Goal: Contribute content: Contribute content

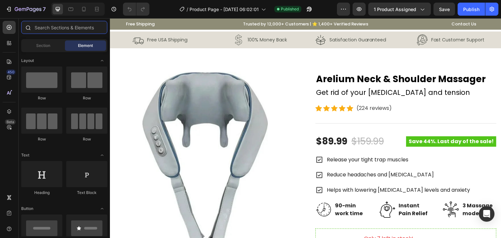
click at [36, 28] on input "text" at bounding box center [64, 27] width 86 height 13
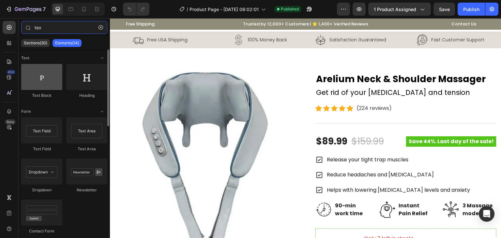
type input "tex"
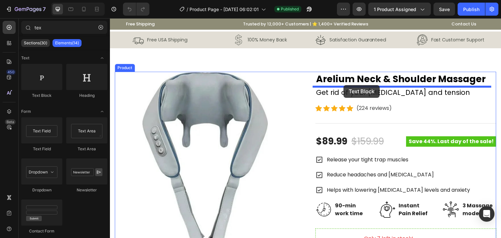
drag, startPoint x: 158, startPoint y: 105, endPoint x: 343, endPoint y: 85, distance: 186.5
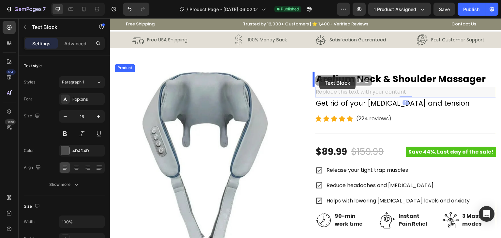
drag, startPoint x: 320, startPoint y: 82, endPoint x: 319, endPoint y: 77, distance: 5.9
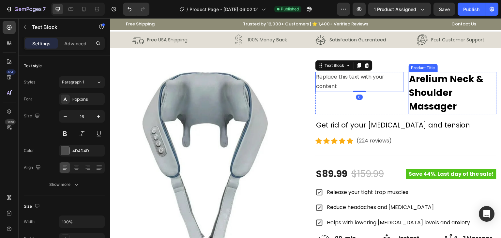
click at [424, 101] on h2 "Arelium Neck & Shoulder Massager" at bounding box center [452, 93] width 88 height 42
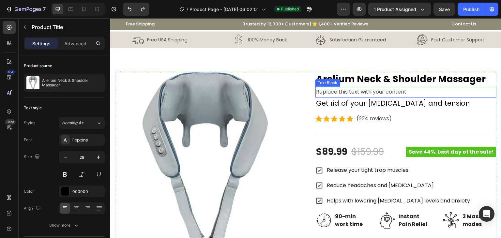
click at [349, 95] on div "Replace this text with your content" at bounding box center [405, 92] width 181 height 11
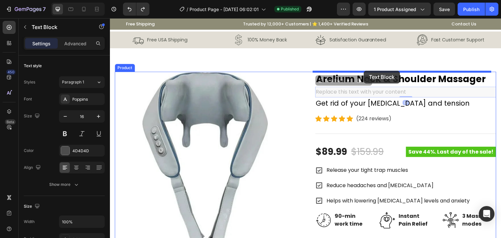
drag, startPoint x: 317, startPoint y: 81, endPoint x: 364, endPoint y: 71, distance: 47.5
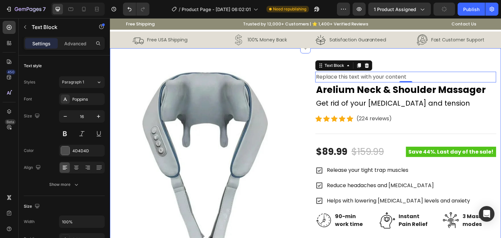
click at [414, 65] on div "Product Images Replace this text with your content Text Block 0 Arelium Neck & …" at bounding box center [305, 235] width 391 height 375
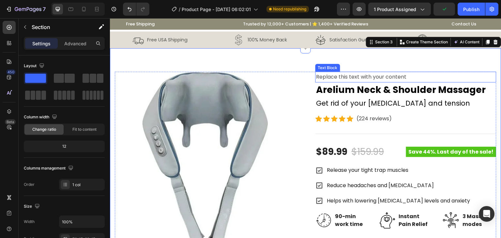
click at [389, 80] on div "Replace this text with your content" at bounding box center [405, 77] width 181 height 11
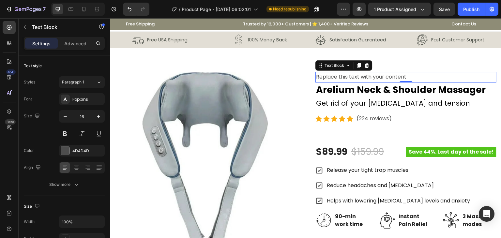
click at [370, 75] on div "Replace this text with your content" at bounding box center [405, 77] width 181 height 11
click at [370, 75] on p "Replace this text with your content" at bounding box center [406, 76] width 180 height 9
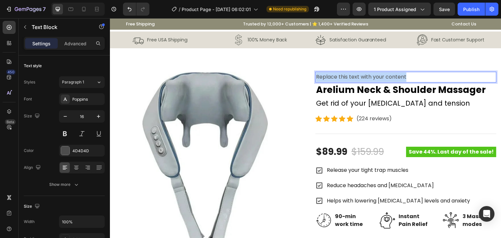
click at [370, 75] on p "Replace this text with your content" at bounding box center [406, 76] width 180 height 9
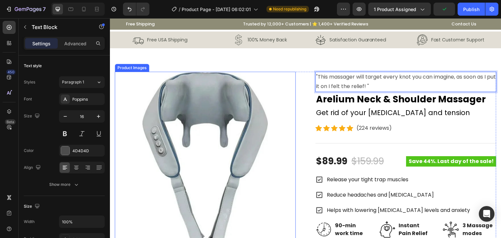
click at [284, 166] on img at bounding box center [205, 162] width 181 height 181
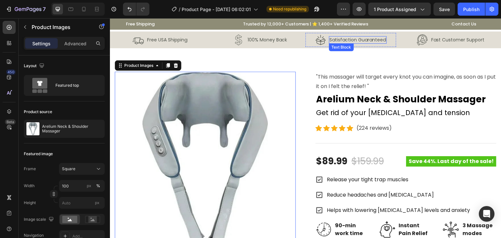
click at [342, 40] on p "Satisfaction Guaranteed" at bounding box center [357, 40] width 56 height 6
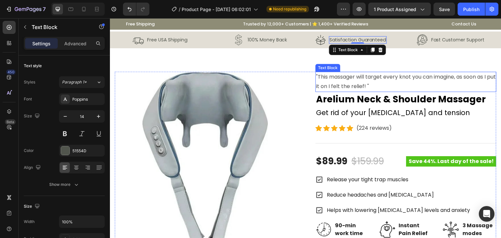
click at [346, 81] on p ""This massager will target every knot you can imagine, as soon as I put it on I…" at bounding box center [406, 81] width 180 height 19
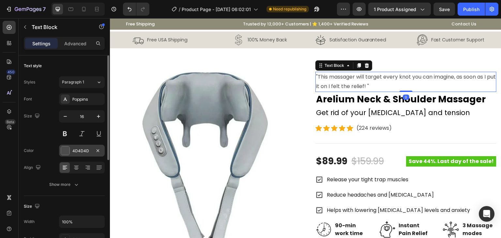
click at [92, 153] on div "4D4D4D" at bounding box center [82, 151] width 46 height 12
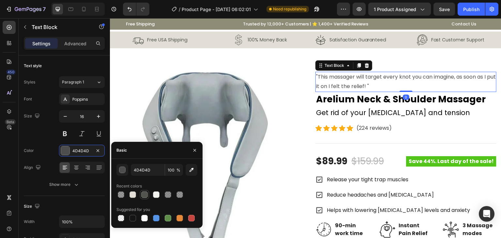
click at [141, 193] on div at bounding box center [144, 195] width 8 height 8
type input "51554D"
click at [66, 133] on button at bounding box center [65, 134] width 12 height 12
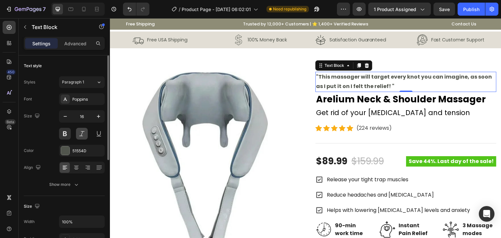
click at [85, 132] on button at bounding box center [82, 134] width 12 height 12
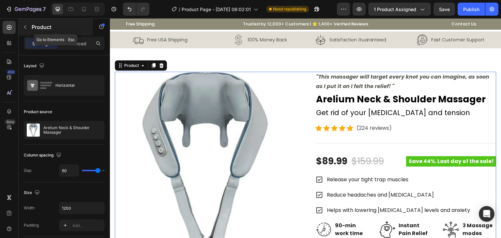
click at [26, 24] on button "button" at bounding box center [25, 27] width 10 height 10
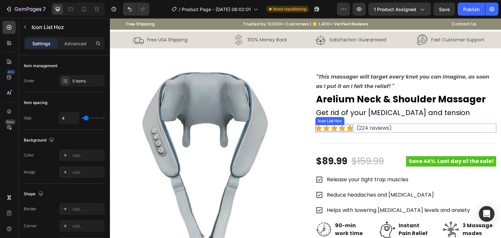
click at [343, 128] on div "Icon Icon Icon Icon Icon" at bounding box center [334, 128] width 38 height 7
click at [400, 131] on div "Icon Icon Icon Icon Icon Icon List Hoz 0 (224 reviews) Text block Row" at bounding box center [405, 128] width 181 height 9
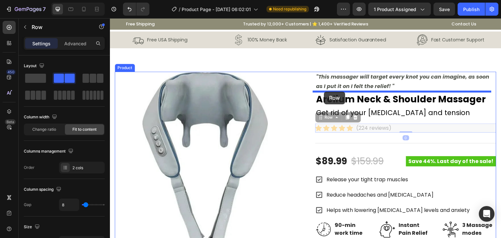
drag, startPoint x: 317, startPoint y: 117, endPoint x: 324, endPoint y: 92, distance: 26.7
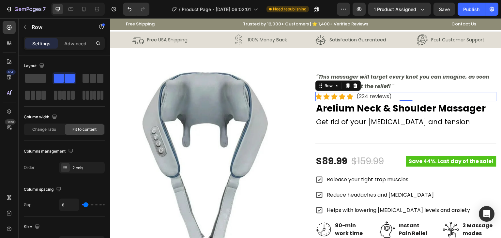
click at [408, 89] on p ""This massager will target every knot you can imagine, as soon as I put it on I…" at bounding box center [406, 81] width 180 height 19
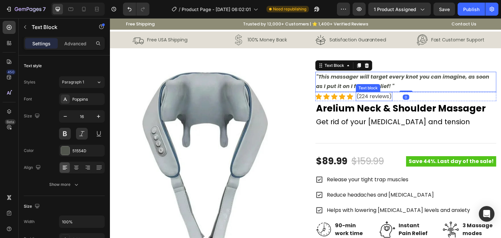
click at [378, 97] on p "(224 reviews)" at bounding box center [373, 97] width 35 height 8
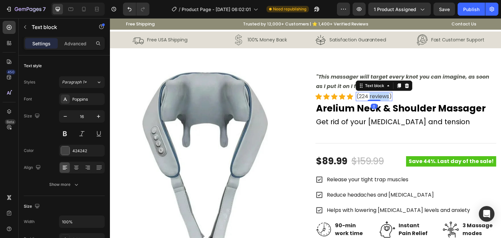
click at [378, 97] on p "(224 reviews)" at bounding box center [373, 97] width 35 height 8
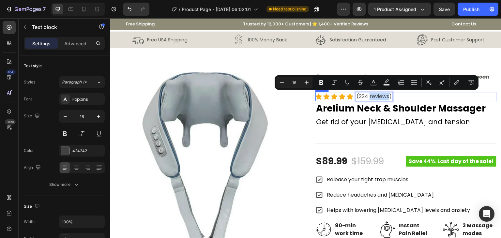
click at [393, 96] on div "Icon Icon Icon Icon Icon Icon List Hoz (224 reviews) Text block 0 Row" at bounding box center [405, 96] width 181 height 9
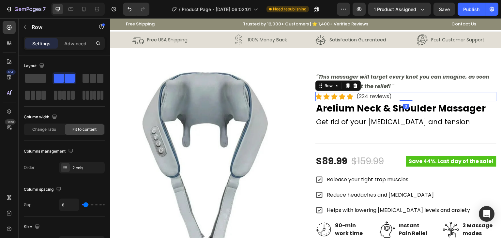
click at [393, 96] on div "Icon Icon Icon Icon Icon Icon List Hoz (224 reviews) Text block Row 0" at bounding box center [405, 96] width 181 height 9
click at [388, 95] on p "(224 reviews)" at bounding box center [373, 97] width 35 height 8
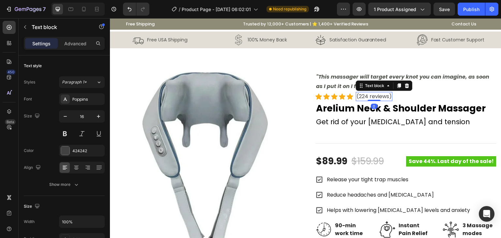
click at [391, 95] on div "Icon Icon Icon Icon Icon Icon List Hoz (224 reviews) Text block 0 Row" at bounding box center [405, 96] width 181 height 9
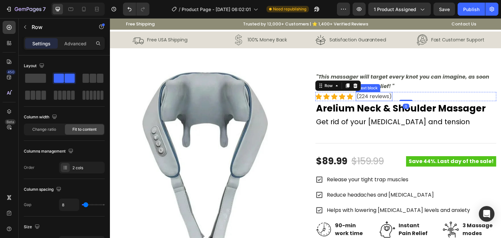
click at [388, 95] on p "(224 reviews)" at bounding box center [373, 97] width 35 height 8
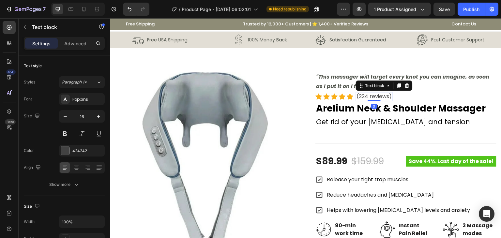
click at [388, 95] on p "(224 reviews)" at bounding box center [373, 97] width 35 height 8
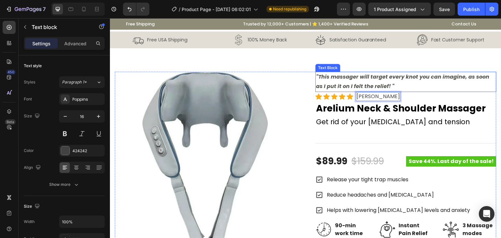
click at [373, 67] on div "Product Images "This massager will target every knot you can imagine, as soon a…" at bounding box center [305, 240] width 391 height 384
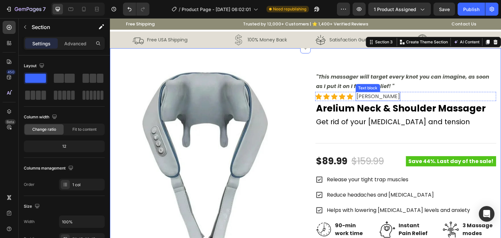
click at [365, 97] on p "[PERSON_NAME]" at bounding box center [377, 97] width 43 height 8
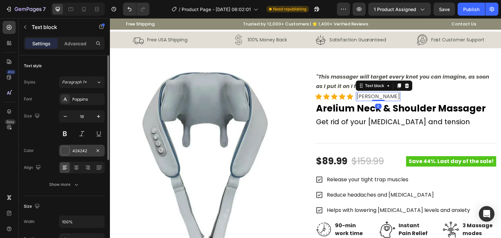
click at [64, 149] on div at bounding box center [65, 150] width 8 height 8
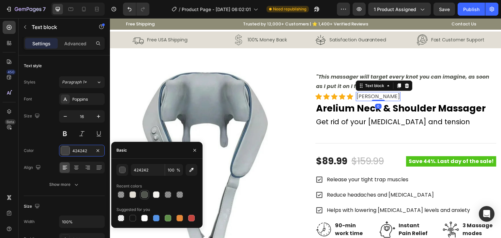
click at [142, 193] on div at bounding box center [144, 194] width 7 height 7
type input "51554D"
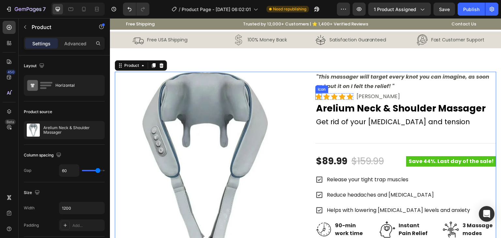
click at [316, 97] on icon at bounding box center [318, 96] width 7 height 6
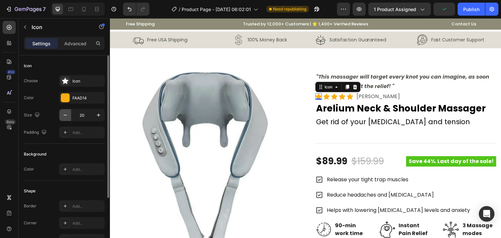
click at [64, 116] on icon "button" at bounding box center [65, 115] width 7 height 7
type input "16"
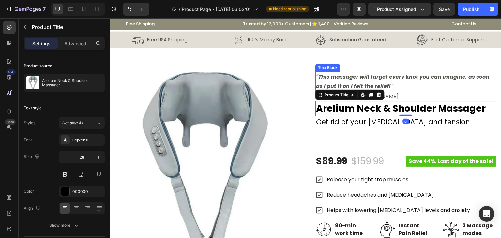
click at [336, 88] on p ""This massager will target every knot you can imagine, as soon as I put it on I…" at bounding box center [406, 81] width 180 height 19
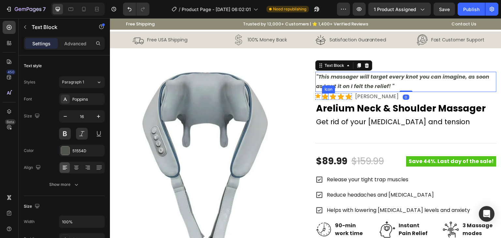
click at [323, 95] on icon at bounding box center [325, 96] width 7 height 6
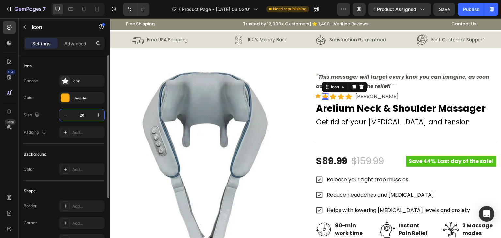
click at [89, 115] on input "20" at bounding box center [82, 115] width 22 height 12
type input "16"
click at [345, 97] on icon at bounding box center [347, 96] width 7 height 6
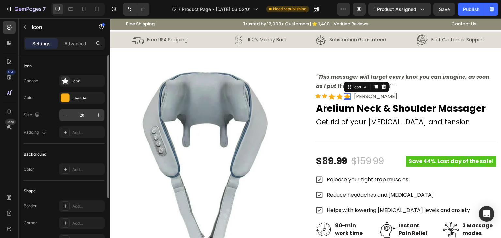
click at [82, 116] on input "20" at bounding box center [82, 115] width 22 height 12
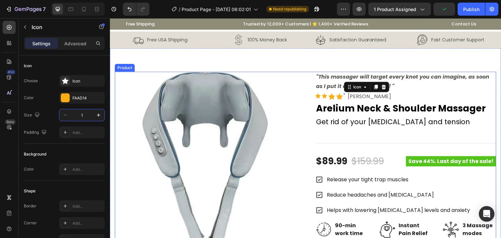
type input "16"
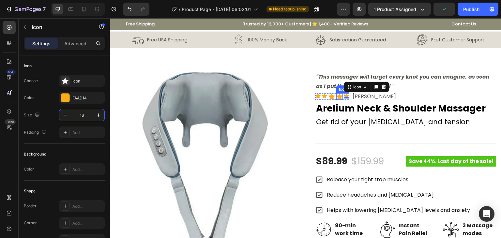
click at [338, 95] on icon at bounding box center [339, 96] width 7 height 6
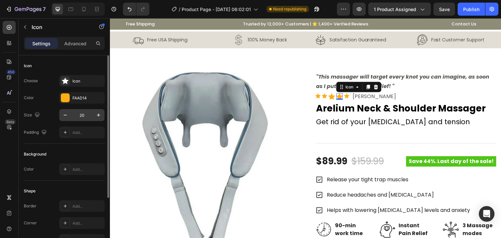
click at [82, 115] on input "20" at bounding box center [82, 115] width 22 height 12
type input "16"
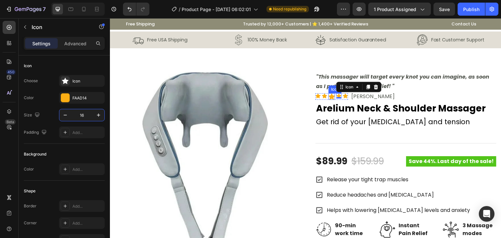
click at [328, 95] on icon at bounding box center [331, 96] width 7 height 6
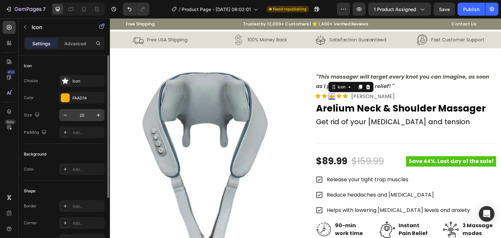
click at [89, 113] on input "20" at bounding box center [82, 115] width 22 height 12
type input "16"
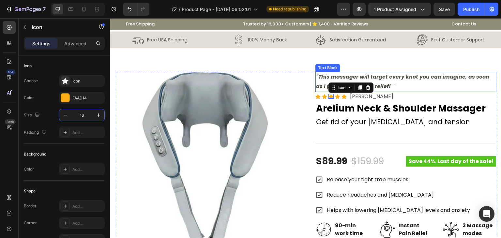
click at [417, 63] on div "Product Images "This massager will target every knot you can imagine, as soon a…" at bounding box center [305, 240] width 391 height 384
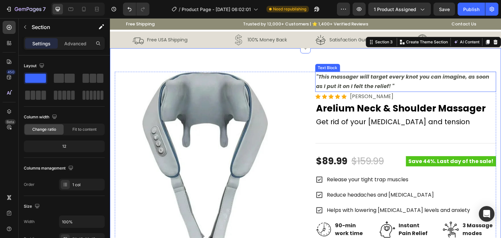
click at [381, 89] on p ""This massager will target every knot you can imagine, as soon as I put it on I…" at bounding box center [406, 81] width 180 height 19
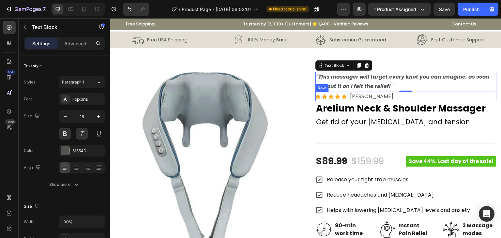
click at [345, 94] on div "Icon Icon Icon Icon Icon Icon List Hoz [PERSON_NAME] Text block Row" at bounding box center [405, 96] width 181 height 9
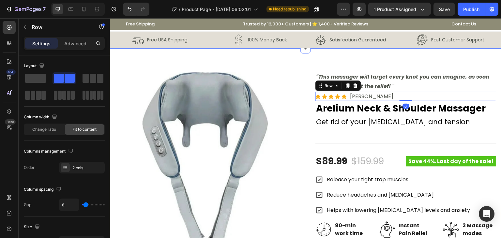
click at [386, 65] on div "Product Images "This massager will target every knot you can imagine, as soon a…" at bounding box center [305, 240] width 391 height 384
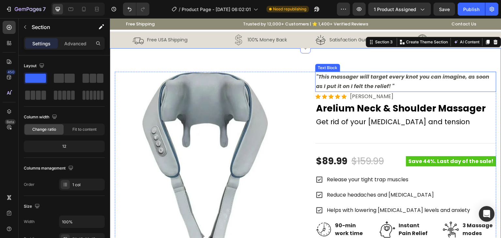
click at [369, 81] on p ""This massager will target every knot you can imagine, as soon as I put it on I…" at bounding box center [406, 81] width 180 height 19
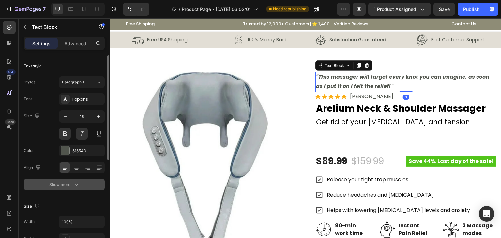
click at [82, 186] on button "Show more" at bounding box center [64, 185] width 81 height 12
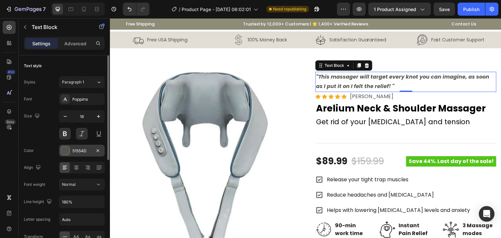
scroll to position [33, 0]
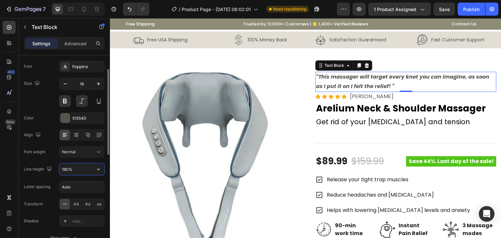
click at [79, 163] on input "180%" at bounding box center [81, 169] width 45 height 12
click at [100, 170] on icon "button" at bounding box center [98, 169] width 7 height 7
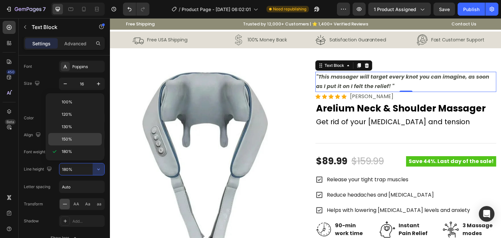
click at [79, 141] on p "150%" at bounding box center [80, 139] width 37 height 6
type input "150%"
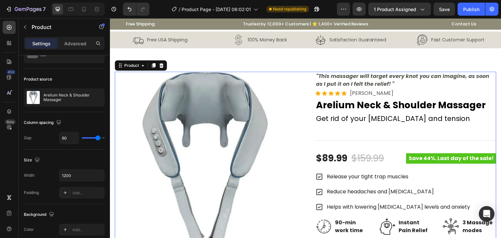
scroll to position [0, 0]
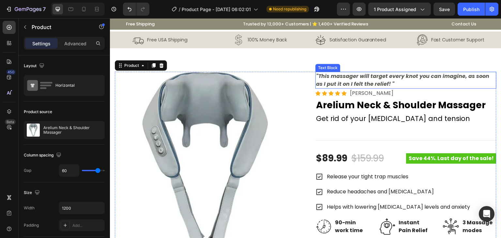
click at [345, 81] on p ""This massager will target every knot you can imagine, as soon as I put it on I…" at bounding box center [406, 80] width 180 height 16
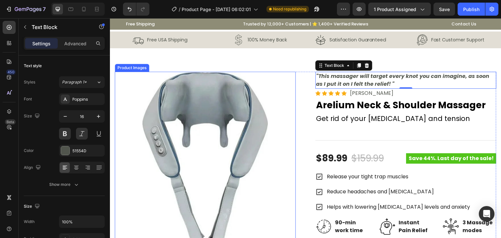
click at [276, 100] on img at bounding box center [205, 162] width 181 height 181
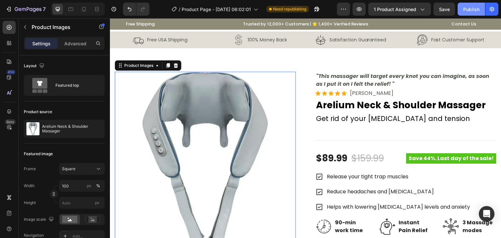
click at [471, 7] on div "Publish" at bounding box center [471, 9] width 16 height 7
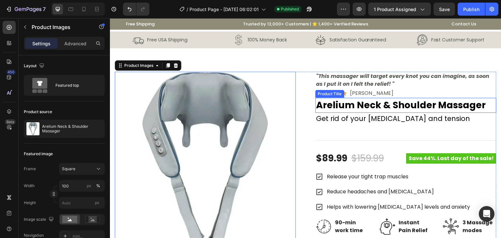
click at [385, 105] on h2 "Arelium Neck & Shoulder Massager" at bounding box center [405, 105] width 181 height 15
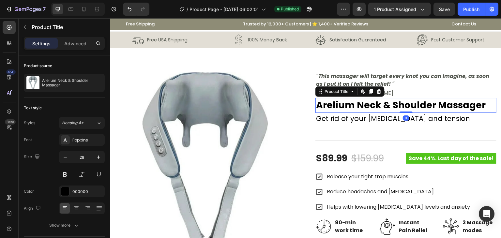
click at [386, 106] on h2 "Arelium Neck & Shoulder Massager" at bounding box center [405, 105] width 181 height 15
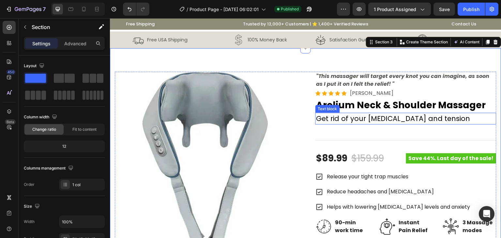
click at [380, 118] on p "Get rid of your [MEDICAL_DATA] and tension" at bounding box center [406, 118] width 180 height 10
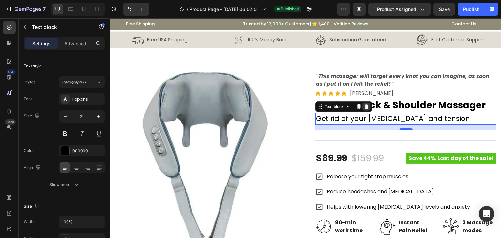
click at [365, 104] on icon at bounding box center [366, 106] width 5 height 5
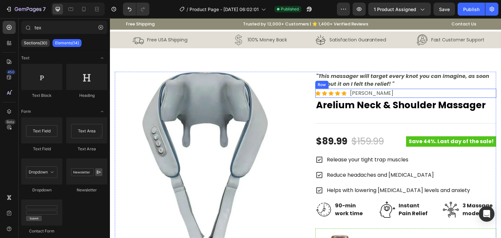
click at [374, 91] on div "Icon Icon Icon Icon Icon Icon List Hoz [PERSON_NAME] Text block Row" at bounding box center [405, 93] width 181 height 9
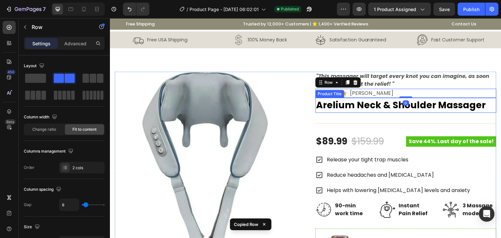
click at [355, 112] on h2 "Arelium Neck & Shoulder Massager" at bounding box center [405, 105] width 181 height 15
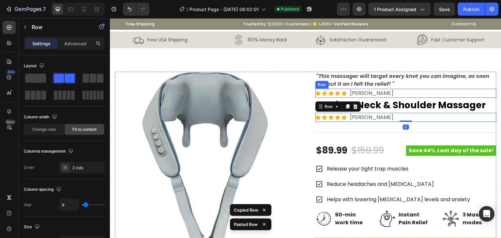
click at [402, 94] on div "Icon Icon Icon Icon Icon Icon List Hoz [PERSON_NAME] Text block Row" at bounding box center [405, 93] width 181 height 9
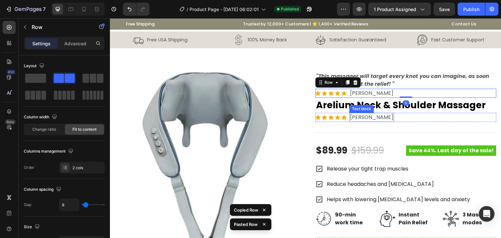
click at [360, 117] on p "[PERSON_NAME]" at bounding box center [371, 117] width 43 height 8
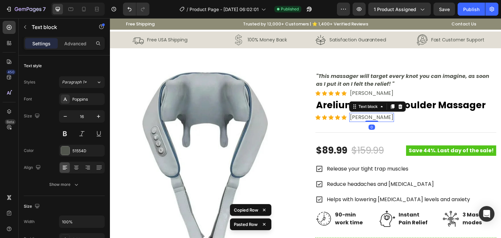
click at [360, 117] on p "[PERSON_NAME]" at bounding box center [371, 117] width 43 height 8
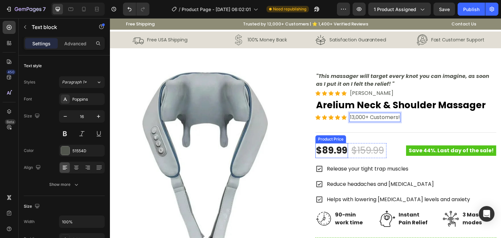
click at [328, 152] on div "$89.99" at bounding box center [331, 150] width 33 height 15
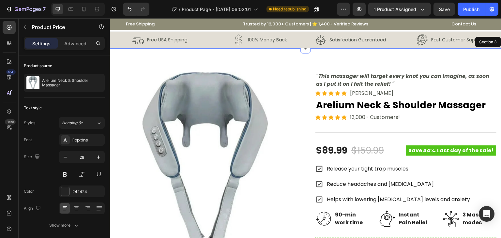
click at [414, 62] on div "Product Images "This massager will target every knot you can imagine, as soon a…" at bounding box center [305, 239] width 391 height 382
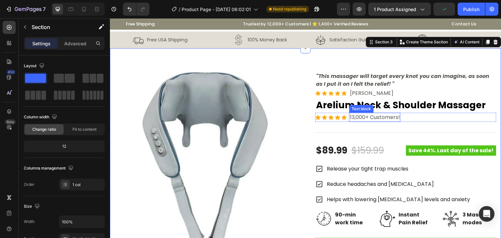
click at [387, 119] on p "13,000+ Customers!" at bounding box center [375, 117] width 50 height 8
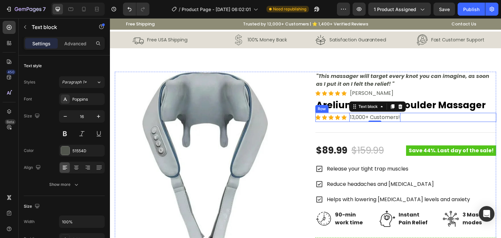
click at [405, 133] on div "Title Line" at bounding box center [405, 132] width 181 height 21
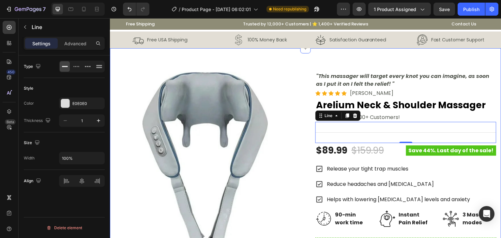
click at [281, 62] on div "Product Images "This massager will target every knot you can imagine, as soon a…" at bounding box center [305, 239] width 391 height 382
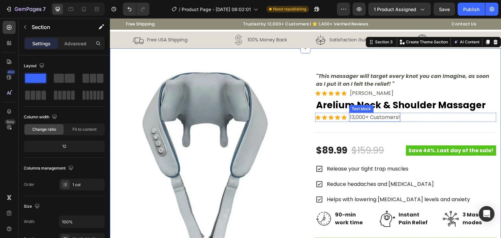
click at [359, 114] on p "13,000+ Customers!" at bounding box center [375, 117] width 50 height 8
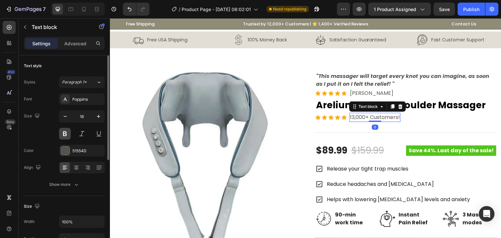
click at [65, 134] on button at bounding box center [65, 134] width 12 height 12
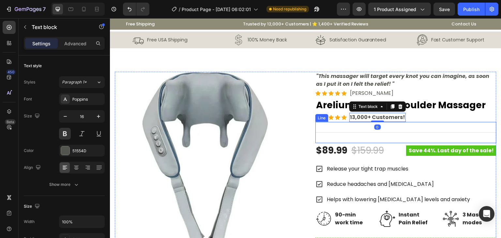
click at [375, 134] on div "Title Line" at bounding box center [405, 132] width 181 height 21
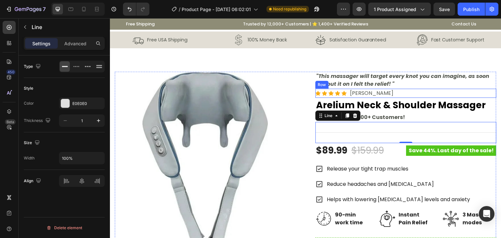
click at [419, 90] on div "Icon Icon Icon Icon Icon Icon List Hoz [PERSON_NAME] Text block Row" at bounding box center [405, 93] width 181 height 9
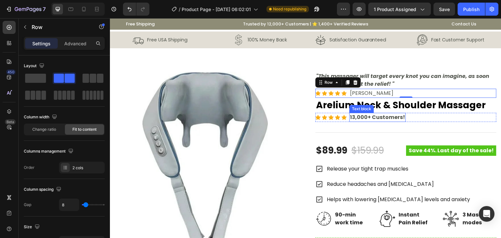
click at [382, 119] on p "13,000+ Customers!" at bounding box center [377, 117] width 55 height 8
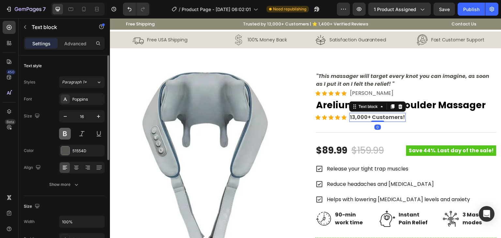
click at [66, 131] on button at bounding box center [65, 134] width 12 height 12
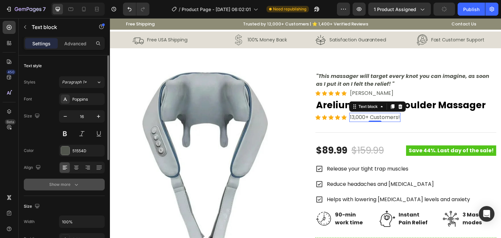
click at [78, 182] on icon "button" at bounding box center [76, 184] width 7 height 7
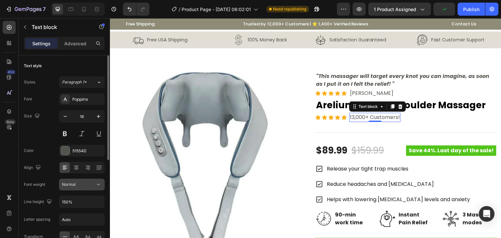
click at [95, 185] on div "Normal" at bounding box center [78, 185] width 33 height 6
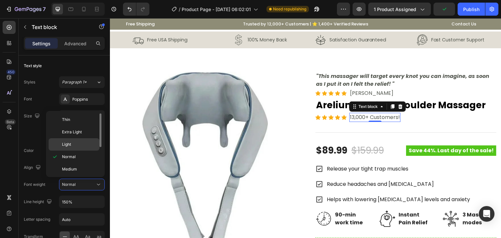
click at [86, 146] on p "Light" at bounding box center [79, 144] width 35 height 6
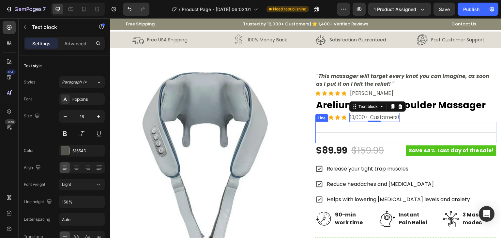
click at [435, 122] on div "Title Line" at bounding box center [405, 132] width 181 height 21
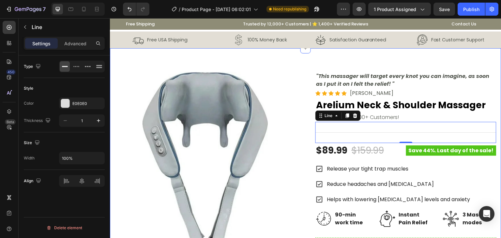
click at [413, 59] on div "Product Images "This massager will target every knot you can imagine, as soon a…" at bounding box center [305, 239] width 391 height 382
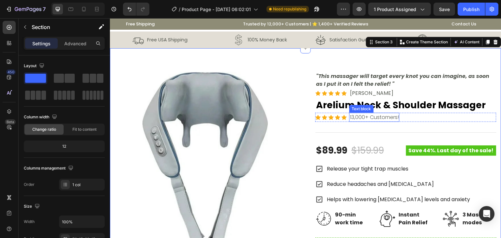
click at [372, 119] on p "13,000+ Customers!" at bounding box center [374, 117] width 49 height 8
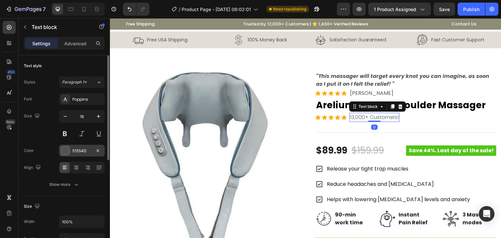
click at [87, 154] on div "51554D" at bounding box center [82, 151] width 46 height 12
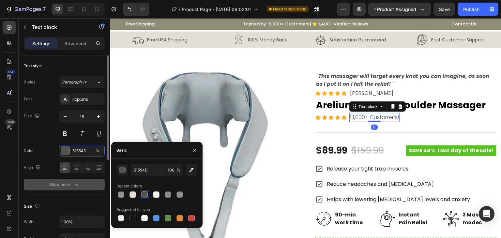
click at [71, 185] on div "Show more" at bounding box center [64, 184] width 30 height 7
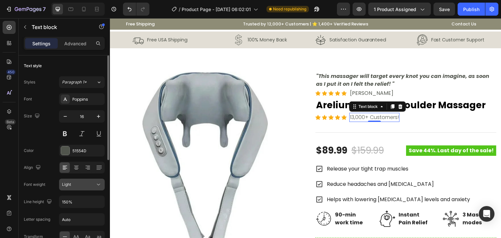
click at [80, 189] on button "Light" at bounding box center [82, 185] width 46 height 12
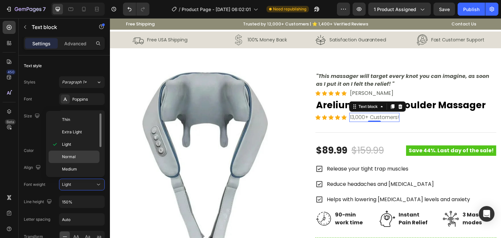
drag, startPoint x: 94, startPoint y: 153, endPoint x: 30, endPoint y: 136, distance: 66.4
click at [94, 153] on div "Normal" at bounding box center [74, 157] width 51 height 12
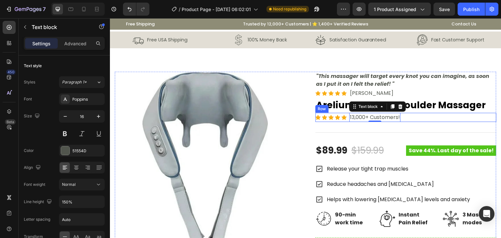
click at [429, 117] on div "Icon Icon Icon Icon Icon Icon List Hoz 13,000+ Customers! Text block 0 Row" at bounding box center [405, 117] width 181 height 9
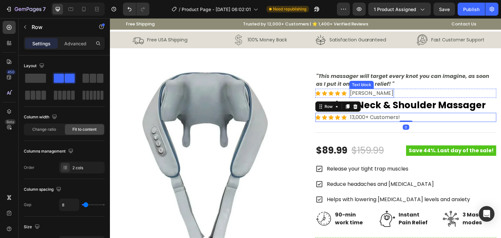
click at [359, 92] on p "[PERSON_NAME]" at bounding box center [371, 93] width 43 height 8
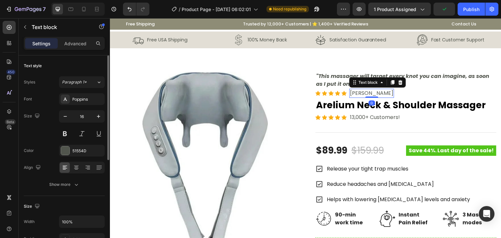
click at [80, 176] on div "Font Poppins Size 16 Color 51554D Align Show more" at bounding box center [64, 141] width 81 height 97
click at [79, 183] on icon "button" at bounding box center [76, 184] width 7 height 7
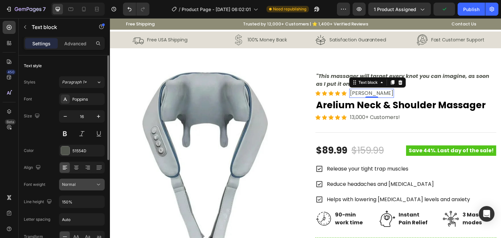
click at [88, 183] on div "Normal" at bounding box center [78, 185] width 33 height 6
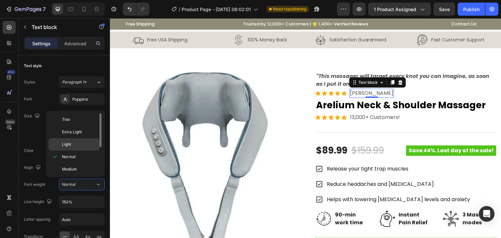
drag, startPoint x: 78, startPoint y: 139, endPoint x: 106, endPoint y: 113, distance: 37.8
click at [78, 139] on div "Light" at bounding box center [74, 144] width 51 height 12
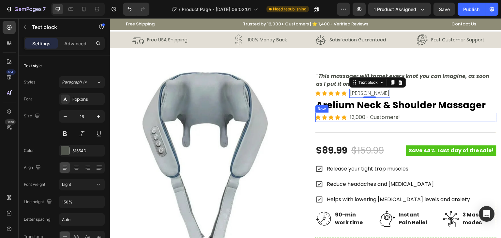
click at [341, 124] on div "Title Line" at bounding box center [405, 132] width 181 height 21
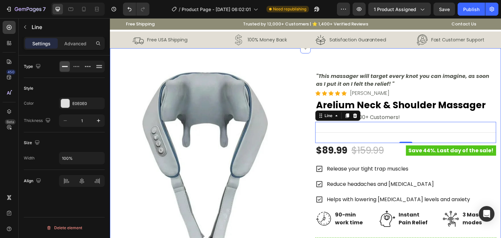
click at [385, 65] on div "Product Images "This massager will target every knot you can imagine, as soon a…" at bounding box center [305, 239] width 391 height 382
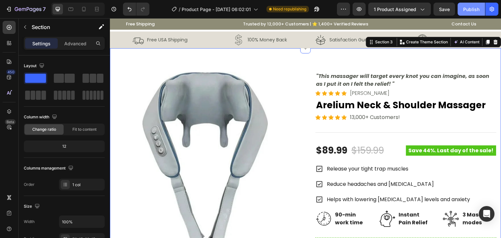
click at [468, 10] on div "Publish" at bounding box center [471, 9] width 16 height 7
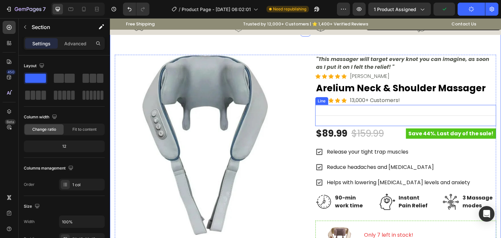
scroll to position [33, 0]
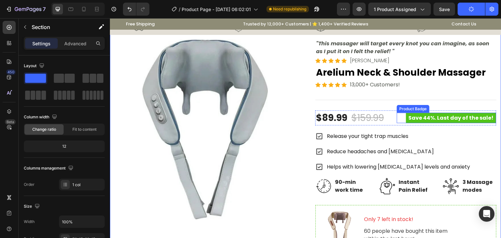
click at [399, 122] on div "Save 44%. Last day of the sale!" at bounding box center [446, 118] width 99 height 10
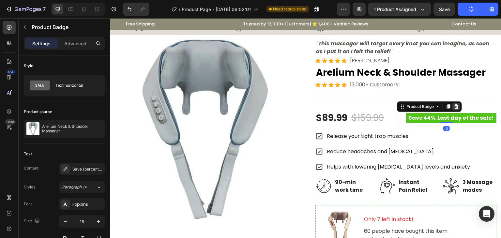
click at [454, 109] on icon at bounding box center [456, 106] width 4 height 5
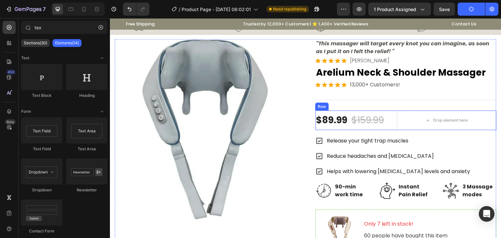
click at [388, 121] on div "$89.99 Product Price Product Price $159.99 Compare Price Compare Price Row Drop…" at bounding box center [405, 120] width 181 height 20
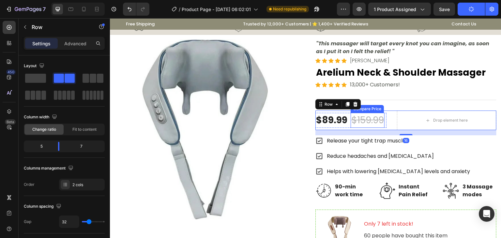
click at [363, 128] on div "$159.99" at bounding box center [367, 120] width 34 height 15
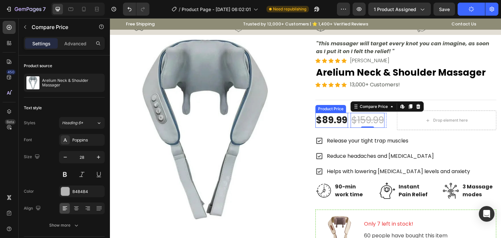
click at [326, 126] on div "$89.99" at bounding box center [331, 120] width 33 height 15
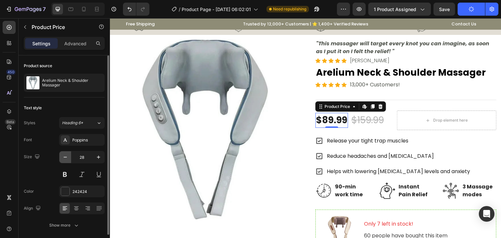
click at [67, 159] on icon "button" at bounding box center [65, 157] width 7 height 7
click at [67, 158] on icon "button" at bounding box center [65, 157] width 7 height 7
type input "25"
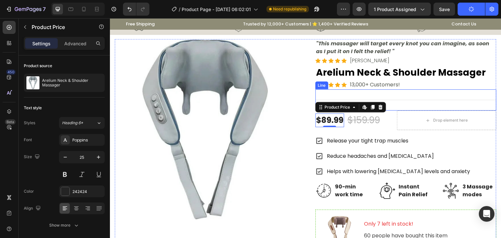
click at [425, 92] on div "Title Line" at bounding box center [405, 99] width 181 height 21
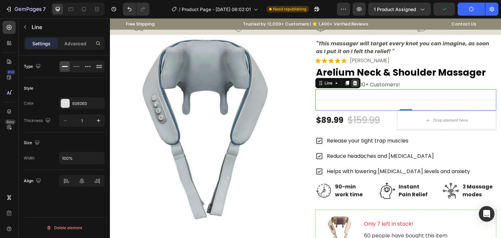
click at [354, 84] on icon at bounding box center [354, 82] width 5 height 5
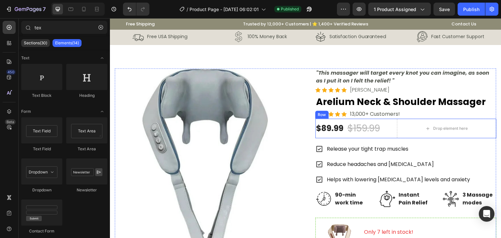
scroll to position [0, 0]
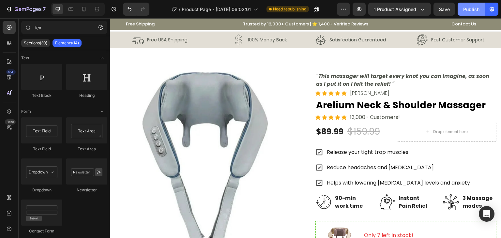
click at [469, 7] on div "Publish" at bounding box center [471, 9] width 16 height 7
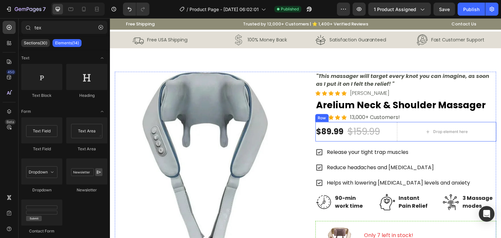
click at [338, 123] on div "$89.99 Product Price Product Price $159.99 Compare Price Compare Price Row" at bounding box center [350, 132] width 71 height 20
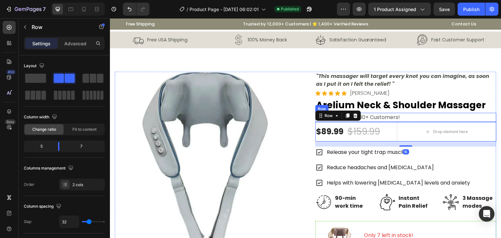
click at [410, 118] on div "Icon Icon Icon Icon Icon Icon List Hoz 13,000+ Customers! Text block Row" at bounding box center [405, 117] width 181 height 9
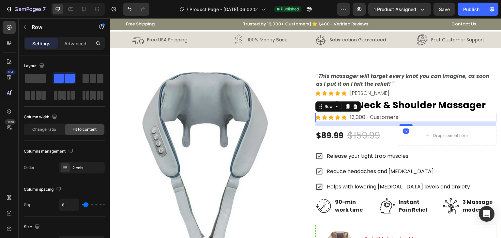
drag, startPoint x: 401, startPoint y: 121, endPoint x: 400, endPoint y: 125, distance: 3.9
click at [400, 125] on div at bounding box center [405, 125] width 13 height 2
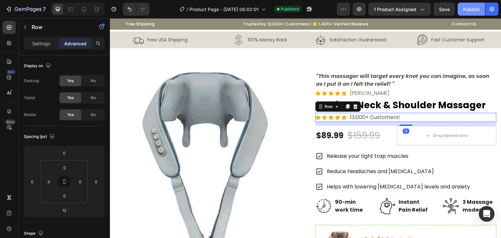
click at [467, 4] on button "Publish" at bounding box center [470, 9] width 27 height 13
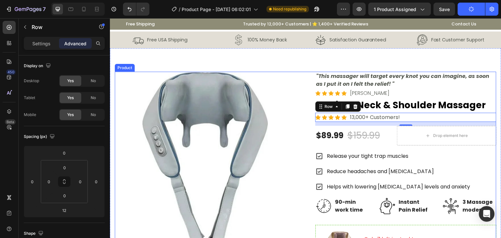
click at [298, 128] on div "Product Images "This massager will target every knot you can imagine, as soon a…" at bounding box center [305, 241] width 381 height 338
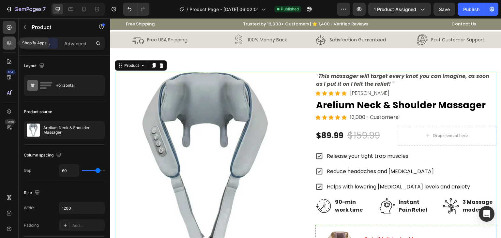
click at [4, 41] on div at bounding box center [9, 42] width 13 height 13
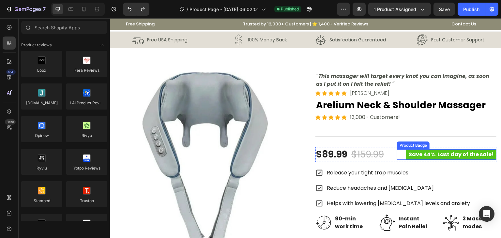
click at [446, 160] on pre "Save 44%. Last day of the sale!" at bounding box center [451, 154] width 90 height 10
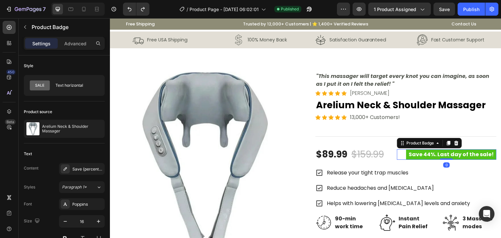
click at [488, 160] on pre "Save 44%. Last day of the sale!" at bounding box center [451, 154] width 90 height 10
click at [489, 160] on pre "Save 44%. Last day of the sale!" at bounding box center [451, 154] width 90 height 10
click at [488, 160] on pre "Save 44%. Last day of the sale!" at bounding box center [451, 154] width 90 height 10
click at [483, 160] on pre "Save 44%. Last day of the sale!" at bounding box center [451, 154] width 90 height 10
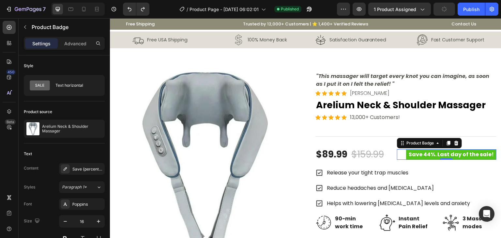
click at [483, 160] on pre "Save 44%. Last day of the sale!" at bounding box center [451, 154] width 90 height 10
click at [446, 160] on pre "Save 44%. Last day of the sale!" at bounding box center [451, 154] width 90 height 10
click at [82, 167] on div "Save {percent_discount}. Last day of the sale!" at bounding box center [87, 169] width 31 height 6
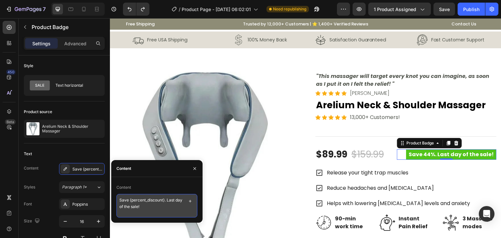
click at [145, 208] on textarea "Save {percent_discount}. Last day of the sale!" at bounding box center [156, 205] width 81 height 23
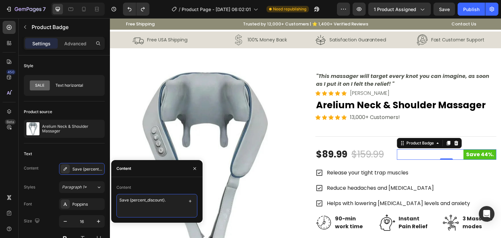
type textarea "Save {percent_discount}"
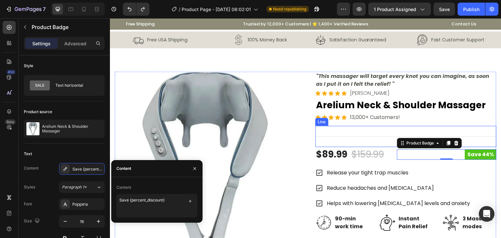
click at [462, 133] on div "Title Line" at bounding box center [405, 136] width 181 height 21
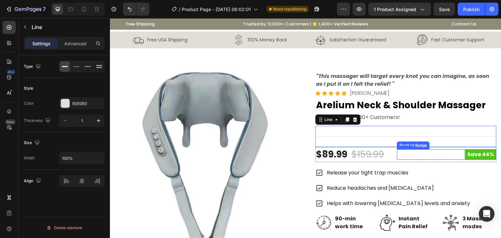
click at [429, 160] on div "Save 44%" at bounding box center [446, 154] width 99 height 10
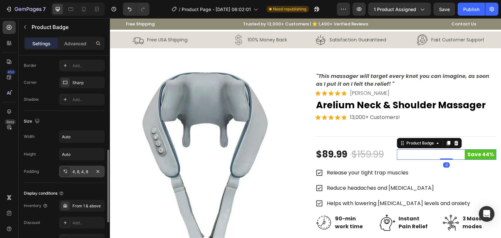
scroll to position [355, 0]
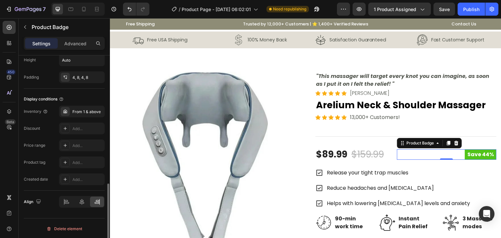
click at [71, 206] on div at bounding box center [82, 202] width 46 height 12
click at [68, 203] on icon at bounding box center [66, 201] width 7 height 7
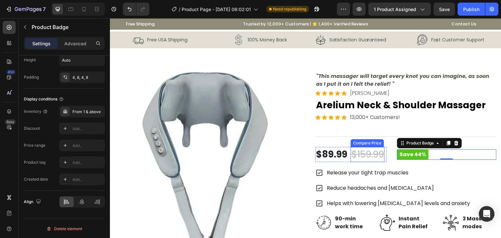
click at [372, 160] on div "$159.99" at bounding box center [367, 154] width 34 height 15
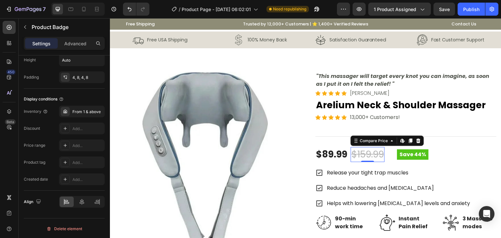
scroll to position [0, 0]
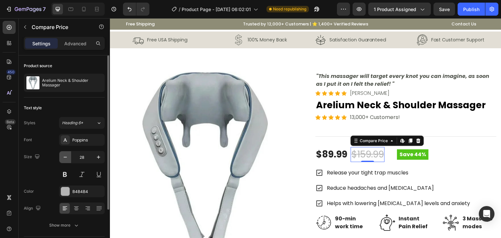
click at [64, 158] on icon "button" at bounding box center [65, 157] width 7 height 7
type input "26"
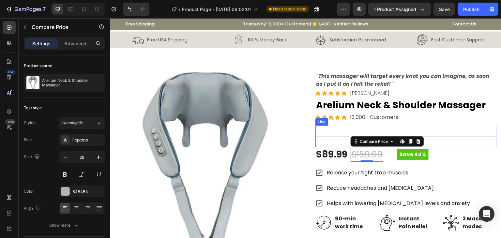
click at [461, 142] on div "Title Line" at bounding box center [405, 136] width 181 height 21
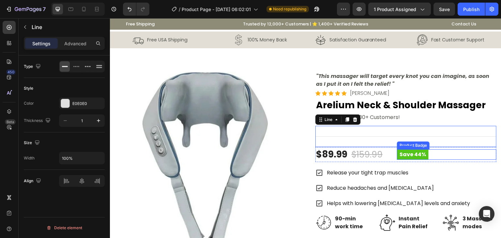
click at [429, 154] on div "Save 44%" at bounding box center [446, 154] width 99 height 10
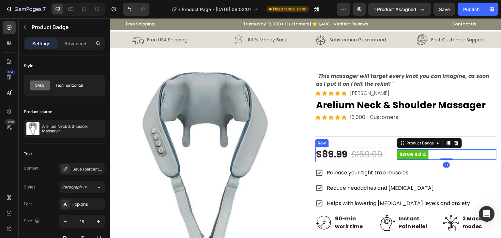
click at [387, 154] on div "$89.99 Product Price Product Price $159.99 Compare Price Compare Price Row Save…" at bounding box center [405, 154] width 181 height 15
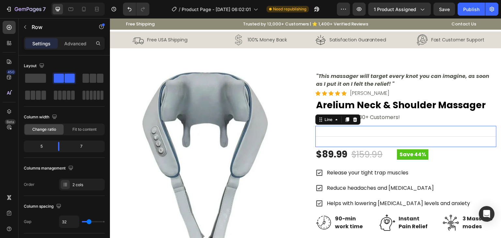
click at [387, 134] on div "Title Line 0" at bounding box center [405, 136] width 181 height 21
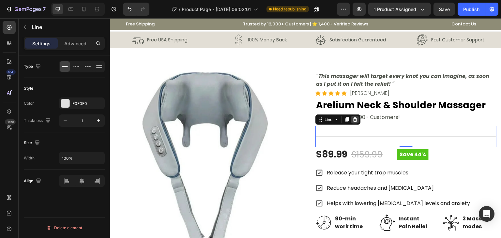
click at [353, 121] on icon at bounding box center [355, 119] width 4 height 5
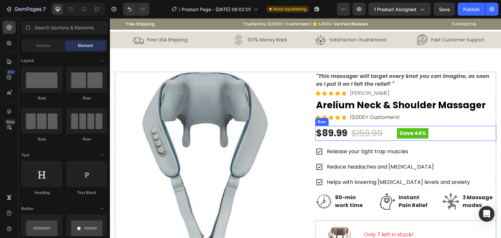
click at [384, 136] on div "$89.99 Product Price Product Price $159.99 Compare Price Compare Price Row Save…" at bounding box center [405, 133] width 181 height 15
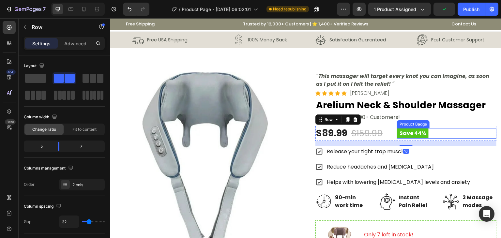
click at [397, 131] on pre "Save 44%" at bounding box center [413, 133] width 32 height 10
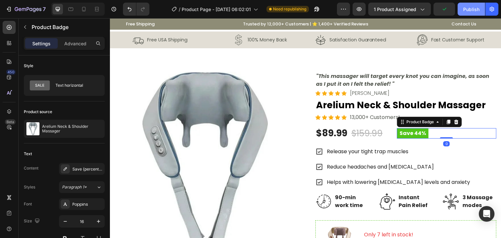
click at [473, 6] on div "Publish" at bounding box center [471, 9] width 16 height 7
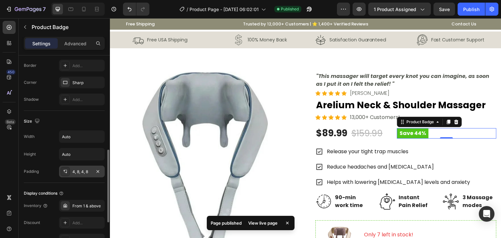
scroll to position [228, 0]
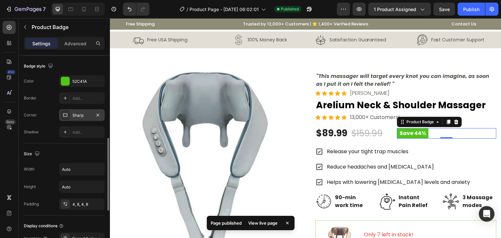
click at [82, 114] on div "Sharp" at bounding box center [81, 115] width 19 height 6
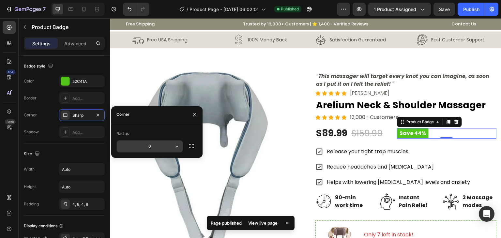
click at [180, 148] on button "button" at bounding box center [177, 146] width 12 height 12
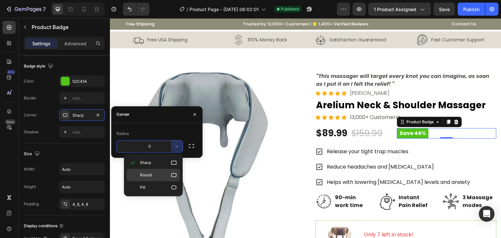
click at [173, 179] on div "Round" at bounding box center [152, 175] width 53 height 12
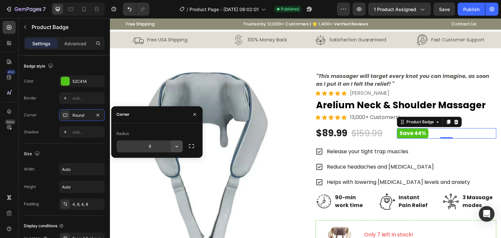
click at [175, 147] on icon "button" at bounding box center [176, 146] width 7 height 7
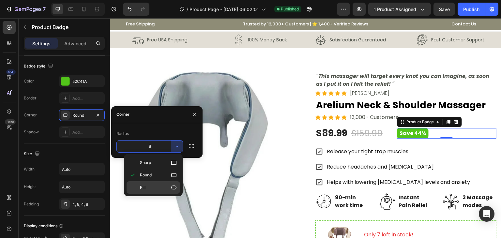
click at [175, 189] on icon at bounding box center [173, 187] width 5 height 4
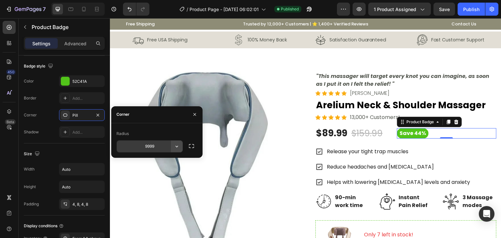
click at [176, 148] on icon "button" at bounding box center [176, 146] width 7 height 7
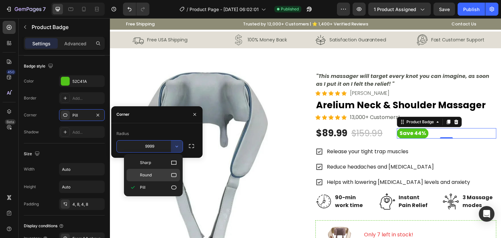
click at [164, 174] on p "Round" at bounding box center [158, 175] width 37 height 7
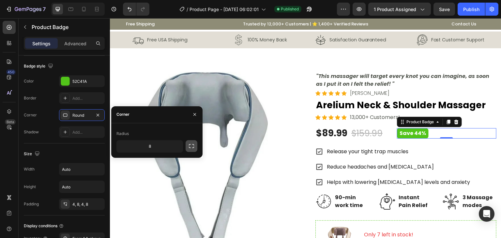
click at [192, 143] on icon "button" at bounding box center [191, 146] width 7 height 7
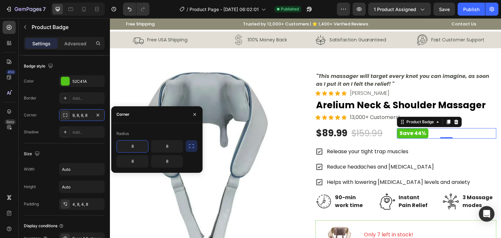
click at [131, 148] on input "8" at bounding box center [132, 146] width 31 height 12
type input "12"
click at [177, 148] on input "8" at bounding box center [166, 146] width 31 height 12
type input "12"
click at [136, 158] on input "8" at bounding box center [132, 161] width 31 height 12
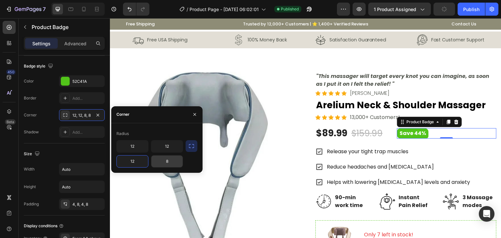
type input "12"
click at [176, 162] on input "8" at bounding box center [166, 161] width 31 height 12
type input "12"
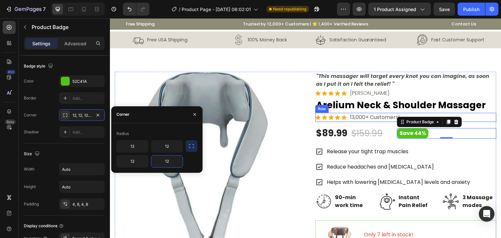
click at [469, 120] on div "Icon Icon Icon Icon Icon Icon List Hoz 13,000+ Customers! Text block Row" at bounding box center [405, 117] width 181 height 9
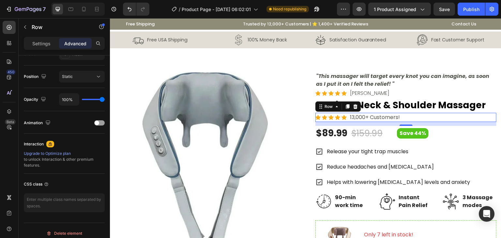
scroll to position [0, 0]
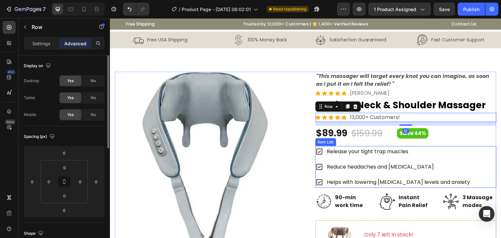
click at [458, 160] on div "Release your tight trap muscles Reduce headaches and [MEDICAL_DATA] Helps with …" at bounding box center [405, 167] width 181 height 42
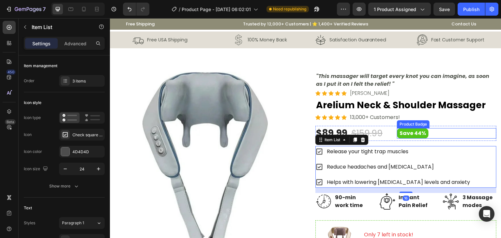
click at [417, 135] on pre "Save 44%" at bounding box center [413, 133] width 32 height 10
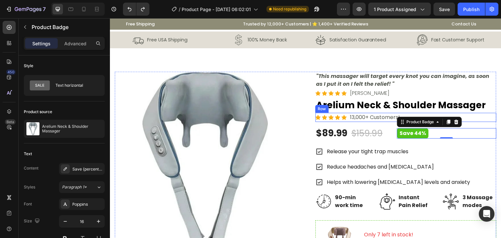
click at [475, 117] on div "Icon Icon Icon Icon Icon Icon List Hoz 13,000+ Customers! Text block Row" at bounding box center [405, 117] width 181 height 9
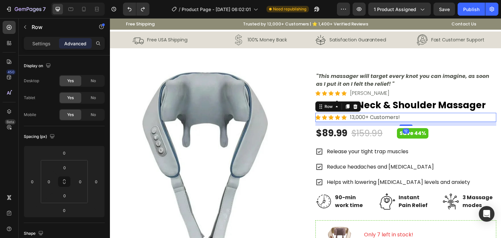
click at [289, 113] on img at bounding box center [205, 162] width 181 height 181
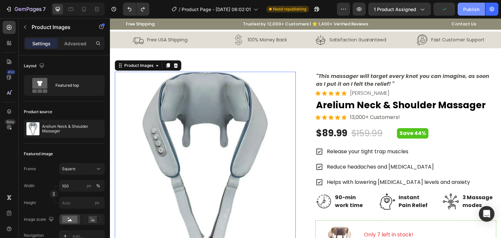
click at [465, 8] on div "Publish" at bounding box center [471, 9] width 16 height 7
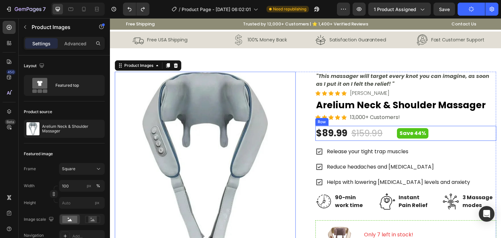
click at [388, 132] on div "$89.99 Product Price Product Price $159.99 Compare Price Compare Price Row Save…" at bounding box center [405, 133] width 181 height 15
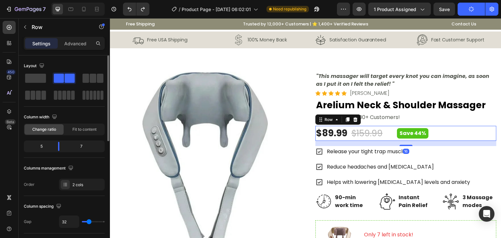
scroll to position [33, 0]
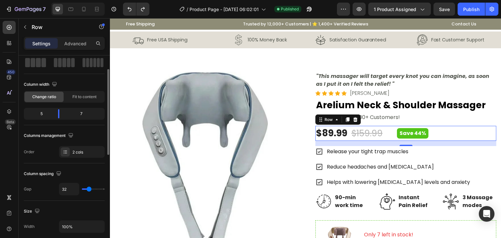
type input "13"
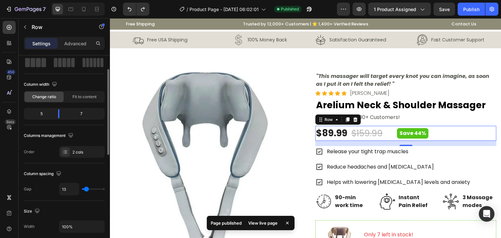
type input "9"
type input "6"
type input "4"
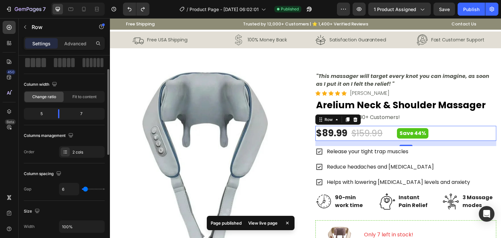
type input "4"
type input "2"
type input "0"
drag, startPoint x: 86, startPoint y: 189, endPoint x: 80, endPoint y: 189, distance: 6.8
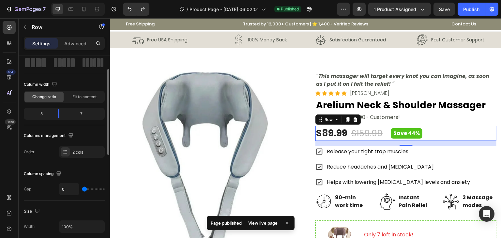
type input "0"
click at [82, 189] on input "range" at bounding box center [93, 188] width 23 height 1
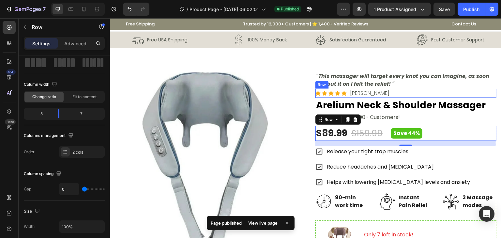
click at [442, 85] on p ""This massager will target every knot you can imagine, as soon as I put it on I…" at bounding box center [406, 80] width 180 height 16
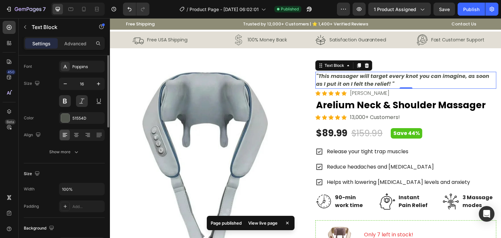
scroll to position [0, 0]
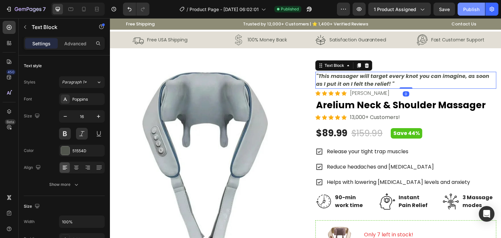
click at [472, 6] on div "Publish" at bounding box center [471, 9] width 16 height 7
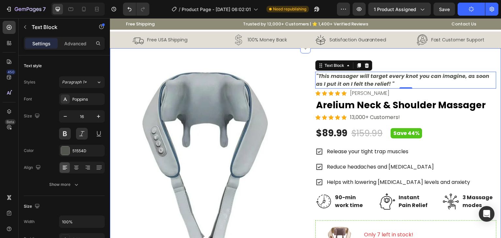
click at [236, 60] on div "Product Images "This massager will target every knot you can imagine, as soon a…" at bounding box center [305, 230] width 391 height 364
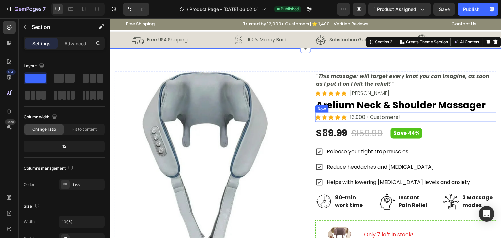
click at [405, 118] on div "Icon Icon Icon Icon Icon Icon List Hoz 13,000+ Customers! Text block Row" at bounding box center [405, 117] width 181 height 9
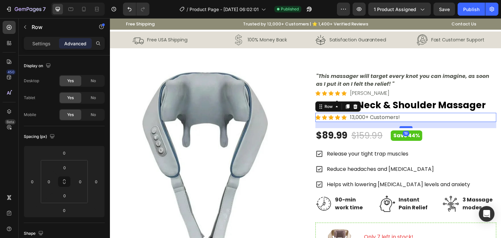
click at [400, 127] on div at bounding box center [405, 127] width 13 height 2
type input "19"
click at [464, 6] on div "Publish" at bounding box center [471, 9] width 16 height 7
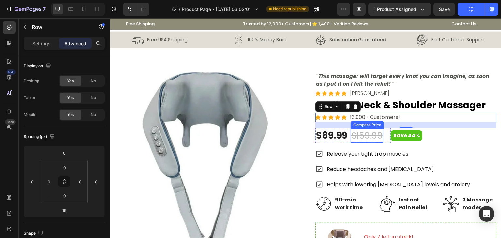
click at [372, 134] on div "$159.99" at bounding box center [366, 136] width 33 height 14
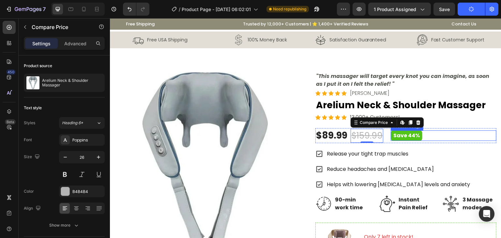
click at [437, 135] on div "Save 44%" at bounding box center [443, 135] width 106 height 10
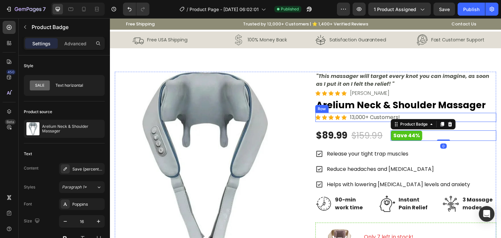
click at [471, 112] on h2 "Arelium Neck & Shoulder Massager" at bounding box center [405, 105] width 181 height 15
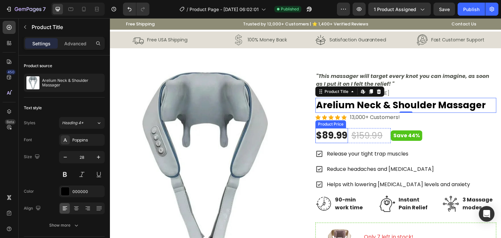
click at [329, 132] on div "$89.99" at bounding box center [331, 135] width 33 height 15
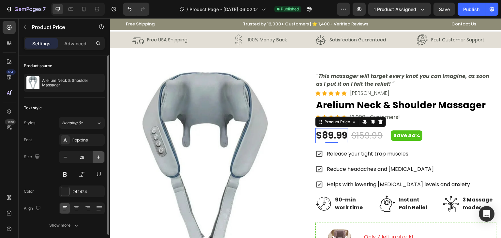
scroll to position [24, 0]
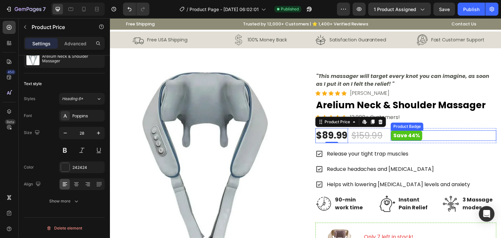
click at [413, 134] on pre "Save 44%" at bounding box center [406, 135] width 32 height 10
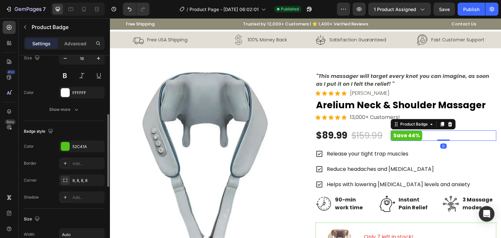
scroll to position [196, 0]
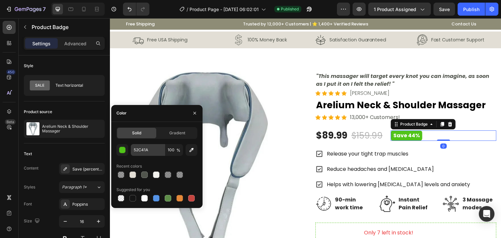
scroll to position [196, 0]
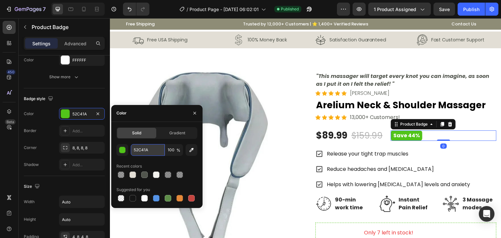
click at [138, 149] on input "52C41A" at bounding box center [148, 150] width 34 height 12
click at [318, 135] on div "$89.99" at bounding box center [331, 135] width 33 height 15
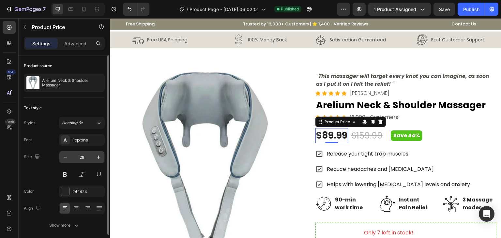
scroll to position [24, 0]
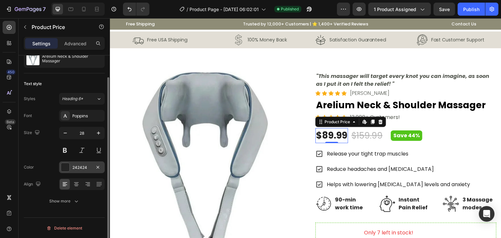
click at [70, 167] on div "242424" at bounding box center [82, 167] width 46 height 12
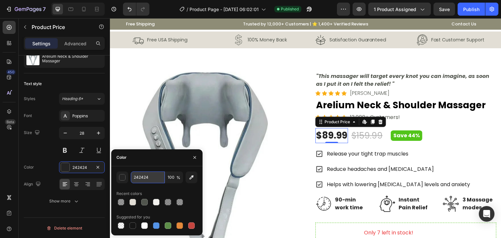
click at [136, 175] on input "242424" at bounding box center [148, 177] width 34 height 12
paste input "52C41A"
type input "52C41A"
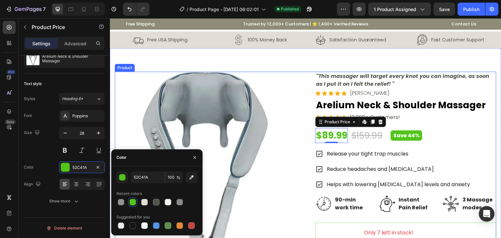
click at [443, 121] on div "Icon Icon Icon Icon Icon Icon List Hoz 13,000+ Customers! Text block Row" at bounding box center [405, 117] width 181 height 9
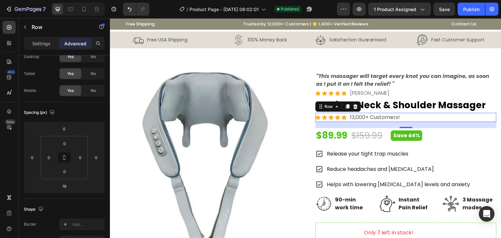
scroll to position [0, 0]
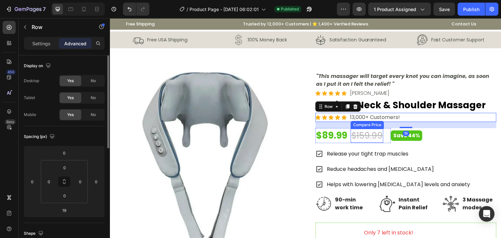
click at [369, 138] on div "$159.99" at bounding box center [366, 136] width 33 height 14
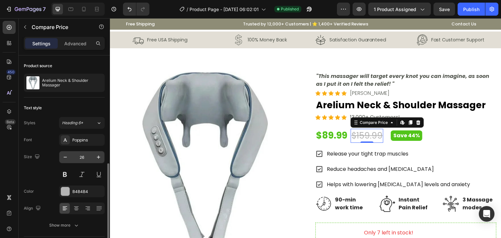
scroll to position [61, 0]
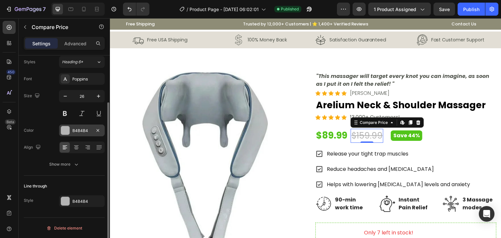
click at [68, 134] on div at bounding box center [65, 130] width 8 height 8
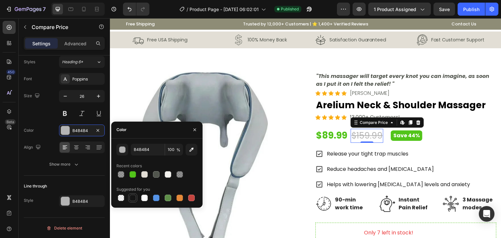
click at [130, 196] on div at bounding box center [132, 198] width 7 height 7
type input "151515"
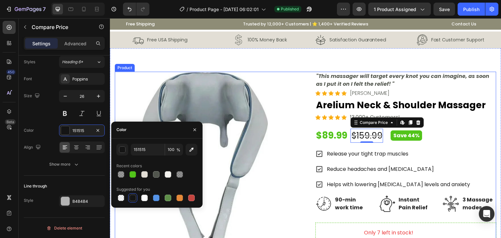
click at [485, 137] on div "Save 44%" at bounding box center [443, 135] width 106 height 10
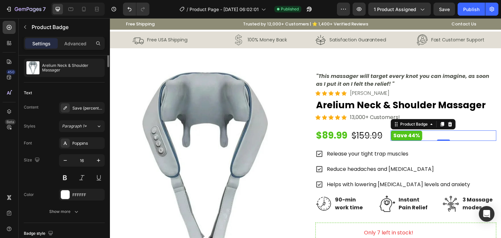
scroll to position [0, 0]
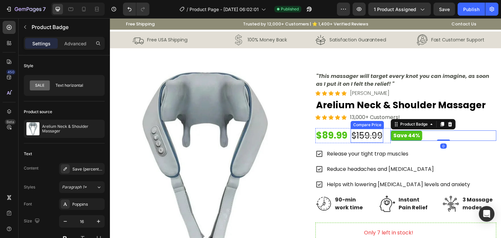
click at [358, 136] on div "$159.99" at bounding box center [366, 136] width 33 height 14
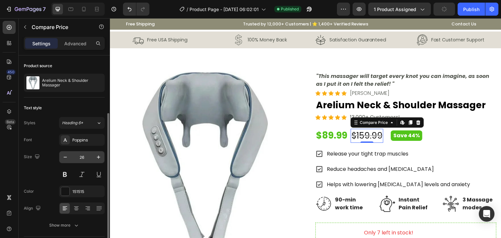
scroll to position [61, 0]
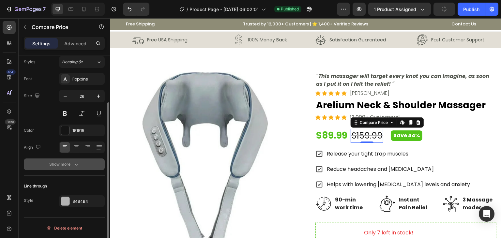
click at [74, 160] on button "Show more" at bounding box center [64, 164] width 81 height 12
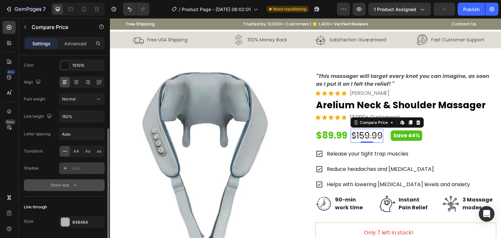
scroll to position [147, 0]
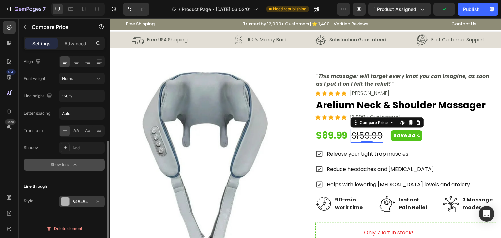
click at [68, 197] on div at bounding box center [65, 201] width 8 height 8
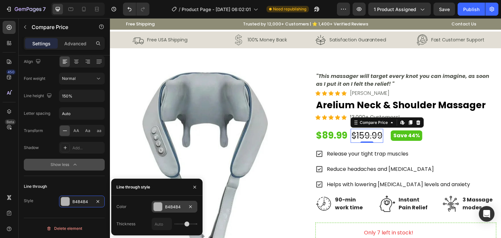
click at [161, 211] on div at bounding box center [157, 206] width 9 height 9
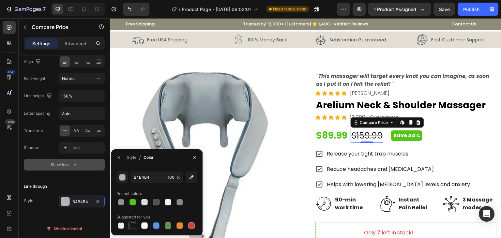
click at [131, 227] on div at bounding box center [132, 225] width 7 height 7
type input "151515"
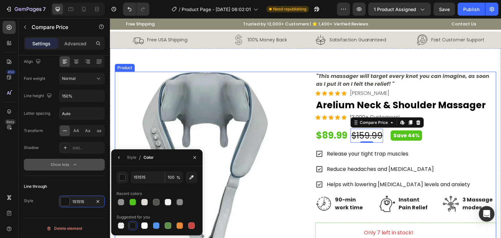
click at [461, 121] on div "Icon Icon Icon Icon Icon Icon List Hoz 13,000+ Customers! Text block Row" at bounding box center [405, 117] width 181 height 9
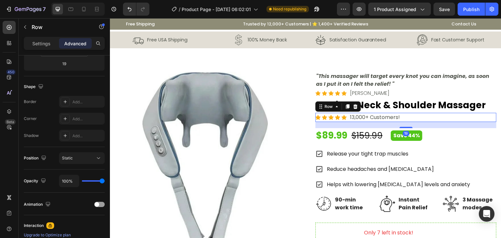
scroll to position [0, 0]
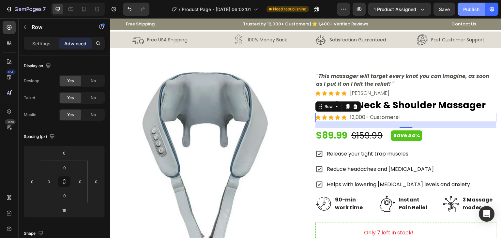
click at [466, 8] on div "Publish" at bounding box center [471, 9] width 16 height 7
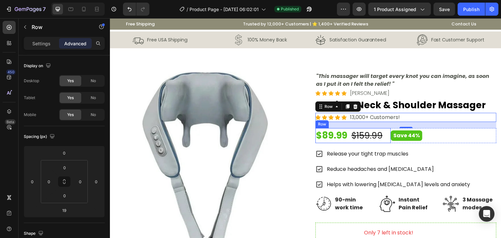
click at [347, 136] on div "$89.99 Product Price Product Price $159.99 Compare Price Compare Price Row" at bounding box center [352, 135] width 75 height 15
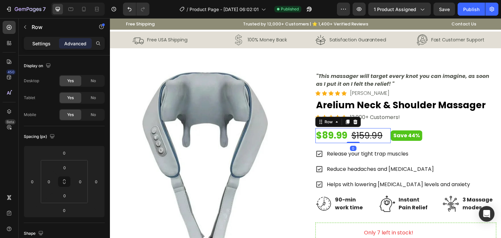
click at [42, 45] on p "Settings" at bounding box center [41, 43] width 18 height 7
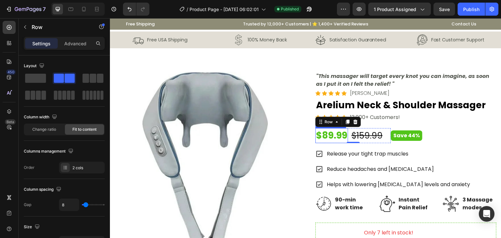
click at [330, 136] on div "$89.99" at bounding box center [331, 135] width 33 height 15
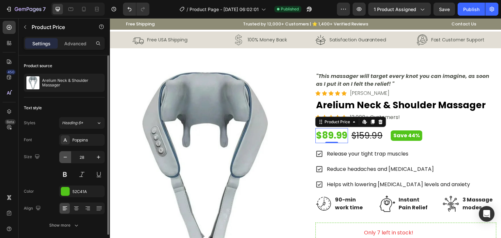
click at [66, 156] on icon "button" at bounding box center [65, 157] width 7 height 7
click at [65, 155] on icon "button" at bounding box center [65, 157] width 7 height 7
type input "25"
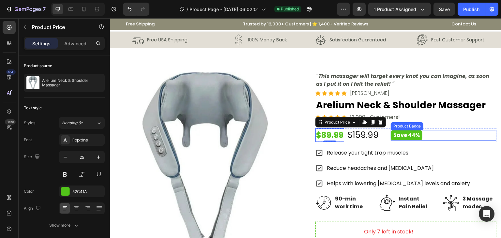
click at [473, 130] on div "Save 44%" at bounding box center [443, 135] width 106 height 10
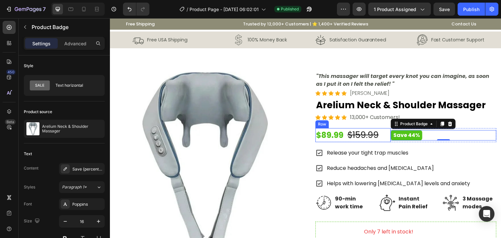
click at [384, 135] on div "$89.99 Product Price Product Price $159.99 Compare Price Compare Price Row" at bounding box center [352, 135] width 75 height 14
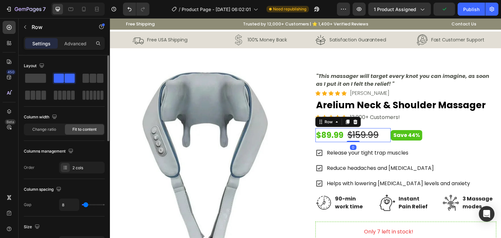
type input "0"
type input "2"
type input "4"
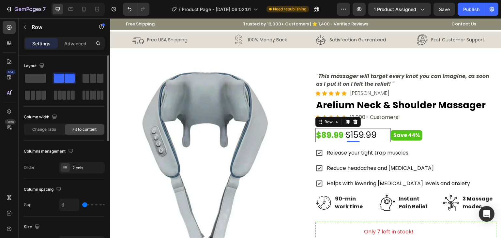
type input "4"
type input "6"
type input "8"
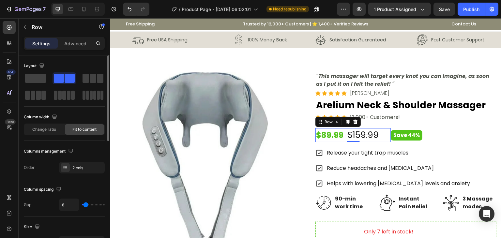
click at [85, 205] on input "range" at bounding box center [93, 204] width 23 height 1
click at [426, 128] on div "Save 44% Product Badge" at bounding box center [443, 135] width 106 height 14
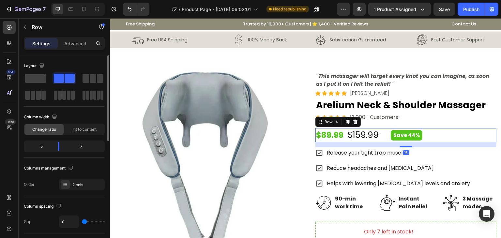
type input "2"
type input "6"
type input "31"
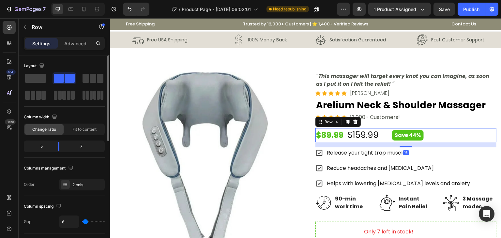
type input "31"
type input "32"
type input "29"
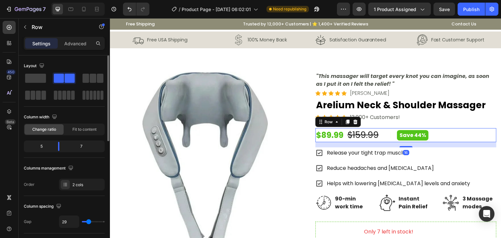
type input "20"
type input "15"
type input "6"
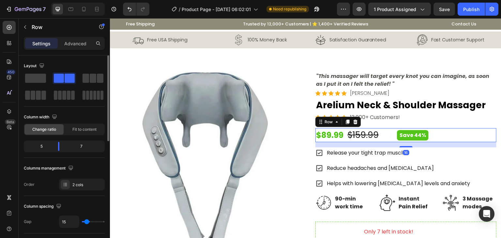
type input "6"
type input "0"
drag, startPoint x: 84, startPoint y: 220, endPoint x: 81, endPoint y: 222, distance: 3.9
click at [82, 222] on input "range" at bounding box center [93, 221] width 23 height 1
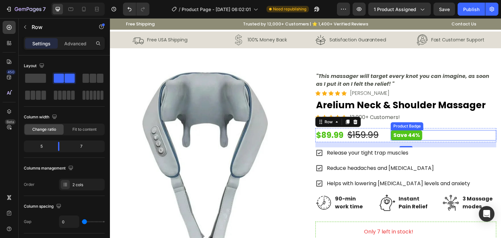
click at [400, 135] on pre "Save 44%" at bounding box center [406, 135] width 32 height 10
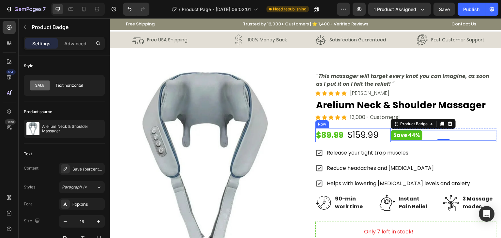
click at [386, 136] on div "$89.99 Product Price Product Price $159.99 Compare Price Compare Price Row" at bounding box center [352, 135] width 75 height 14
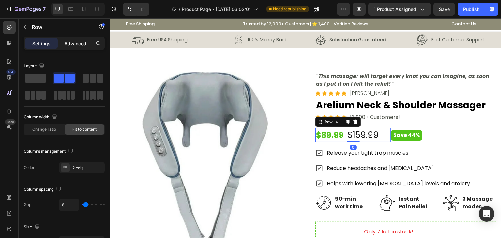
click at [80, 42] on p "Advanced" at bounding box center [75, 43] width 22 height 7
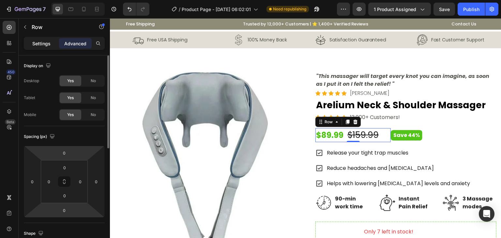
click at [41, 43] on p "Settings" at bounding box center [41, 43] width 18 height 7
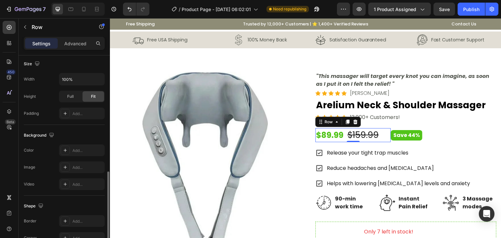
scroll to position [270, 0]
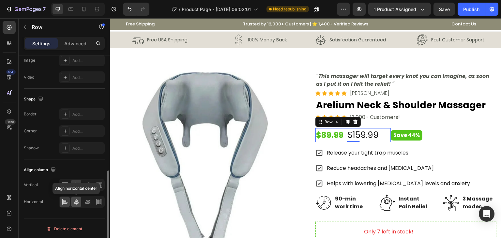
click at [78, 202] on icon at bounding box center [76, 201] width 7 height 7
click at [65, 200] on icon at bounding box center [65, 201] width 7 height 7
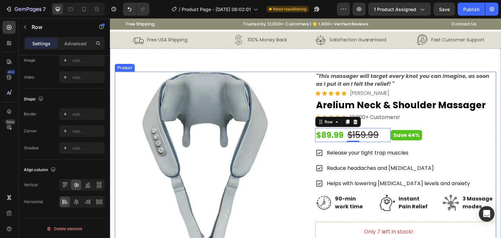
click at [455, 122] on div ""This massager will target every knot you can imagine, as soon as I put it on I…" at bounding box center [405, 235] width 181 height 327
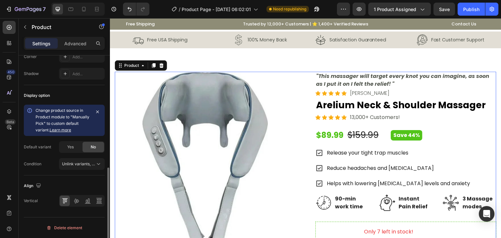
scroll to position [0, 0]
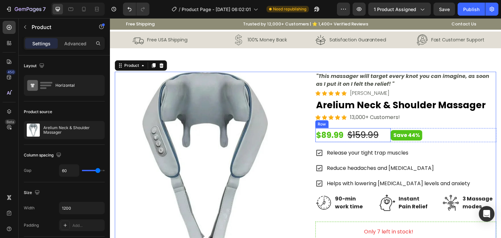
click at [379, 134] on div "$89.99 Product Price Product Price $159.99 Compare Price Compare Price Row" at bounding box center [352, 135] width 75 height 14
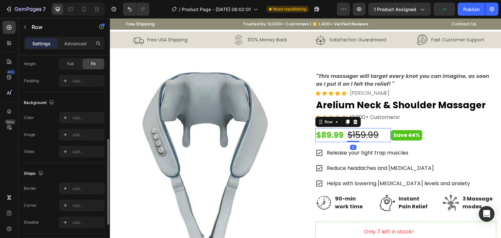
scroll to position [270, 0]
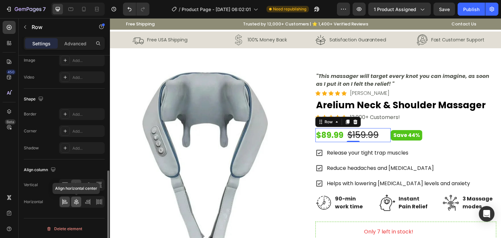
click at [77, 200] on icon at bounding box center [76, 202] width 5 height 6
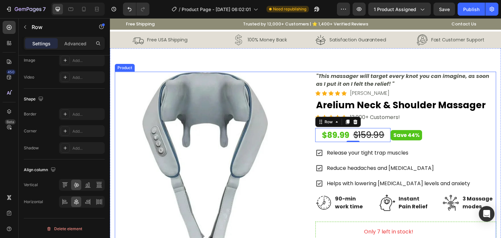
click at [443, 114] on div "Icon Icon Icon Icon Icon Icon List Hoz 13,000+ Customers! Text block Row" at bounding box center [405, 117] width 181 height 9
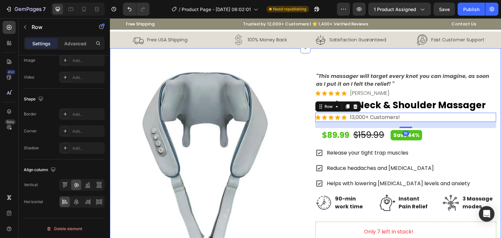
click at [464, 61] on div "Product Images "This massager will target every knot you can imagine, as soon a…" at bounding box center [305, 226] width 391 height 357
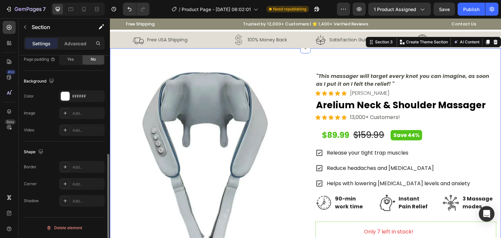
scroll to position [0, 0]
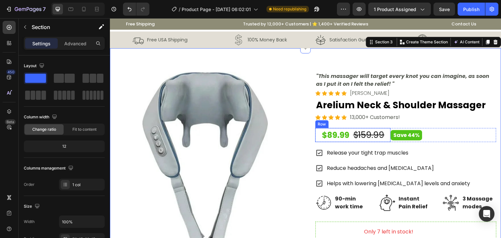
click at [317, 136] on div "$89.99 Product Price Product Price $159.99 Compare Price Compare Price Row" at bounding box center [352, 135] width 75 height 14
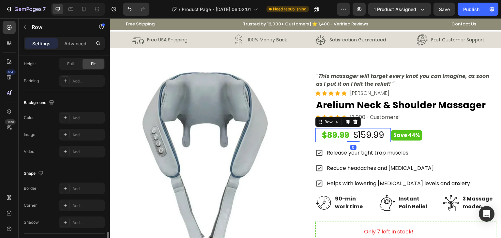
scroll to position [270, 0]
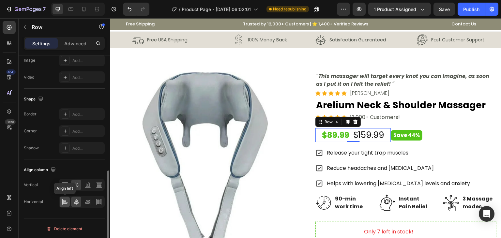
click at [65, 198] on icon at bounding box center [65, 201] width 7 height 7
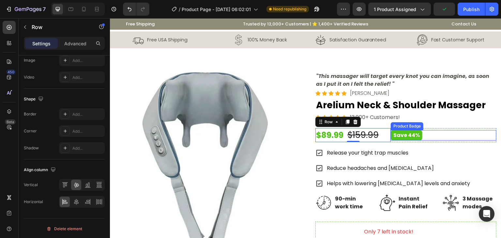
click at [399, 138] on pre "Save 44%" at bounding box center [406, 135] width 32 height 10
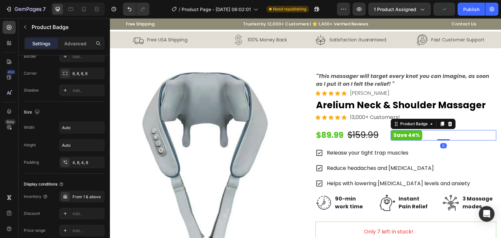
scroll to position [0, 0]
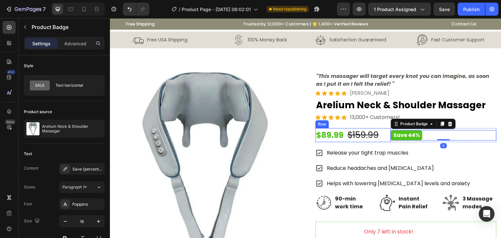
click at [379, 133] on div "$89.99 Product Price Product Price $159.99 Compare Price Compare Price Row" at bounding box center [352, 135] width 75 height 14
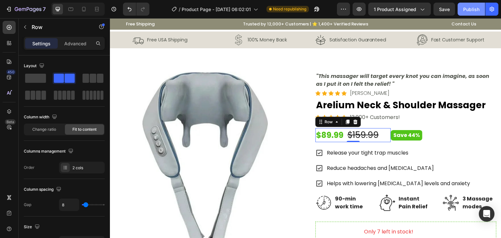
click at [473, 9] on div "Publish" at bounding box center [471, 9] width 16 height 7
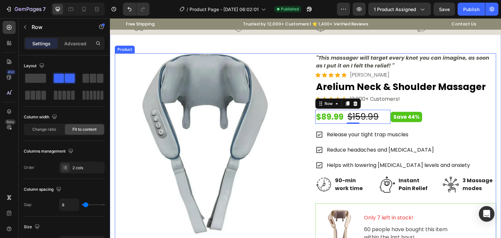
scroll to position [33, 0]
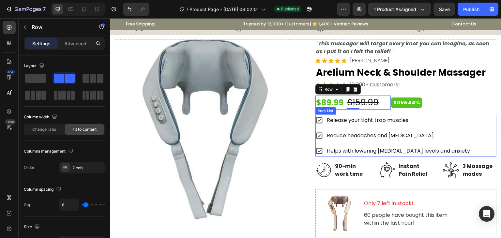
click at [476, 126] on div "Release your tight trap muscles Reduce headaches and [MEDICAL_DATA] Helps with …" at bounding box center [405, 136] width 181 height 42
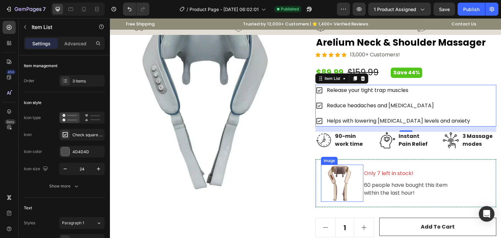
scroll to position [65, 0]
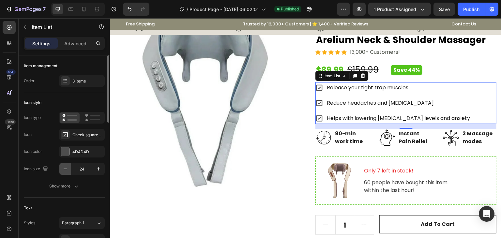
click at [63, 169] on icon "button" at bounding box center [65, 169] width 7 height 7
click at [96, 166] on icon "button" at bounding box center [98, 169] width 7 height 7
type input "24"
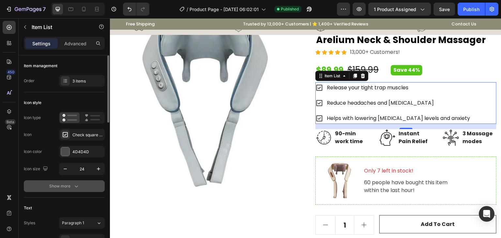
click at [78, 186] on icon "button" at bounding box center [76, 186] width 7 height 7
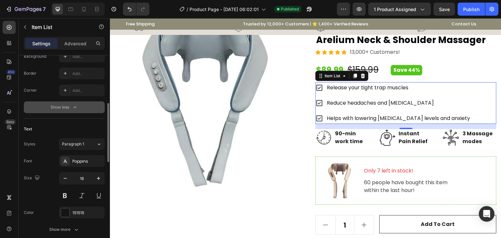
scroll to position [196, 0]
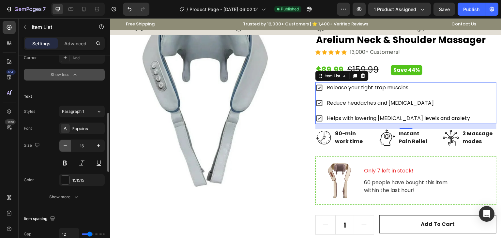
click at [66, 146] on icon "button" at bounding box center [65, 145] width 7 height 7
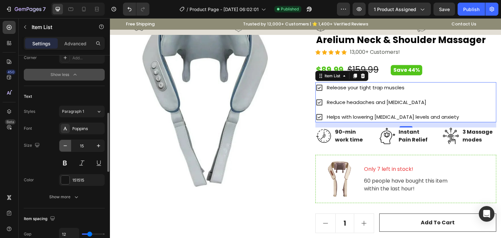
click at [66, 146] on icon "button" at bounding box center [65, 145] width 7 height 7
type input "14"
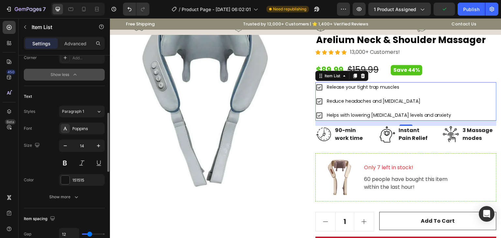
click at [79, 188] on div "Font Poppins Size 14 Color 151515 Show more" at bounding box center [64, 163] width 81 height 80
click at [73, 191] on button "Show more" at bounding box center [64, 197] width 81 height 12
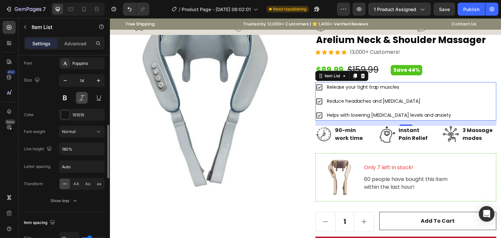
scroll to position [326, 0]
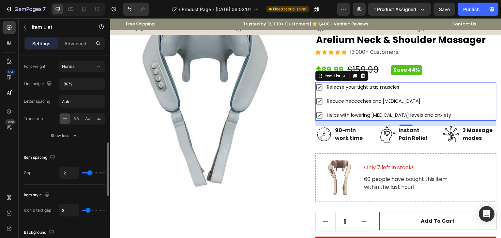
type input "8"
type input "7"
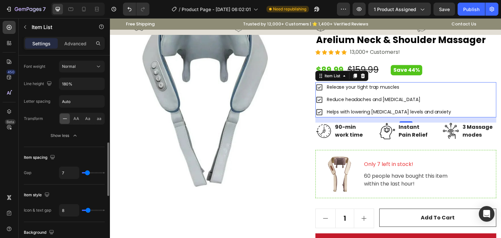
type input "6"
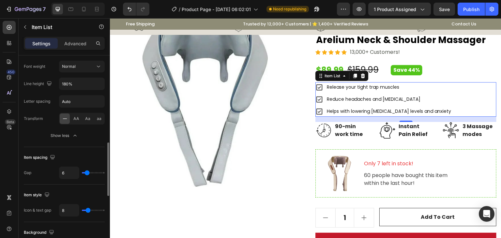
type input "4"
type input "3"
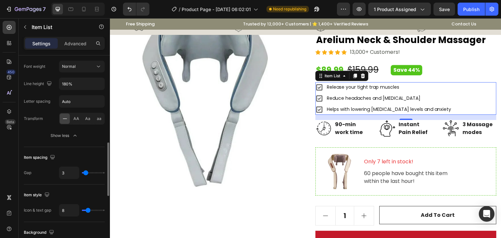
type input "2"
type input "0"
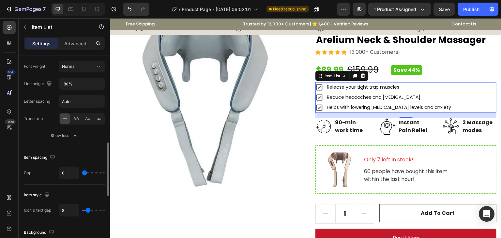
type input "1"
type input "2"
type input "3"
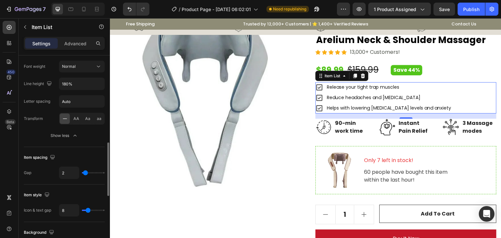
type input "3"
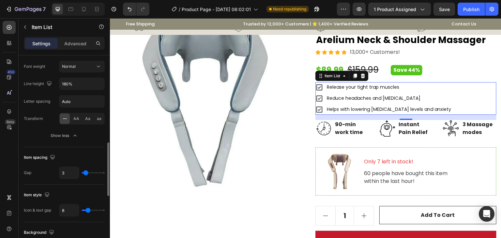
type input "4"
click at [86, 172] on input "range" at bounding box center [93, 172] width 23 height 1
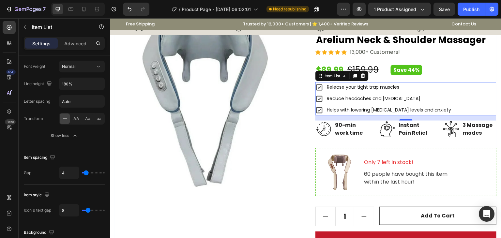
click at [444, 60] on div ""This massager will target every knot you can imagine, as soon as I put it on I…" at bounding box center [405, 170] width 181 height 327
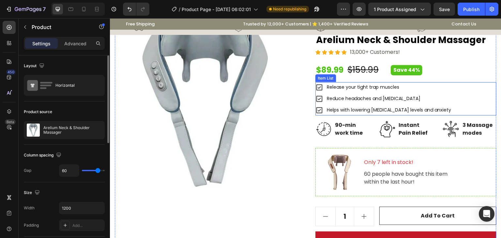
scroll to position [33, 0]
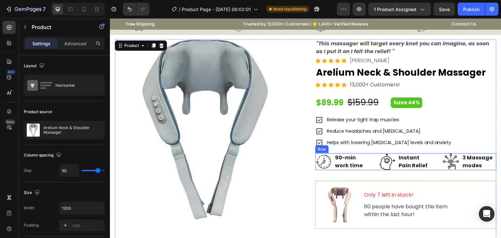
click at [369, 164] on div "Image 90-min work time Text block Row Image Instant Pain Relief Text block Row …" at bounding box center [405, 161] width 181 height 17
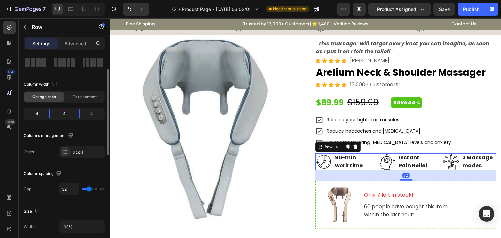
scroll to position [98, 0]
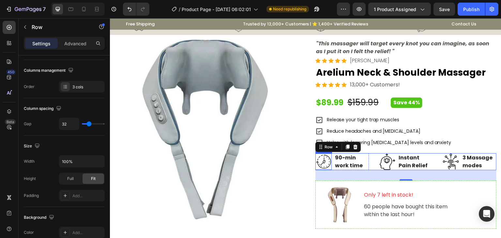
click at [320, 163] on img at bounding box center [323, 161] width 16 height 16
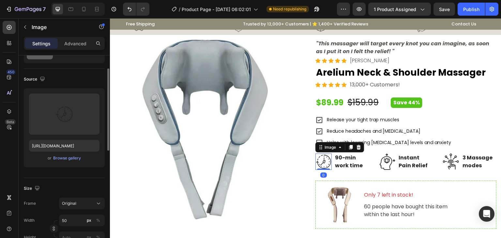
scroll to position [65, 0]
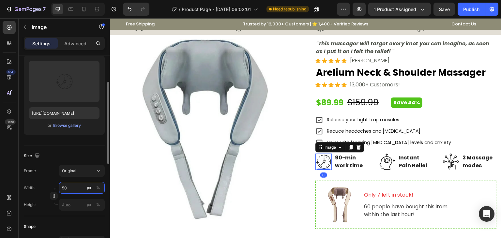
click at [69, 190] on input "50" at bounding box center [82, 188] width 46 height 12
type input "40"
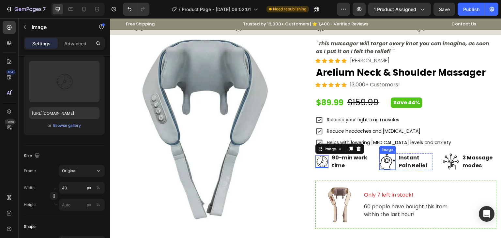
click at [382, 159] on img at bounding box center [387, 161] width 16 height 16
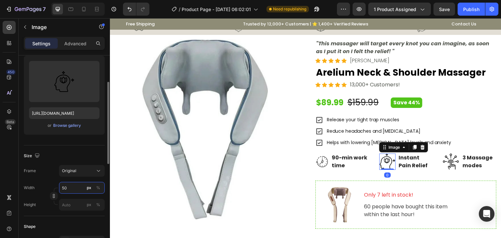
click at [75, 186] on input "50" at bounding box center [82, 188] width 46 height 12
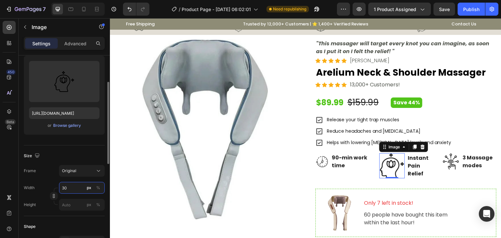
type input "3"
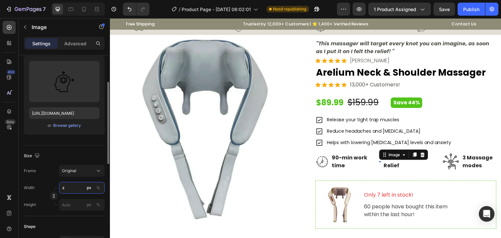
type input "40"
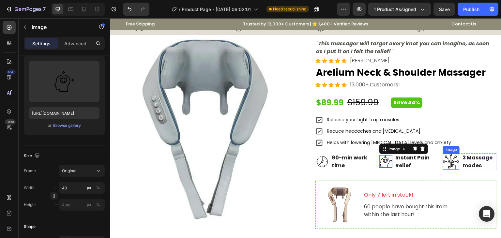
click at [448, 167] on img at bounding box center [451, 161] width 16 height 16
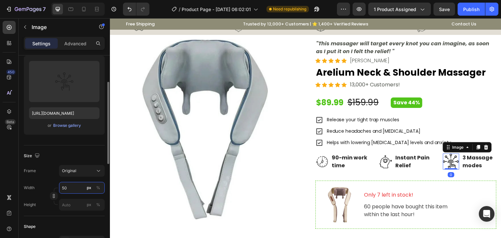
click at [68, 185] on input "50" at bounding box center [82, 188] width 46 height 12
type input "40"
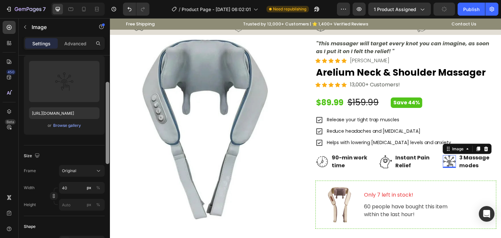
click at [106, 181] on div at bounding box center [107, 155] width 5 height 201
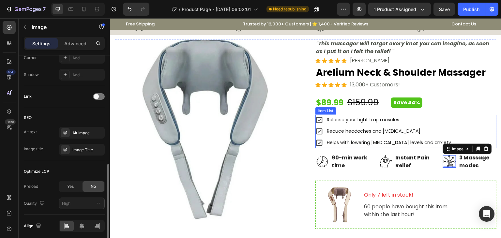
click at [472, 115] on div "Release your tight trap muscles Reduce headaches and [MEDICAL_DATA] Helps with …" at bounding box center [405, 131] width 181 height 33
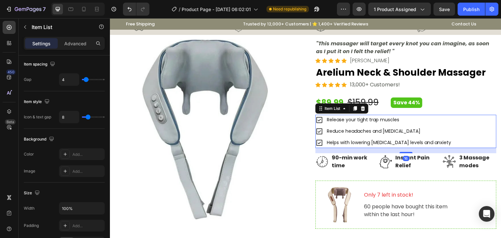
scroll to position [0, 0]
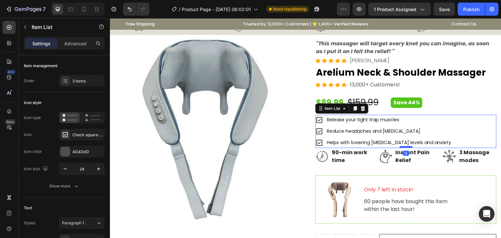
drag, startPoint x: 401, startPoint y: 151, endPoint x: 401, endPoint y: 145, distance: 5.5
click at [401, 146] on div at bounding box center [405, 147] width 13 height 2
type input "100%"
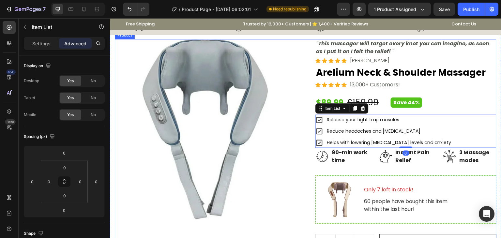
click at [461, 92] on div ""This massager will target every knot you can imagine, as soon as I put it on I…" at bounding box center [405, 199] width 181 height 321
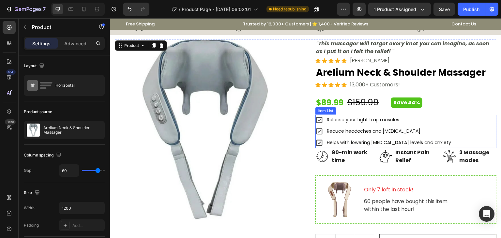
click at [443, 143] on div "Release your tight trap muscles Reduce headaches and [MEDICAL_DATA] Helps with …" at bounding box center [405, 131] width 181 height 33
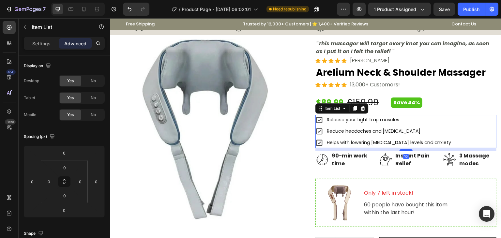
click at [402, 149] on div at bounding box center [405, 150] width 13 height 2
type input "10"
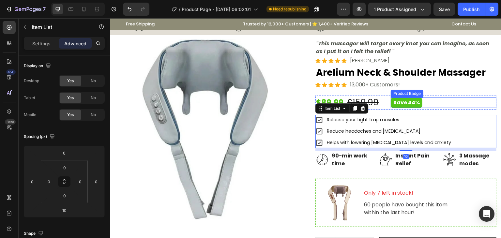
click at [449, 100] on div "Save 44%" at bounding box center [443, 102] width 106 height 10
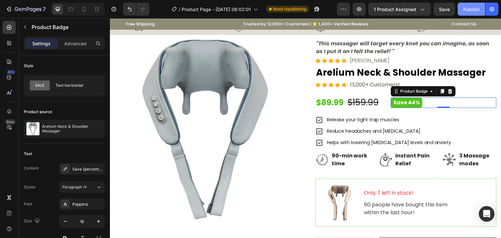
click at [477, 8] on div "Publish" at bounding box center [471, 9] width 16 height 7
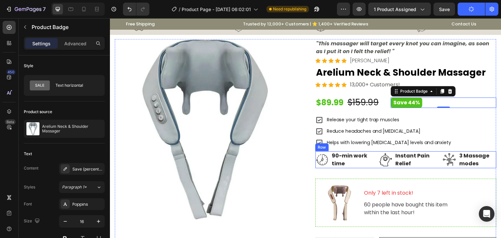
click at [371, 165] on div "Image 90-min work time Text block Row Image Instant Pain Relief Text block Row …" at bounding box center [405, 159] width 181 height 17
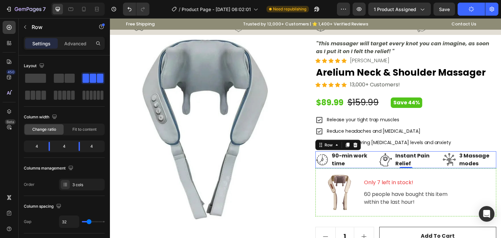
drag, startPoint x: 404, startPoint y: 177, endPoint x: 406, endPoint y: 161, distance: 15.5
click at [406, 161] on div "Image 90-min work time Text block Row Image Instant Pain Relief Text block Row …" at bounding box center [405, 159] width 181 height 17
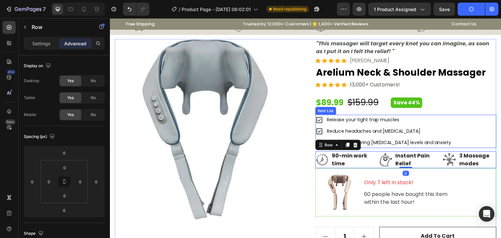
click at [450, 115] on div "Release your tight trap muscles Reduce headaches and [MEDICAL_DATA] Helps with …" at bounding box center [405, 131] width 181 height 33
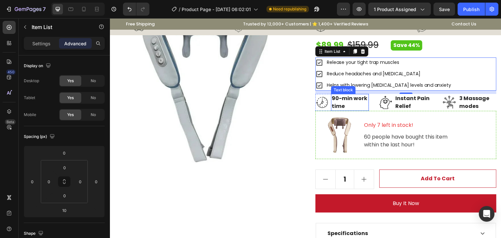
scroll to position [98, 0]
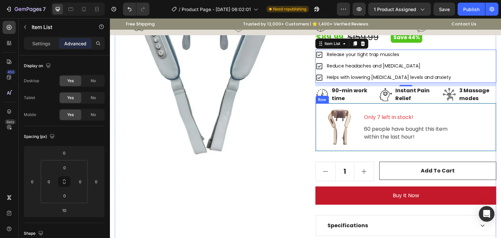
click at [460, 111] on div "Only 7 left in stock! Text block 60 people have bought this item within the las…" at bounding box center [426, 127] width 127 height 37
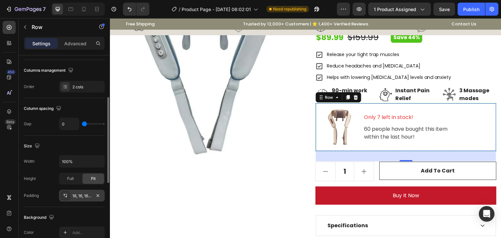
click at [88, 193] on div "16, 16, 16, 16" at bounding box center [81, 196] width 19 height 6
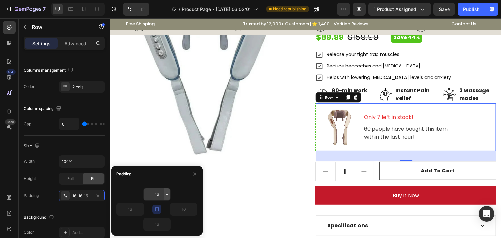
click at [167, 193] on icon "button" at bounding box center [166, 194] width 5 height 5
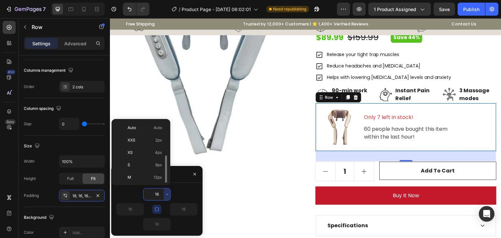
scroll to position [23, 0]
click at [156, 155] on span "12px" at bounding box center [157, 154] width 8 height 6
type input "12"
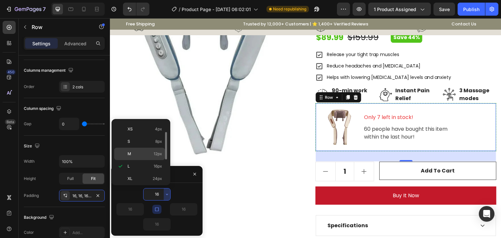
type input "12"
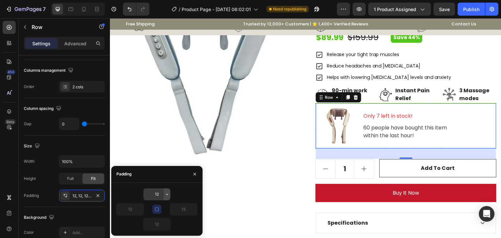
click at [167, 193] on icon "button" at bounding box center [166, 194] width 5 height 5
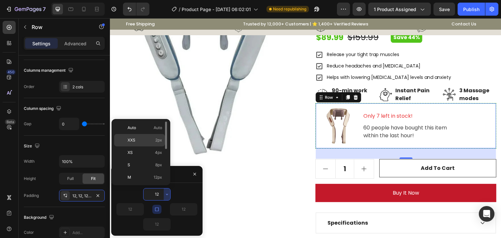
click at [158, 141] on span "2px" at bounding box center [158, 140] width 7 height 6
type input "2"
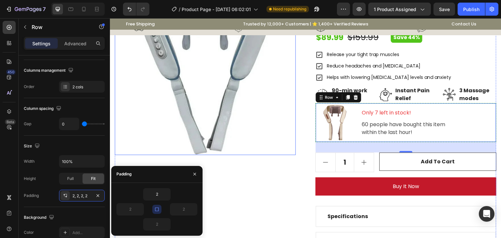
click at [250, 104] on img at bounding box center [205, 64] width 181 height 181
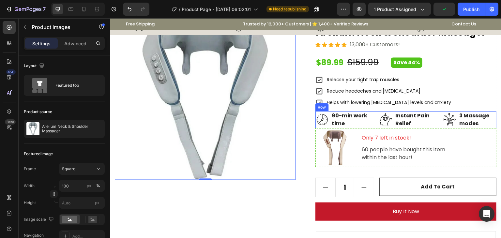
scroll to position [65, 0]
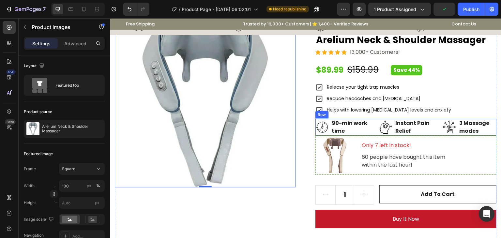
click at [432, 130] on div "Image 90-min work time Text block Row Image Instant Pain Relief Text block Row …" at bounding box center [405, 127] width 181 height 17
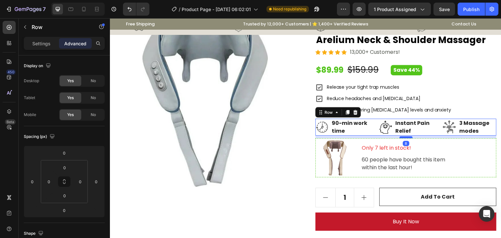
click at [403, 136] on div at bounding box center [405, 137] width 13 height 2
type input "8"
click at [461, 86] on div "Release your tight trap muscles Reduce headaches and [MEDICAL_DATA] Helps with …" at bounding box center [405, 98] width 181 height 33
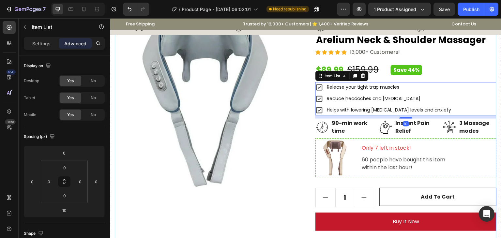
click at [463, 55] on div "Icon Icon Icon Icon Icon Icon List Hoz 13,000+ Customers! Text block Row" at bounding box center [405, 52] width 181 height 9
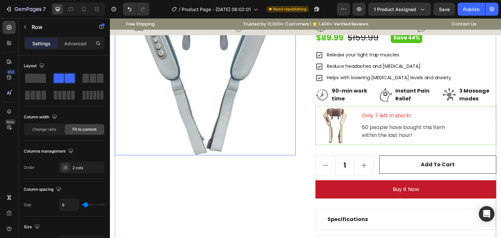
scroll to position [98, 0]
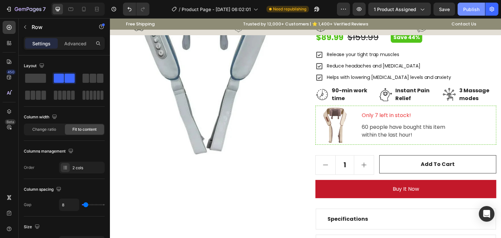
click at [466, 10] on div "Publish" at bounding box center [471, 9] width 16 height 7
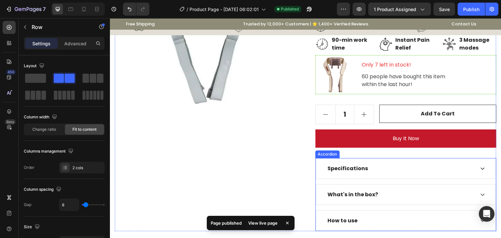
scroll to position [163, 0]
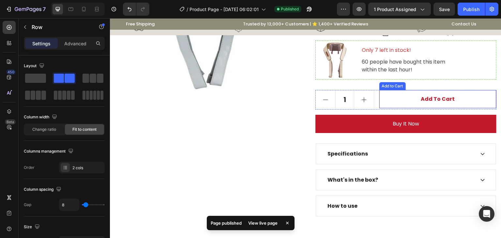
click at [396, 95] on button "Add to cart" at bounding box center [437, 99] width 117 height 18
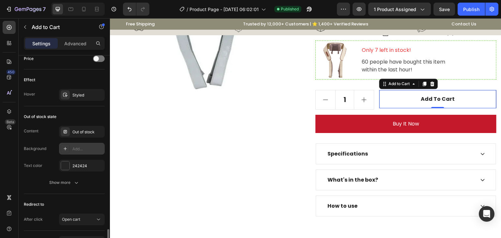
scroll to position [489, 0]
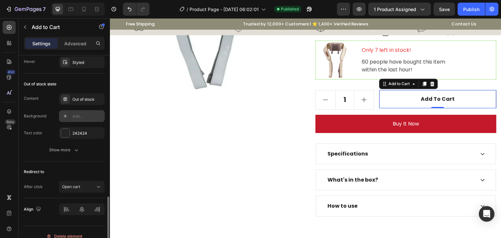
click at [72, 117] on div "Add..." at bounding box center [87, 116] width 31 height 6
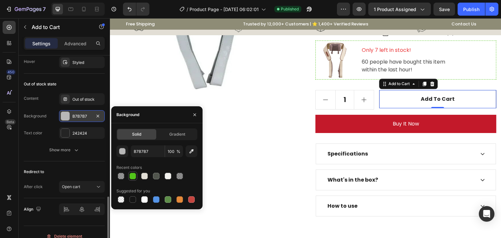
click at [131, 177] on div at bounding box center [132, 176] width 7 height 7
type input "52C41A"
click at [132, 176] on div at bounding box center [132, 176] width 7 height 7
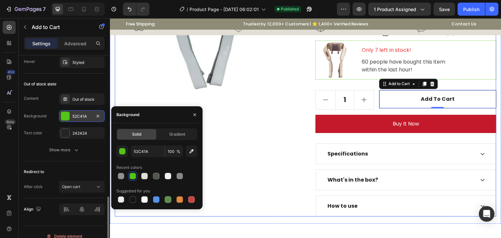
click at [265, 156] on div "Product Images" at bounding box center [205, 63] width 181 height 308
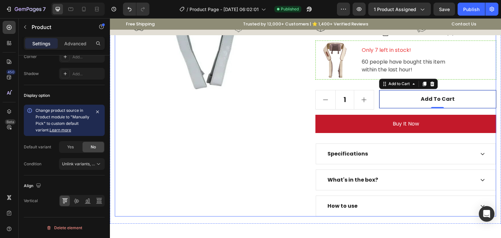
scroll to position [0, 0]
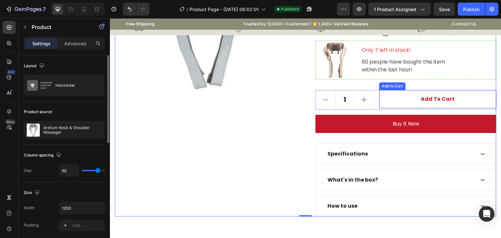
click at [384, 97] on button "Add to cart" at bounding box center [437, 99] width 117 height 18
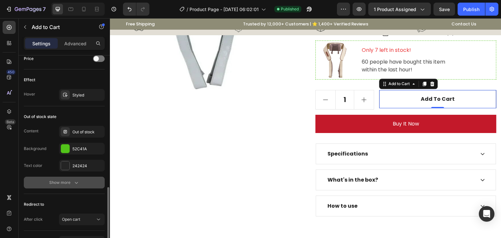
scroll to position [489, 0]
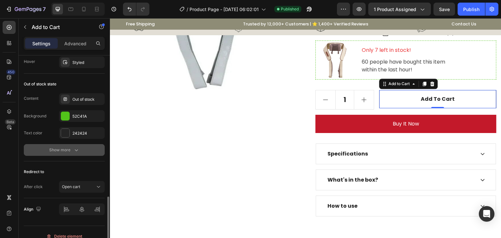
click at [65, 147] on div "Show more" at bounding box center [64, 150] width 30 height 7
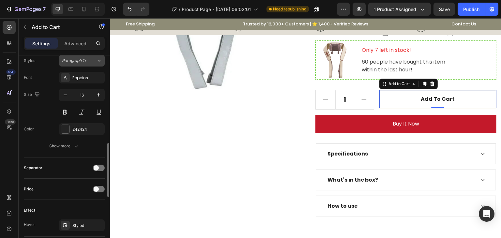
scroll to position [456, 0]
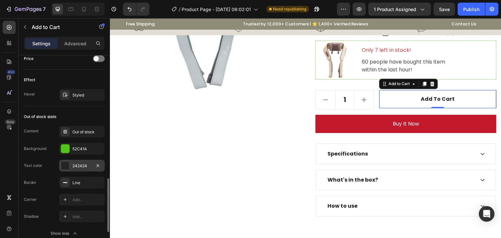
drag, startPoint x: 80, startPoint y: 148, endPoint x: 80, endPoint y: 161, distance: 13.0
click at [80, 161] on div "Content Out of stock Background 52C41A Text color 242424" at bounding box center [64, 149] width 81 height 46
click at [94, 129] on div "Out of stock" at bounding box center [87, 132] width 31 height 6
click at [100, 146] on icon "button" at bounding box center [97, 148] width 5 height 5
click at [83, 132] on div "Out of stock" at bounding box center [87, 132] width 31 height 6
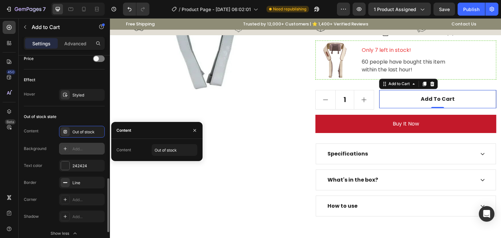
click at [85, 119] on div "Out of stock state" at bounding box center [64, 116] width 81 height 10
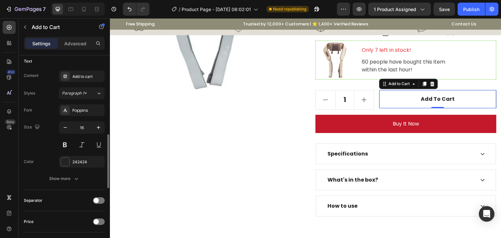
scroll to position [261, 0]
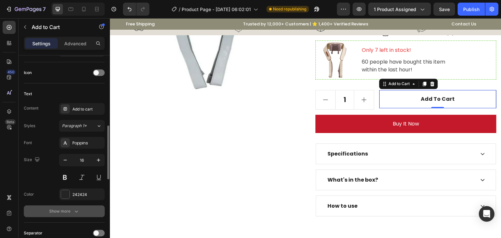
click at [70, 209] on div "Show more" at bounding box center [64, 211] width 30 height 7
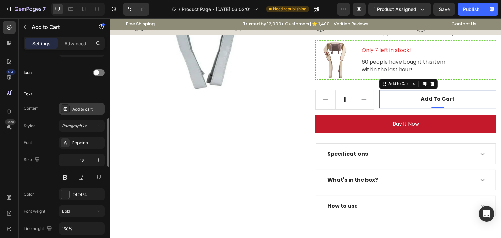
click at [86, 109] on div "Add to cart" at bounding box center [87, 109] width 31 height 6
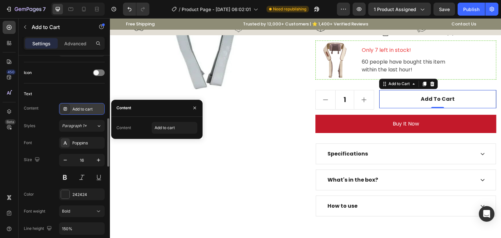
click at [88, 107] on div "Add to cart" at bounding box center [87, 109] width 31 height 6
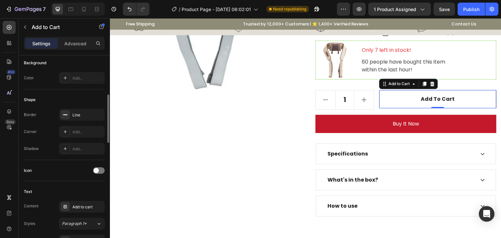
scroll to position [130, 0]
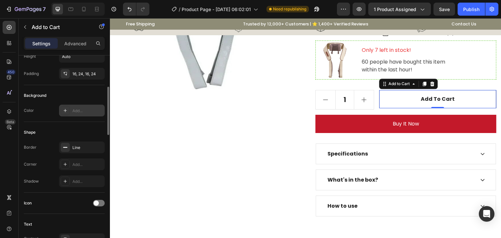
click at [67, 112] on icon at bounding box center [65, 110] width 5 height 5
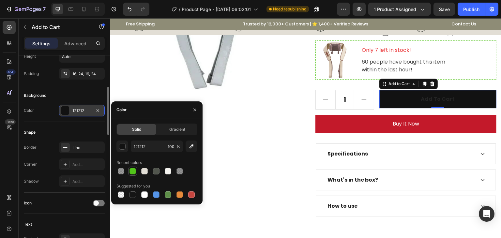
click at [133, 169] on div at bounding box center [132, 171] width 7 height 7
type input "52C41A"
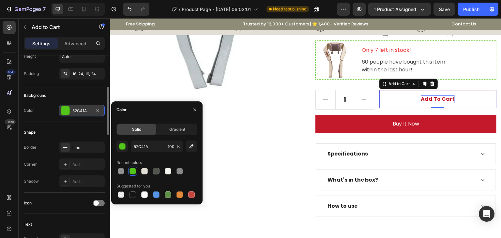
click at [425, 99] on div "Add to cart" at bounding box center [437, 99] width 34 height 8
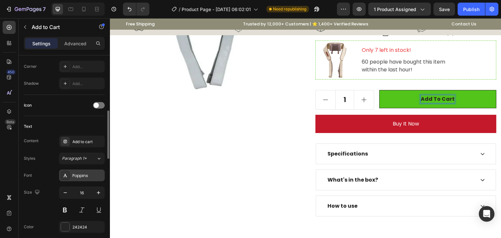
scroll to position [261, 0]
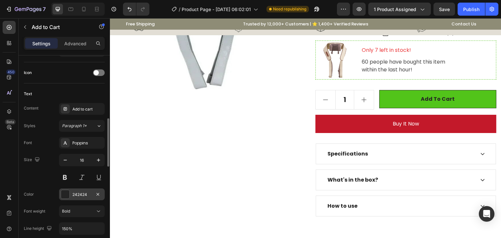
click at [65, 194] on div at bounding box center [65, 194] width 8 height 8
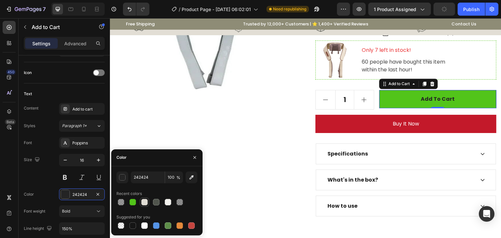
click at [145, 203] on div at bounding box center [144, 202] width 7 height 7
click at [144, 225] on div at bounding box center [144, 225] width 7 height 7
type input "FFFFFF"
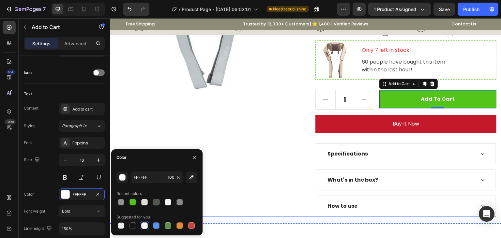
click at [265, 106] on div "Product Images" at bounding box center [205, 63] width 181 height 308
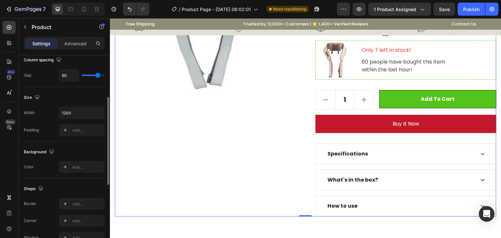
scroll to position [0, 0]
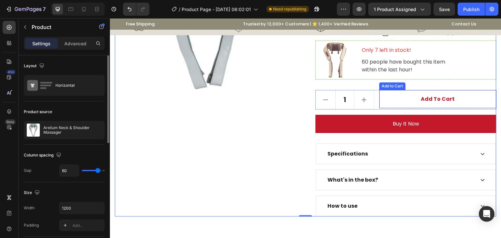
click at [388, 93] on button "Add to cart" at bounding box center [437, 99] width 117 height 18
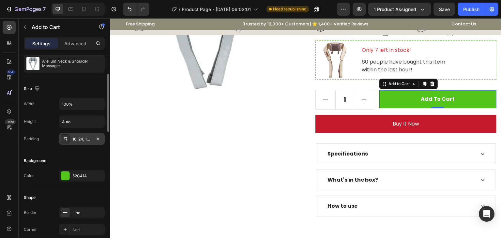
scroll to position [98, 0]
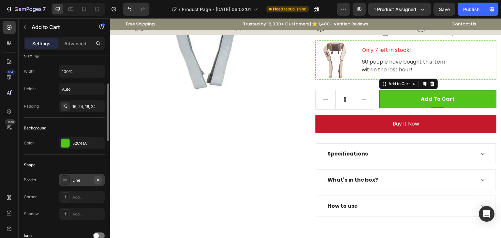
click at [98, 179] on icon "button" at bounding box center [97, 179] width 5 height 5
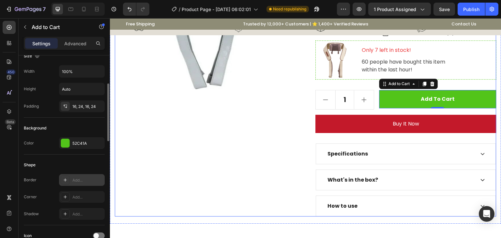
click at [259, 137] on div "Product Images" at bounding box center [205, 63] width 181 height 308
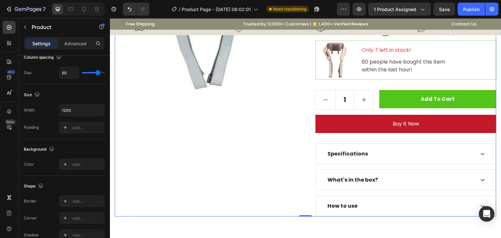
scroll to position [0, 0]
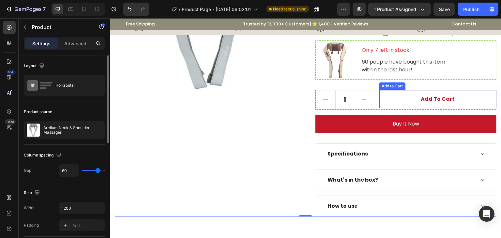
click at [379, 99] on button "Add to cart" at bounding box center [437, 99] width 117 height 18
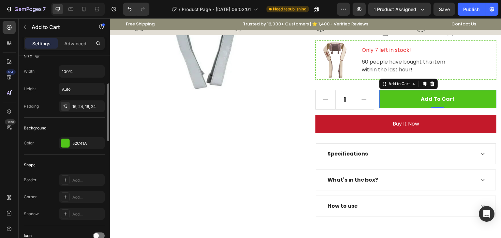
scroll to position [163, 0]
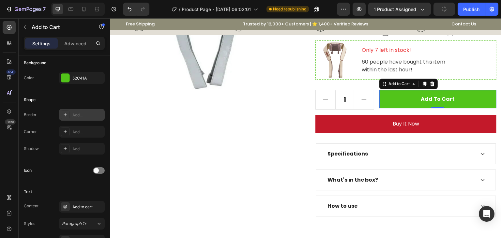
click at [77, 117] on div "Add..." at bounding box center [87, 115] width 31 height 6
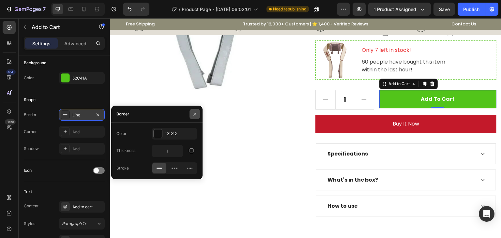
click at [191, 111] on button "button" at bounding box center [194, 114] width 10 height 10
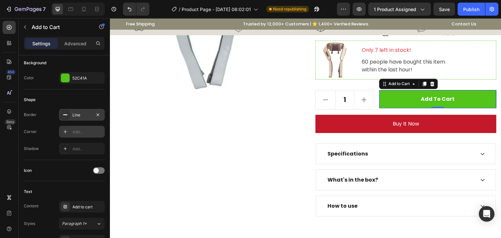
click at [82, 129] on div "Add..." at bounding box center [87, 132] width 31 height 6
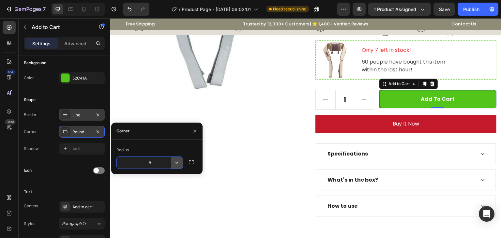
click at [180, 164] on button "button" at bounding box center [177, 163] width 12 height 12
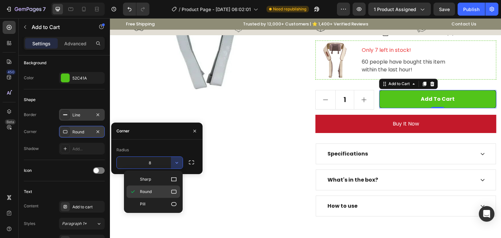
click at [174, 193] on icon at bounding box center [173, 191] width 7 height 7
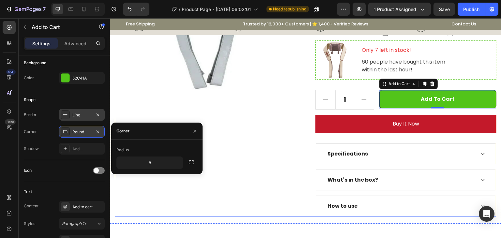
click at [303, 138] on div "Product Images "This massager will target every knot you can imagine, as soon a…" at bounding box center [305, 63] width 381 height 308
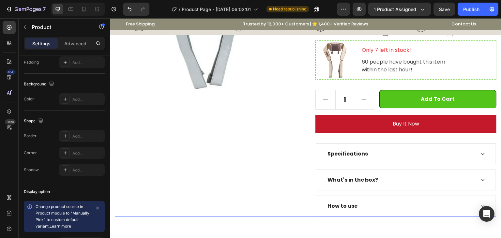
scroll to position [0, 0]
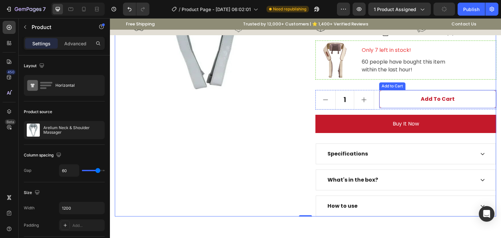
click at [402, 98] on button "Add to cart" at bounding box center [437, 99] width 117 height 18
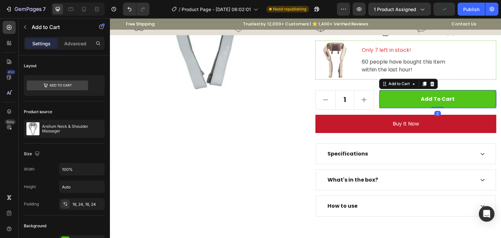
scroll to position [130, 0]
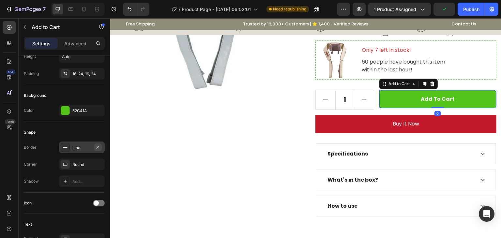
click at [98, 145] on icon "button" at bounding box center [97, 147] width 5 height 5
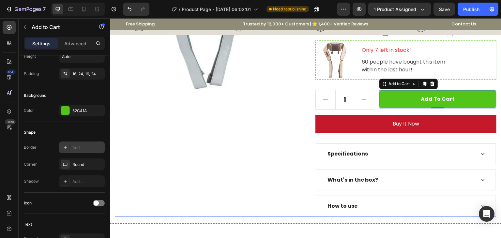
click at [219, 128] on div "Product Images" at bounding box center [205, 63] width 181 height 308
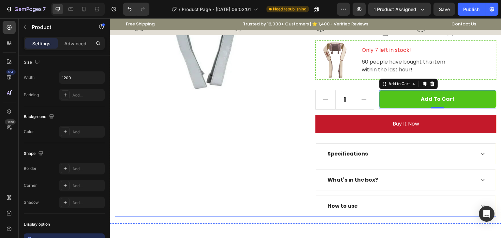
scroll to position [0, 0]
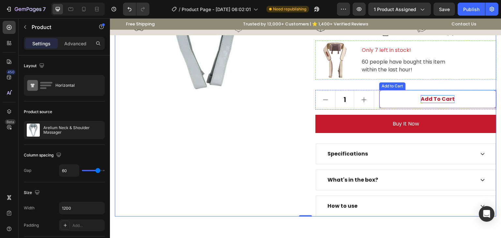
click at [426, 97] on p "Add to cart" at bounding box center [437, 99] width 34 height 8
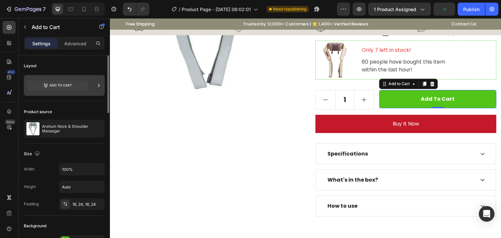
click at [101, 84] on icon at bounding box center [98, 85] width 7 height 7
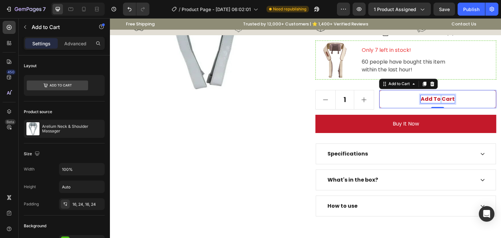
click at [436, 98] on p "Add to cart" at bounding box center [437, 99] width 34 height 8
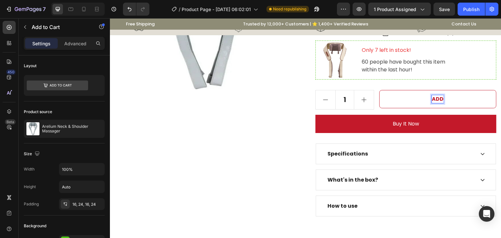
click at [379, 90] on button "ADD" at bounding box center [437, 99] width 117 height 18
click at [379, 90] on button "ADD TO" at bounding box center [437, 99] width 117 height 18
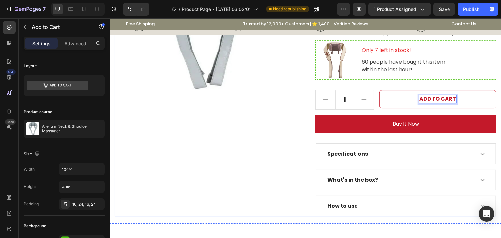
click at [223, 139] on div "Product Images" at bounding box center [205, 63] width 181 height 308
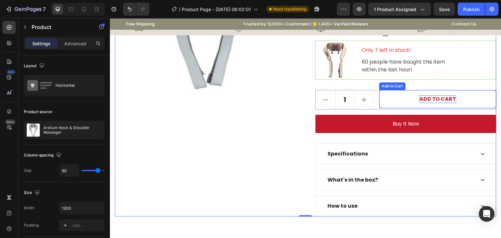
click at [429, 98] on p "ADD TO CART" at bounding box center [437, 99] width 37 height 8
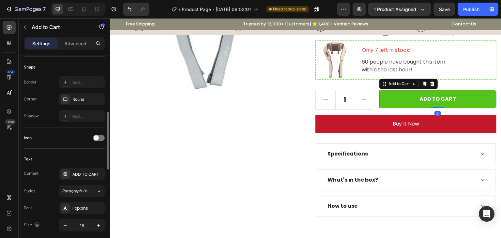
scroll to position [228, 0]
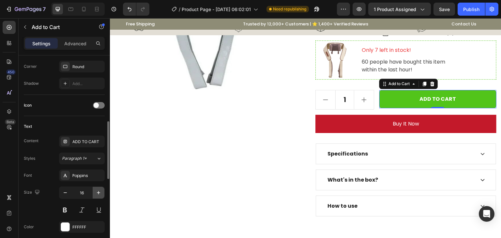
click at [99, 187] on button "button" at bounding box center [99, 193] width 12 height 12
type input "18"
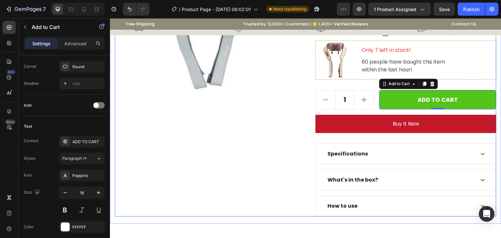
click at [197, 171] on div "Product Images" at bounding box center [205, 63] width 181 height 308
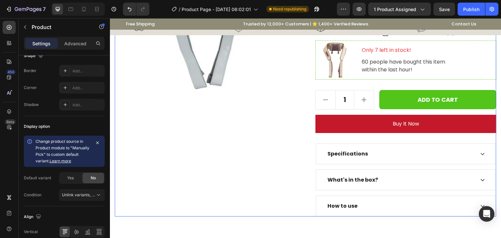
scroll to position [0, 0]
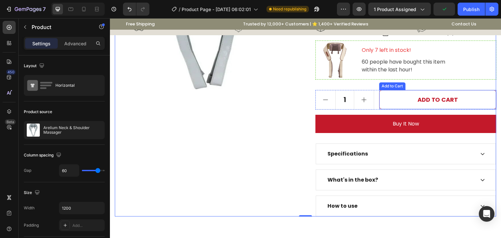
click at [381, 95] on button "ADD TO CART" at bounding box center [437, 99] width 117 height 19
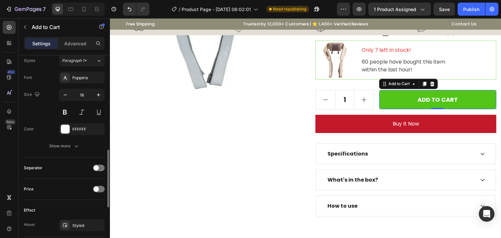
scroll to position [358, 0]
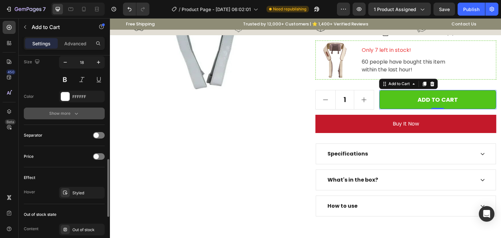
click at [72, 114] on div "Show more" at bounding box center [64, 113] width 30 height 7
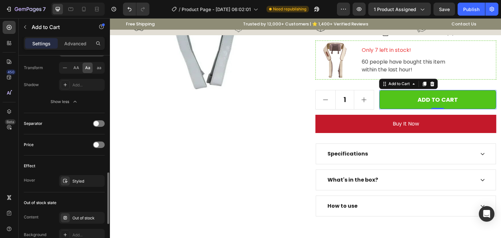
scroll to position [489, 0]
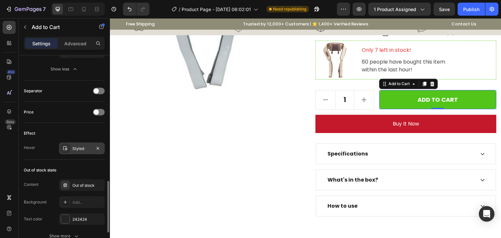
click at [73, 147] on div "Styled" at bounding box center [81, 149] width 19 height 6
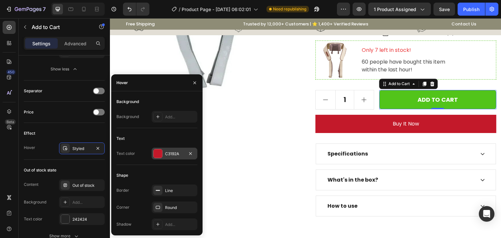
click at [154, 155] on div at bounding box center [157, 153] width 8 height 8
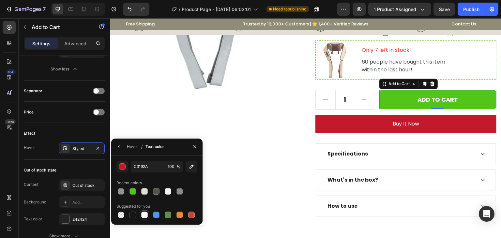
click at [143, 214] on div at bounding box center [144, 214] width 7 height 7
type input "FFFFFF"
click at [288, 150] on div "Product Images" at bounding box center [205, 63] width 181 height 308
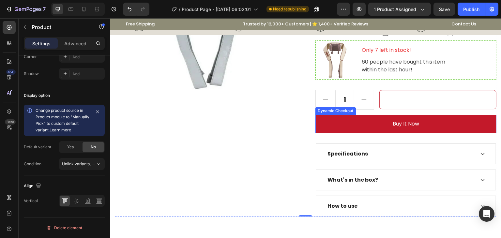
scroll to position [0, 0]
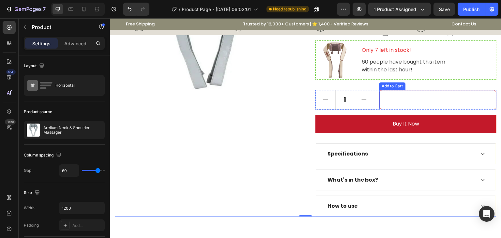
click at [395, 104] on button "ADD TO CART" at bounding box center [437, 99] width 117 height 19
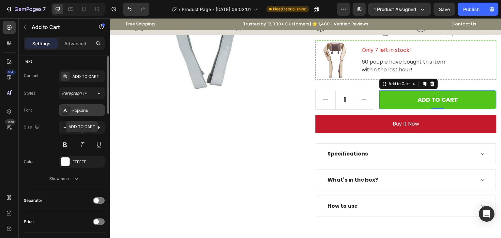
scroll to position [326, 0]
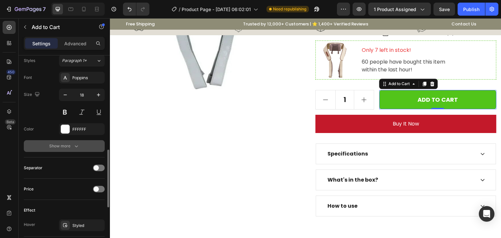
click at [89, 147] on button "Show more" at bounding box center [64, 146] width 81 height 12
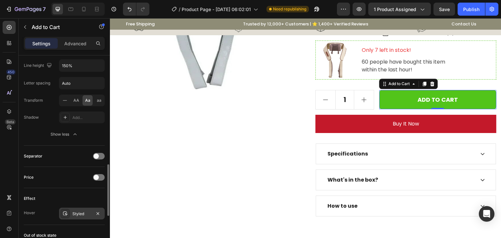
scroll to position [489, 0]
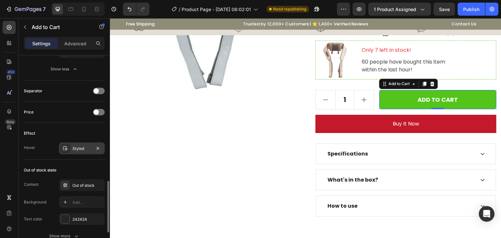
click at [85, 146] on div "Styled" at bounding box center [81, 149] width 19 height 6
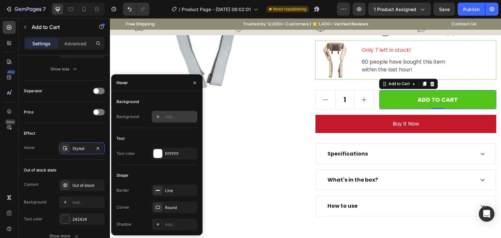
click at [157, 115] on icon at bounding box center [157, 116] width 3 height 3
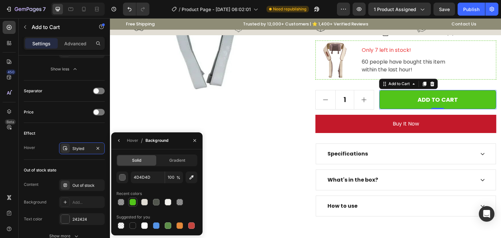
click at [133, 203] on div at bounding box center [132, 202] width 7 height 7
type input "52C41A"
click at [125, 180] on div "button" at bounding box center [122, 177] width 7 height 7
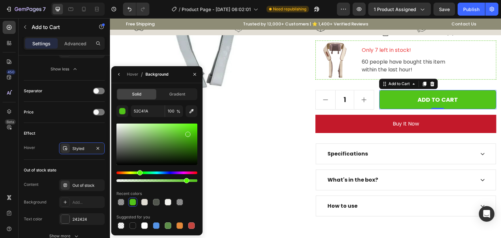
drag, startPoint x: 195, startPoint y: 181, endPoint x: 188, endPoint y: 182, distance: 6.9
click at [184, 182] on div at bounding box center [186, 180] width 5 height 5
click at [240, 174] on div "Product Images" at bounding box center [205, 63] width 181 height 308
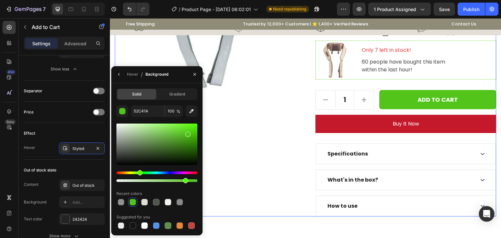
scroll to position [0, 0]
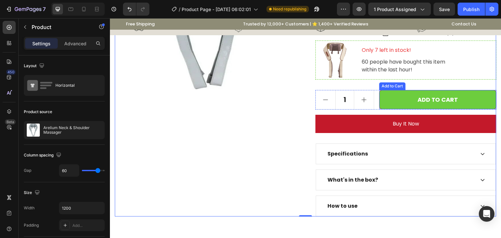
click at [382, 101] on button "ADD TO CART" at bounding box center [437, 99] width 117 height 19
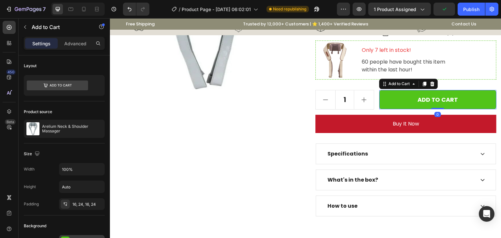
scroll to position [33, 0]
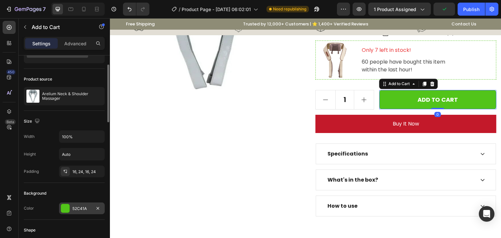
click at [74, 208] on div "52C41A" at bounding box center [81, 209] width 19 height 6
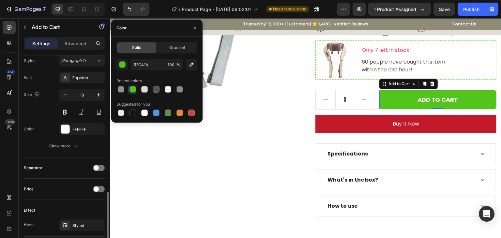
scroll to position [358, 0]
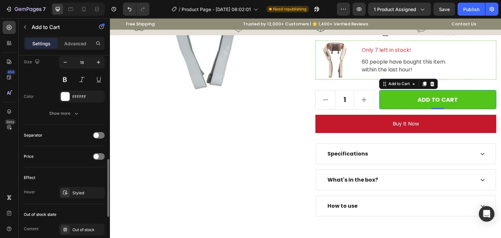
click at [80, 190] on div "Styled" at bounding box center [87, 193] width 31 height 6
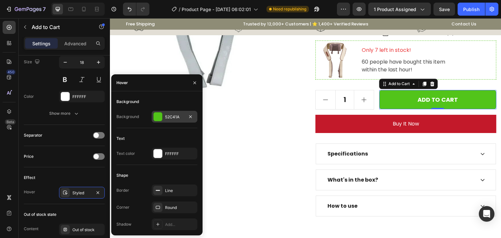
click at [160, 116] on div at bounding box center [157, 116] width 8 height 8
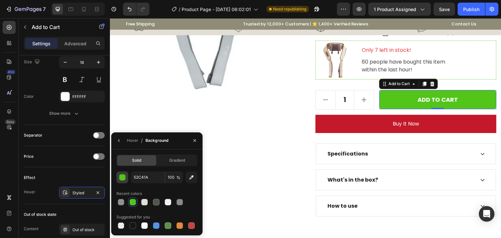
click at [124, 180] on div "button" at bounding box center [122, 177] width 7 height 7
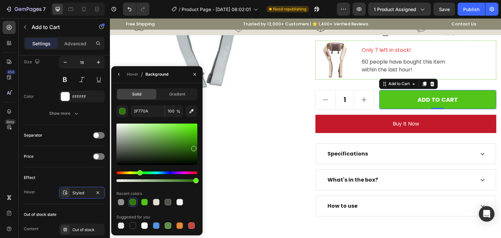
drag, startPoint x: 189, startPoint y: 136, endPoint x: 193, endPoint y: 147, distance: 11.7
click at [193, 147] on div at bounding box center [193, 148] width 5 height 5
type input "276B06"
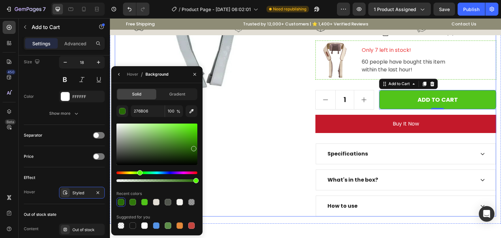
click at [225, 140] on div "Product Images" at bounding box center [205, 63] width 181 height 308
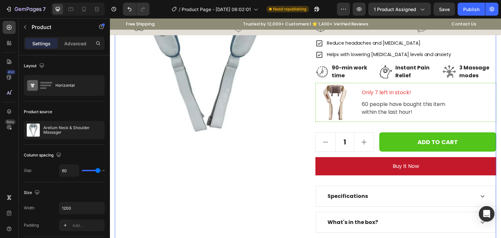
scroll to position [98, 0]
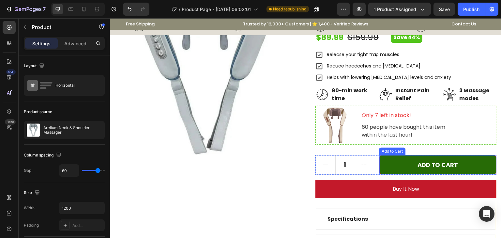
click at [392, 165] on button "ADD TO CART" at bounding box center [437, 164] width 117 height 19
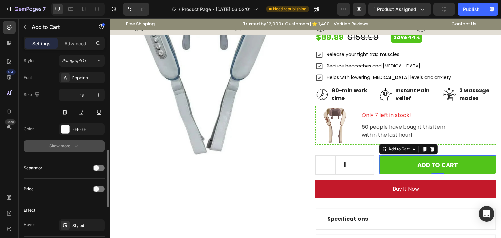
scroll to position [293, 0]
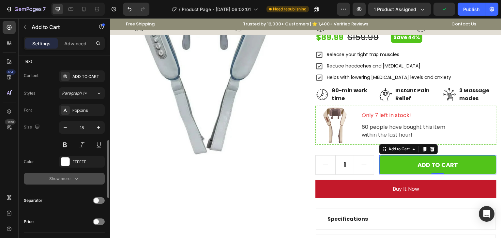
click at [66, 178] on div "Show more" at bounding box center [64, 178] width 30 height 7
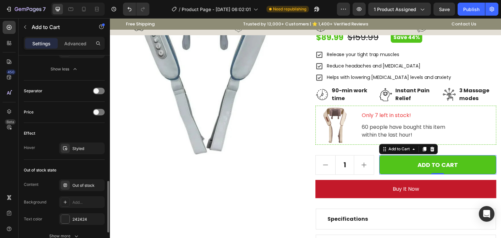
scroll to position [521, 0]
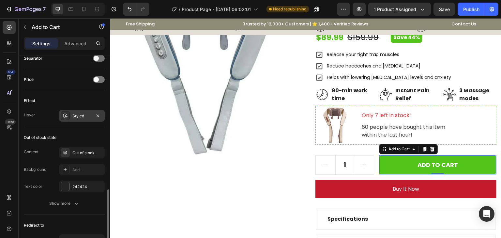
click at [73, 113] on div "Styled" at bounding box center [81, 116] width 19 height 6
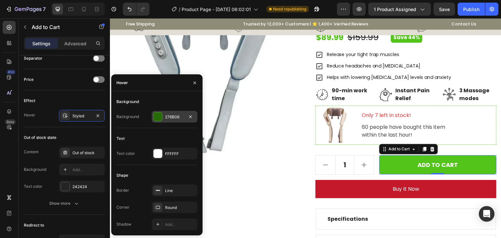
click at [156, 114] on div at bounding box center [157, 116] width 8 height 8
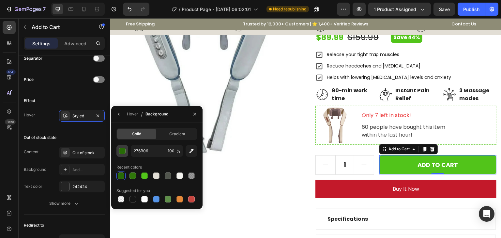
click at [122, 153] on div "button" at bounding box center [122, 151] width 7 height 7
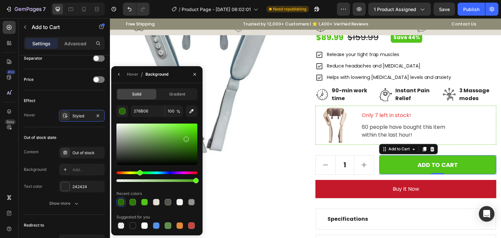
drag, startPoint x: 193, startPoint y: 149, endPoint x: 185, endPoint y: 138, distance: 13.8
click at [185, 138] on div at bounding box center [185, 139] width 5 height 5
type input "47A518"
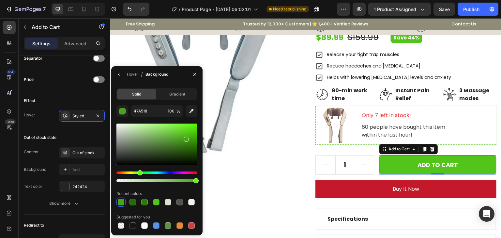
click at [241, 164] on div "Product Images" at bounding box center [205, 128] width 181 height 308
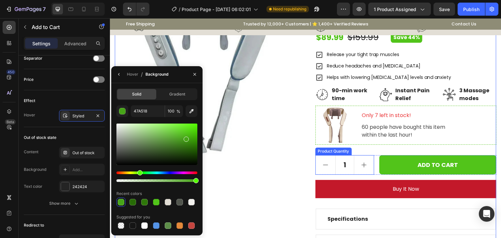
scroll to position [0, 0]
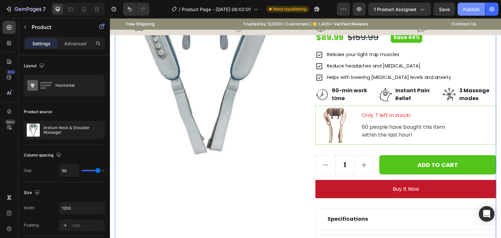
click at [464, 9] on div "Publish" at bounding box center [471, 9] width 16 height 7
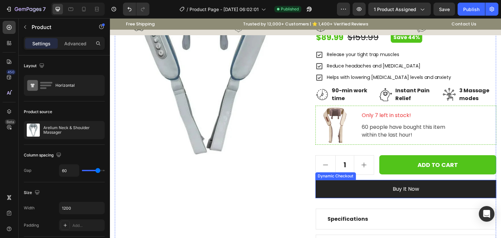
click at [350, 182] on button "Buy it now" at bounding box center [405, 189] width 181 height 18
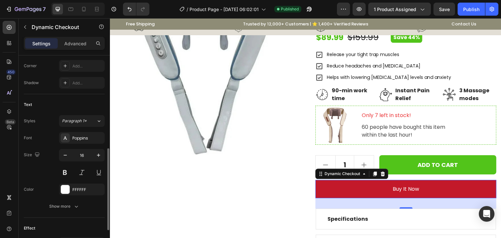
scroll to position [292, 0]
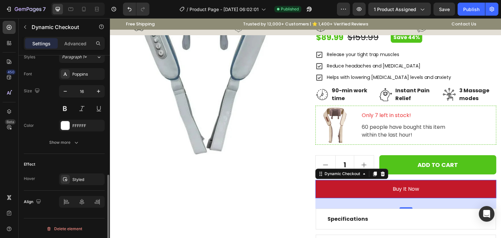
click at [71, 137] on button "Show more" at bounding box center [64, 143] width 81 height 12
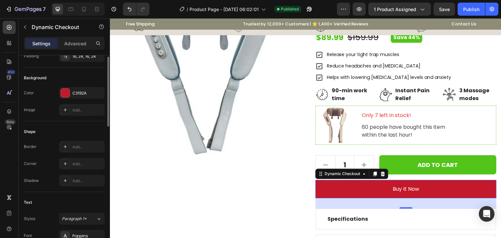
scroll to position [0, 0]
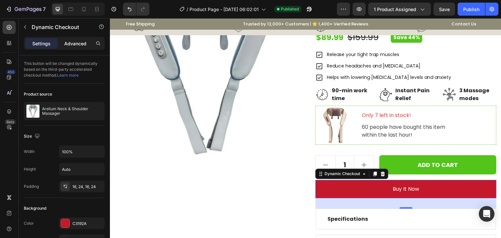
click at [76, 46] on p "Advanced" at bounding box center [75, 43] width 22 height 7
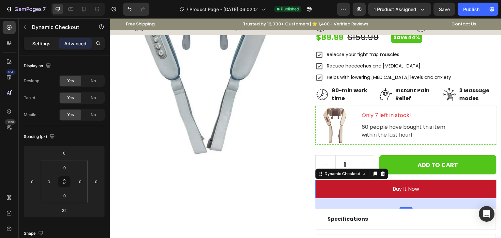
click at [37, 44] on p "Settings" at bounding box center [41, 43] width 18 height 7
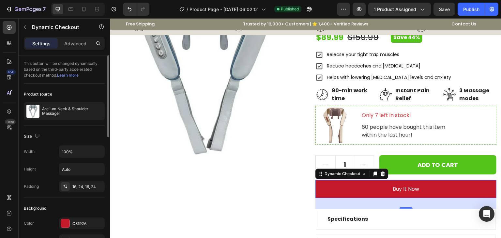
click at [64, 75] on link "Learn more" at bounding box center [68, 75] width 22 height 5
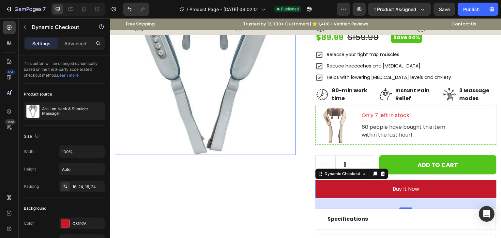
drag, startPoint x: 241, startPoint y: 105, endPoint x: 246, endPoint y: 113, distance: 10.1
click at [240, 105] on img at bounding box center [205, 64] width 181 height 181
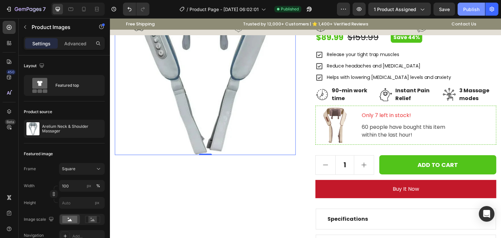
click at [473, 4] on button "Publish" at bounding box center [470, 9] width 27 height 13
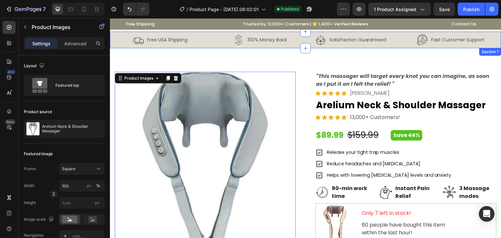
click at [113, 33] on div "Image Free USA Shipping Text Block Row Image 100% Money Back Text Block Row Row…" at bounding box center [305, 40] width 391 height 17
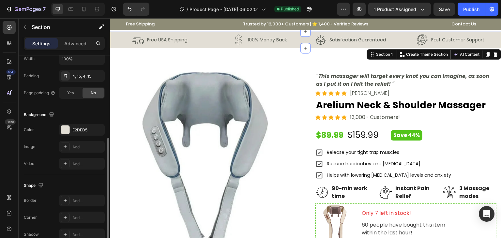
scroll to position [196, 0]
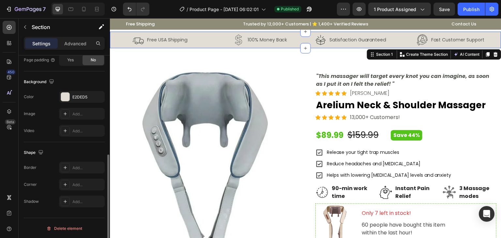
drag, startPoint x: 69, startPoint y: 41, endPoint x: 95, endPoint y: 101, distance: 65.4
click at [69, 41] on p "Advanced" at bounding box center [75, 43] width 22 height 7
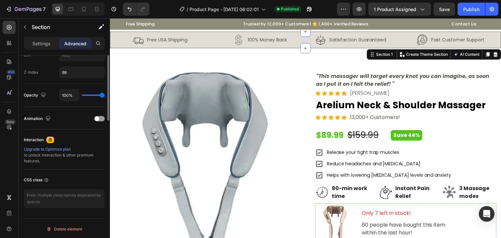
scroll to position [222, 0]
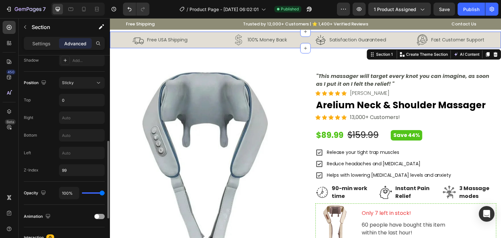
click at [90, 88] on div "Position Sticky Top 0 Right Bottom Left Z-Index 99" at bounding box center [64, 126] width 81 height 99
click at [89, 86] on button "Sticky" at bounding box center [82, 83] width 46 height 12
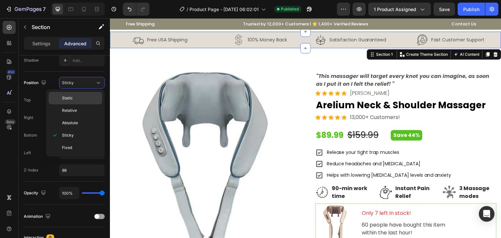
click at [80, 97] on p "Static" at bounding box center [80, 98] width 37 height 6
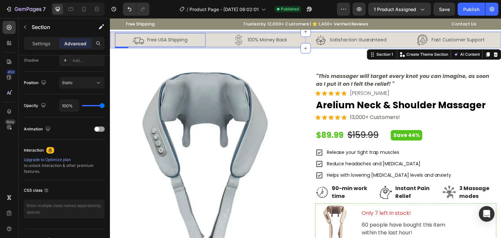
click at [124, 38] on div "Image Free USA Shipping Text Block Row" at bounding box center [160, 40] width 91 height 14
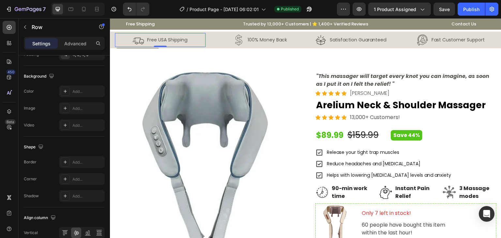
scroll to position [0, 0]
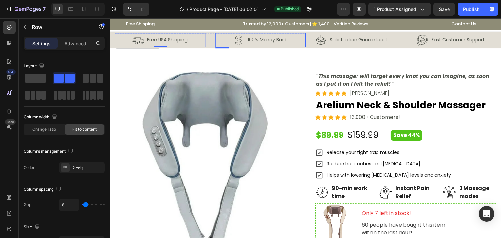
click at [302, 33] on div "Image 100% Money Back Text Block Row" at bounding box center [260, 40] width 91 height 14
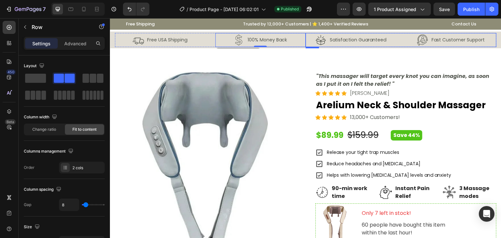
click at [401, 33] on div "Image Satisfaction Guaranteed Text Block Row Image Fast Customer Support Text B…" at bounding box center [400, 40] width 191 height 14
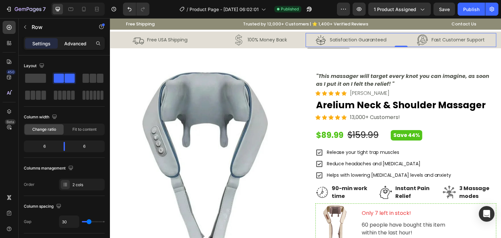
click at [80, 41] on p "Advanced" at bounding box center [75, 43] width 22 height 7
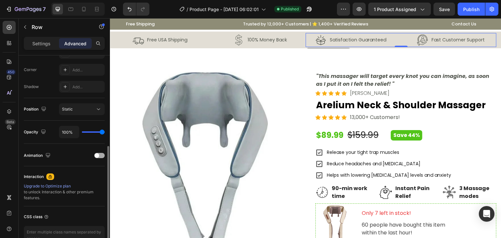
scroll to position [233, 0]
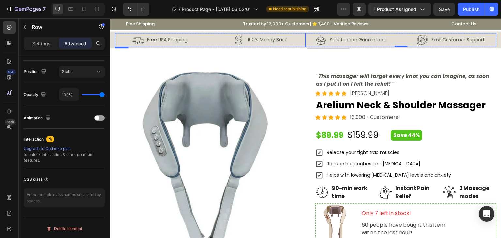
click at [209, 34] on div "Image Free USA Shipping Text Block Row Image 100% Money Back Text Block Row Row" at bounding box center [210, 40] width 191 height 14
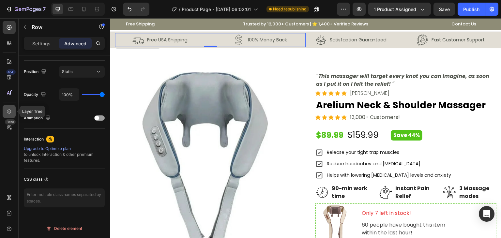
click at [10, 109] on icon at bounding box center [9, 111] width 7 height 7
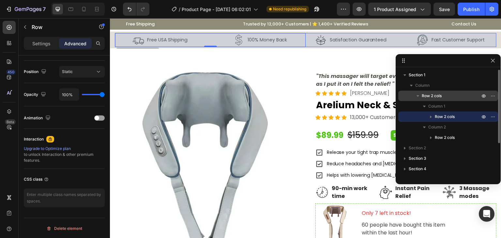
click at [442, 95] on p "Row 2 cols" at bounding box center [450, 96] width 59 height 7
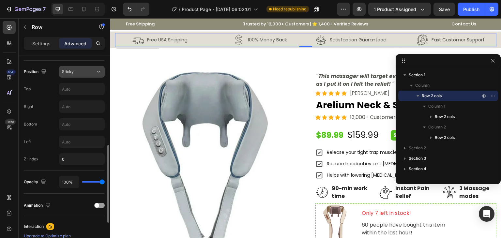
click at [87, 70] on div "Sticky" at bounding box center [78, 72] width 33 height 6
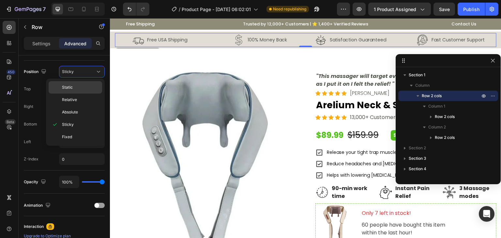
click at [71, 88] on span "Static" at bounding box center [67, 87] width 11 height 6
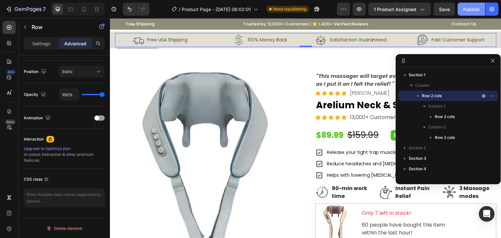
click at [473, 7] on div "Publish" at bounding box center [471, 9] width 16 height 7
click at [492, 61] on icon "button" at bounding box center [492, 61] width 4 height 4
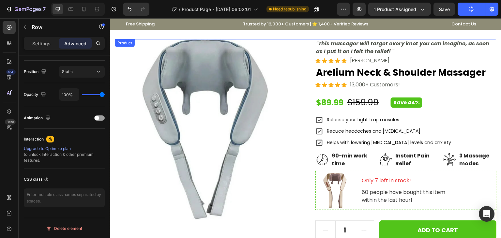
scroll to position [0, 0]
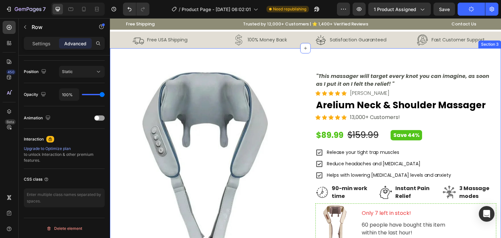
click at [282, 60] on div "Product Images "This massager will target every knot you can imagine, as soon a…" at bounding box center [305, 217] width 391 height 338
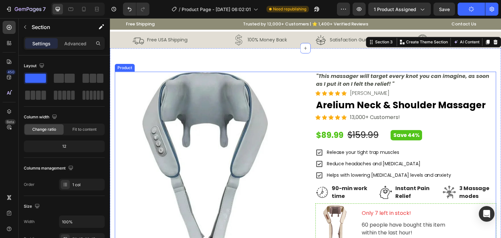
click at [299, 77] on div "Product Images "This massager will target every knot you can imagine, as soon a…" at bounding box center [305, 226] width 381 height 308
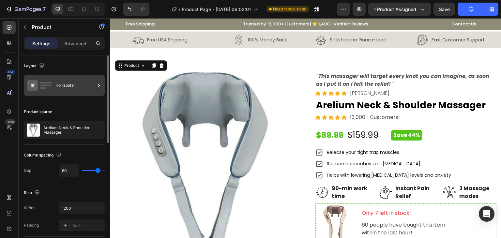
click at [87, 82] on div "Horizontal" at bounding box center [75, 85] width 40 height 15
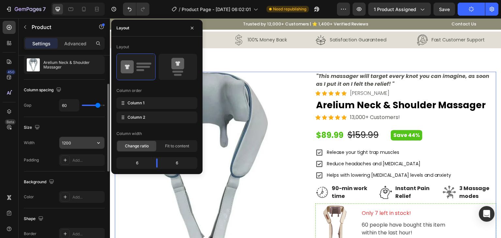
scroll to position [130, 0]
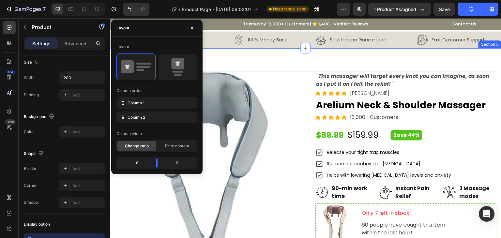
click at [308, 66] on div "Product Images "This massager will target every knot you can imagine, as soon a…" at bounding box center [305, 217] width 391 height 338
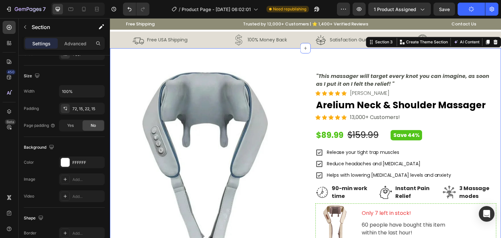
scroll to position [0, 0]
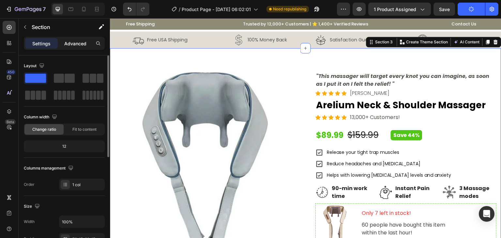
click at [65, 43] on p "Advanced" at bounding box center [75, 43] width 22 height 7
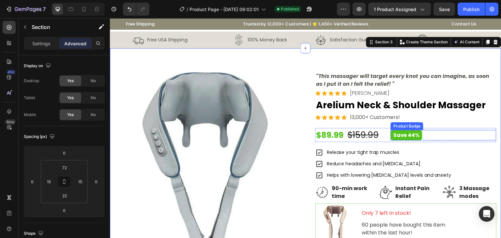
click at [433, 132] on div "Save 44%" at bounding box center [443, 135] width 106 height 10
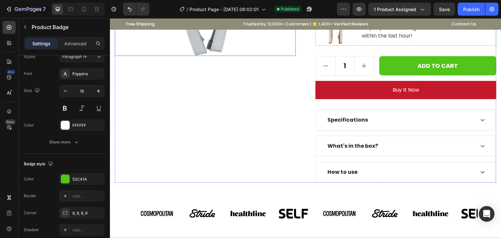
scroll to position [228, 0]
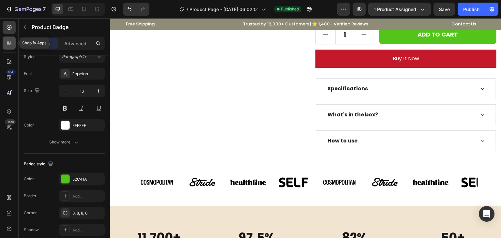
click at [7, 45] on icon at bounding box center [9, 43] width 7 height 7
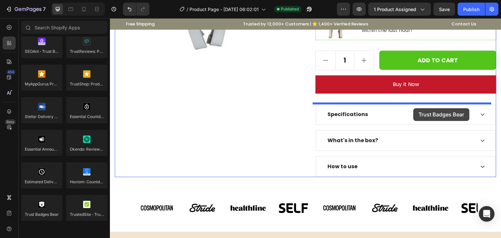
scroll to position [163, 0]
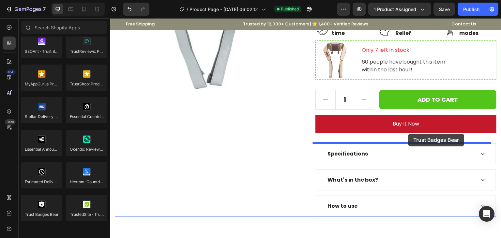
drag, startPoint x: 156, startPoint y: 228, endPoint x: 408, endPoint y: 134, distance: 268.9
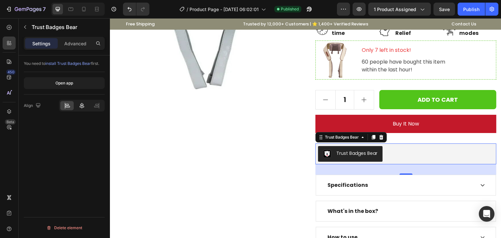
click at [82, 105] on icon at bounding box center [82, 105] width 7 height 7
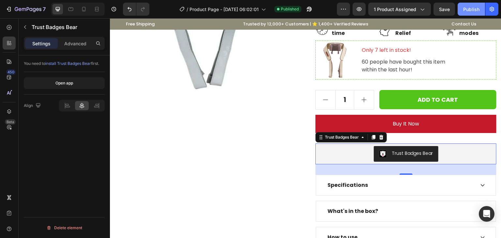
click at [468, 12] on div "Publish" at bounding box center [471, 9] width 16 height 7
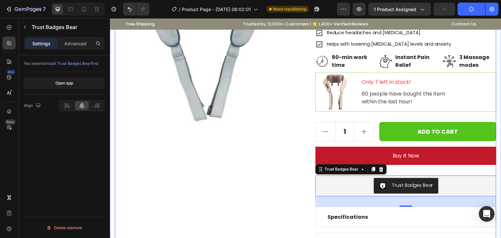
scroll to position [130, 0]
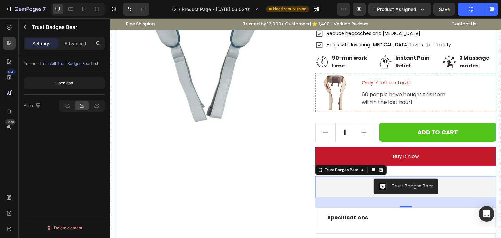
click at [264, 173] on div "Product Images" at bounding box center [205, 110] width 181 height 339
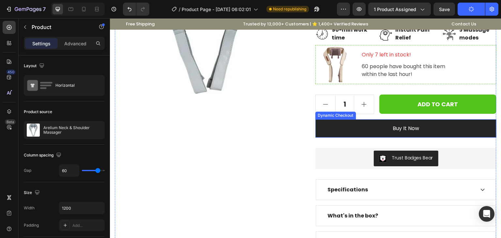
scroll to position [163, 0]
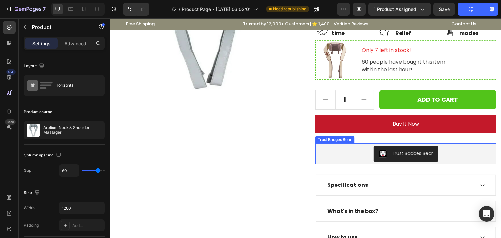
click at [354, 147] on div "Trust Badges Bear" at bounding box center [406, 154] width 176 height 16
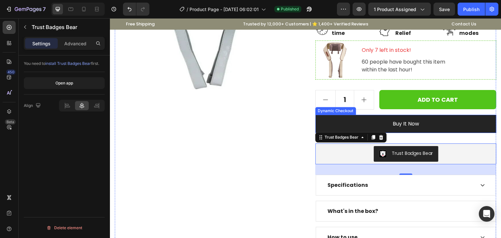
click at [442, 130] on button "Buy it now" at bounding box center [405, 124] width 181 height 18
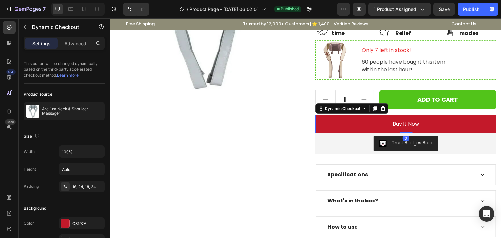
click at [405, 128] on div "Buy it now Dynamic Checkout 0" at bounding box center [405, 124] width 181 height 18
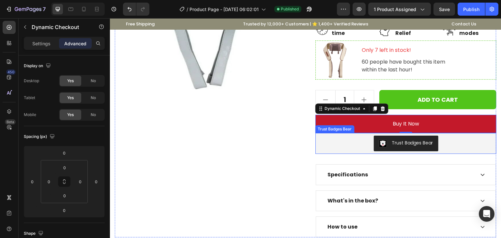
click at [332, 144] on div "Trust Badges Bear" at bounding box center [406, 144] width 176 height 16
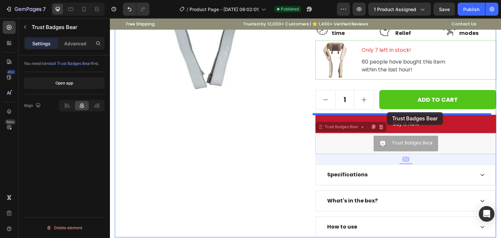
drag, startPoint x: 319, startPoint y: 127, endPoint x: 387, endPoint y: 112, distance: 69.7
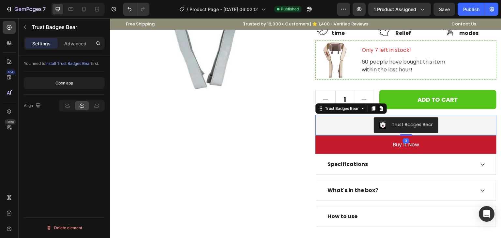
drag, startPoint x: 403, startPoint y: 144, endPoint x: 402, endPoint y: 131, distance: 13.0
click at [402, 131] on div "Trust Badges Bear Trust Badges Bear 0" at bounding box center [405, 125] width 181 height 21
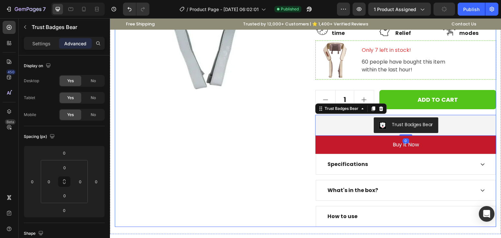
click at [405, 109] on div ""This massager will target every knot you can imagine, as soon as I put it on I…" at bounding box center [405, 68] width 181 height 318
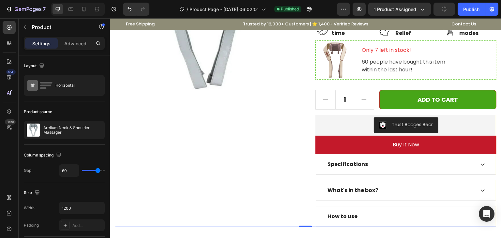
click at [400, 108] on button "ADD TO CART" at bounding box center [437, 99] width 117 height 19
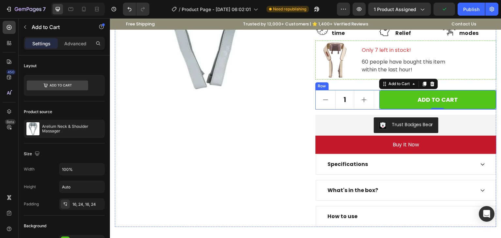
click at [373, 108] on div "1 Product Quantity ADD TO CART Add to Cart 0 Row" at bounding box center [405, 100] width 181 height 20
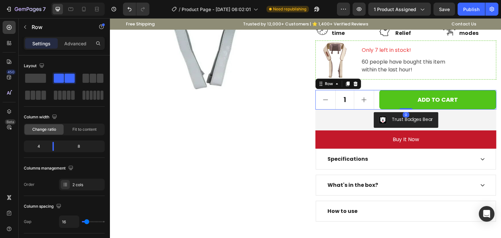
drag, startPoint x: 401, startPoint y: 111, endPoint x: 282, endPoint y: 132, distance: 120.8
click at [399, 104] on div "1 Product Quantity ADD TO CART Add to Cart Row 0" at bounding box center [405, 100] width 181 height 20
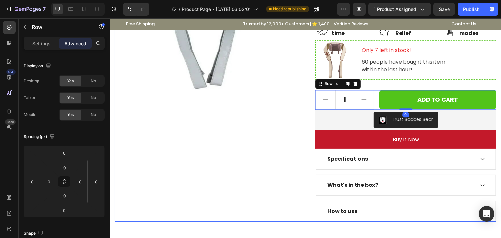
click at [273, 131] on div "Product Images" at bounding box center [205, 65] width 181 height 313
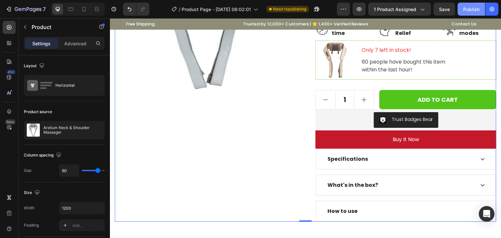
click at [468, 10] on div "Publish" at bounding box center [471, 9] width 16 height 7
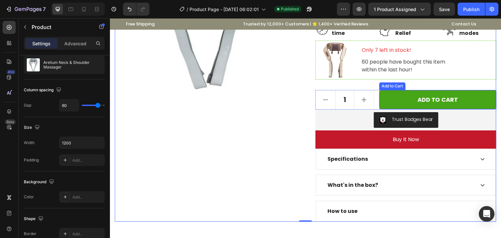
click at [387, 97] on button "ADD TO CART" at bounding box center [437, 99] width 117 height 19
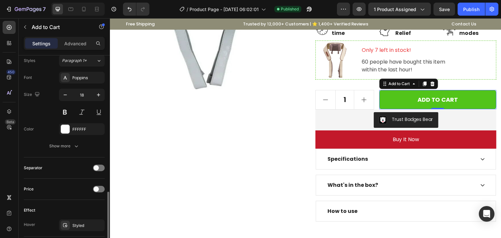
scroll to position [358, 0]
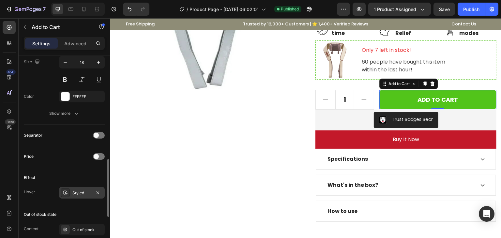
click at [85, 190] on div "Styled" at bounding box center [81, 193] width 19 height 6
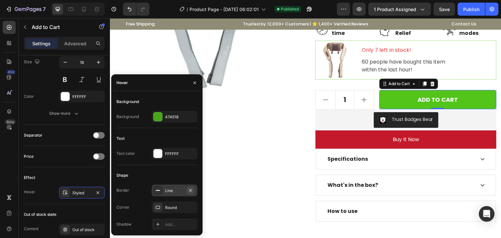
click at [190, 190] on icon "button" at bounding box center [190, 190] width 3 height 3
click at [465, 9] on div "Publish" at bounding box center [471, 9] width 16 height 7
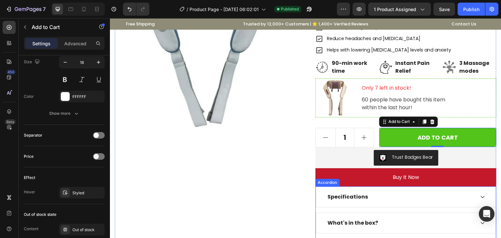
scroll to position [163, 0]
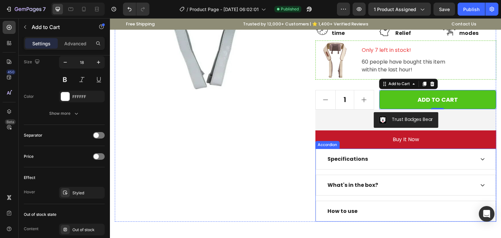
click at [316, 151] on div "Specifications" at bounding box center [406, 159] width 180 height 20
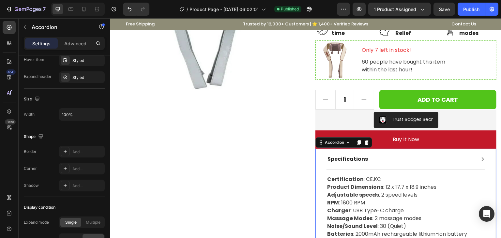
scroll to position [0, 0]
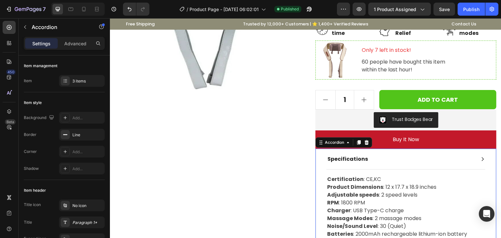
click at [316, 154] on div "Specifications" at bounding box center [406, 159] width 180 height 20
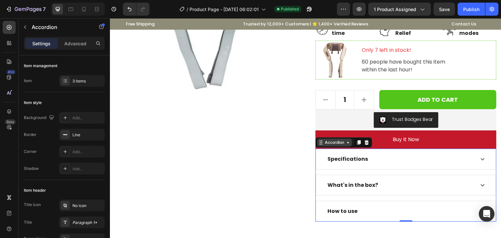
click at [345, 142] on icon at bounding box center [347, 142] width 5 height 5
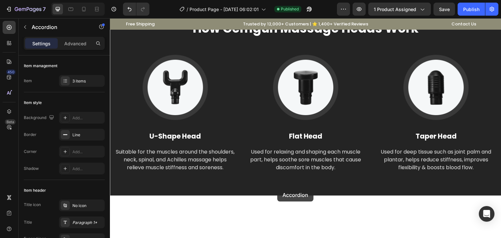
scroll to position [1173, 0]
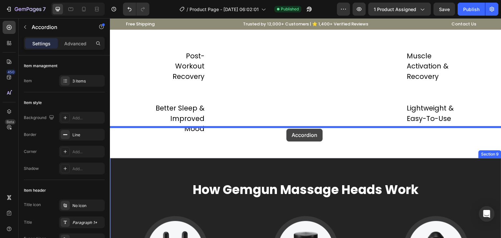
drag, startPoint x: 318, startPoint y: 144, endPoint x: 286, endPoint y: 129, distance: 35.7
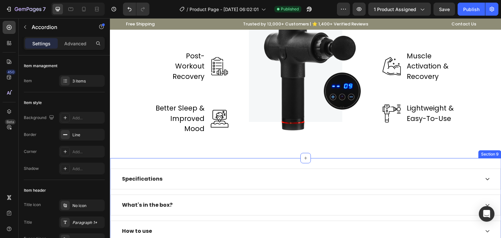
click at [206, 166] on div "Specifications What's in the box? How to use Accordion 0 Section 9" at bounding box center [305, 205] width 391 height 94
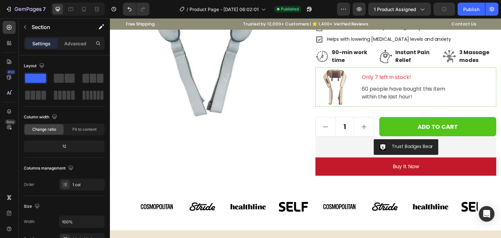
scroll to position [130, 0]
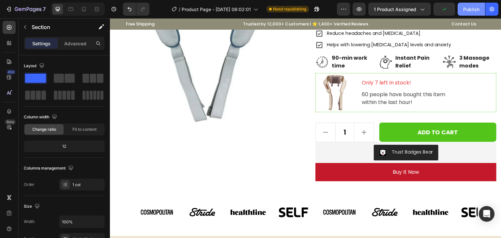
click at [469, 9] on div "Publish" at bounding box center [471, 9] width 16 height 7
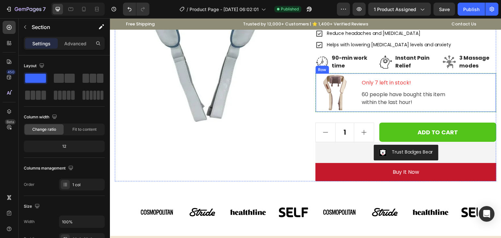
click at [429, 76] on div "Only 7 left in stock! Text block 60 people have bought this item within the las…" at bounding box center [428, 92] width 134 height 37
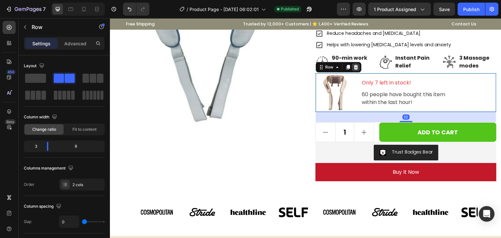
click at [354, 67] on icon at bounding box center [356, 67] width 4 height 5
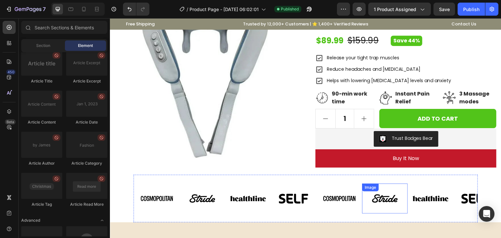
scroll to position [65, 0]
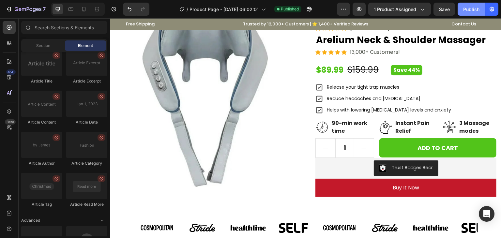
click at [463, 7] on div "Publish" at bounding box center [471, 9] width 16 height 7
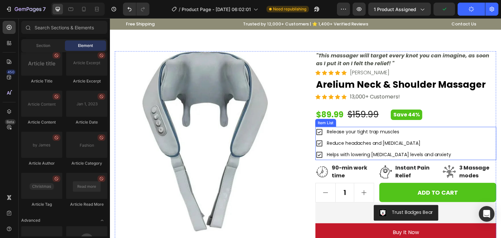
scroll to position [0, 0]
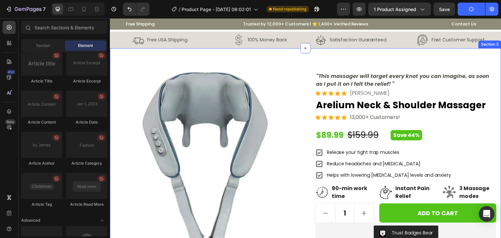
click at [286, 60] on div "Product Images "This massager will target every knot you can imagine, as soon a…" at bounding box center [305, 158] width 391 height 221
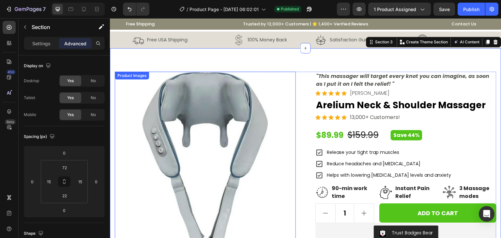
click at [230, 148] on img at bounding box center [205, 162] width 181 height 181
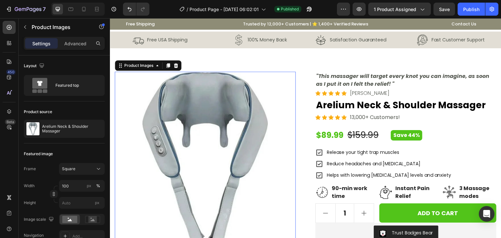
click at [247, 155] on img at bounding box center [205, 162] width 181 height 181
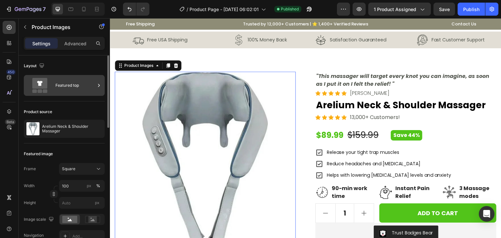
click at [97, 83] on icon at bounding box center [98, 85] width 7 height 7
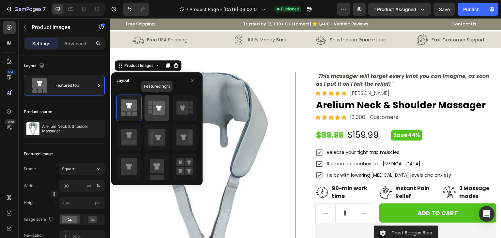
click at [153, 106] on icon at bounding box center [159, 108] width 12 height 14
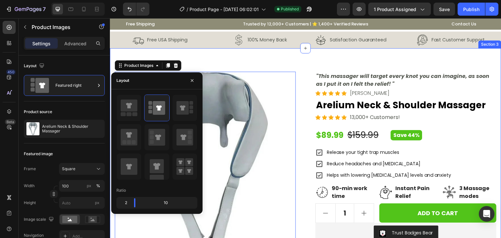
click at [221, 63] on div "Product Images 0 "This massager will target every knot you can imagine, as soon…" at bounding box center [305, 158] width 391 height 221
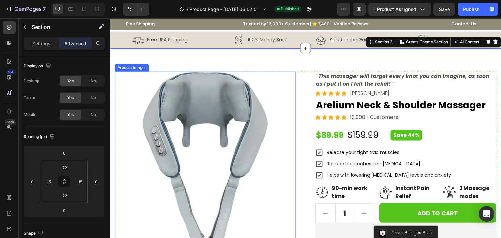
click at [145, 83] on img at bounding box center [205, 162] width 181 height 181
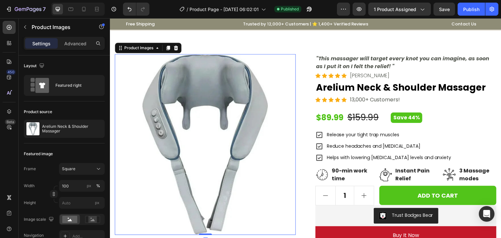
scroll to position [33, 0]
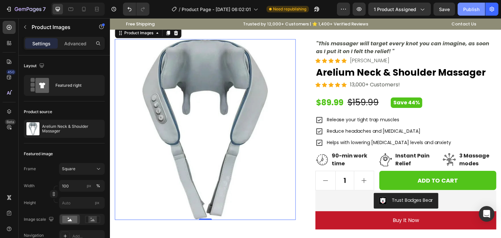
click at [464, 11] on div "Publish" at bounding box center [471, 9] width 16 height 7
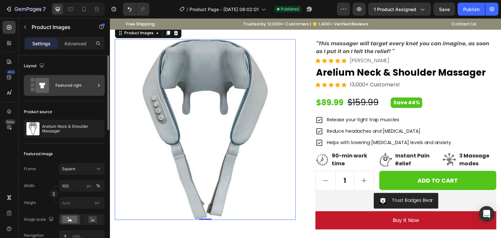
click at [97, 89] on div at bounding box center [98, 85] width 7 height 21
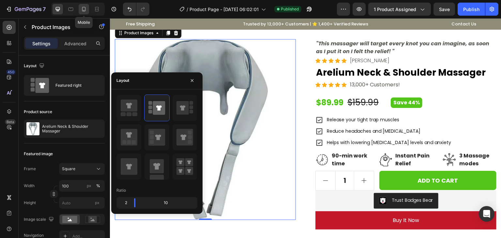
click at [84, 6] on icon at bounding box center [83, 9] width 7 height 7
type input "12"
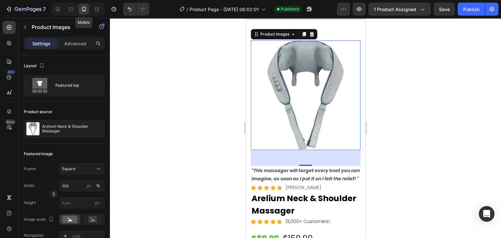
scroll to position [32, 0]
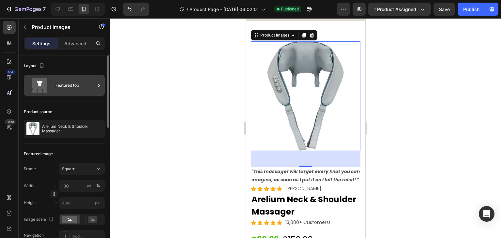
click at [101, 85] on icon at bounding box center [98, 85] width 7 height 7
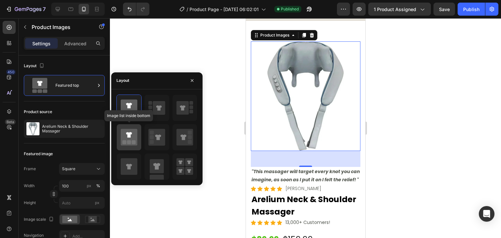
click at [124, 134] on icon at bounding box center [129, 137] width 17 height 17
type input "20"
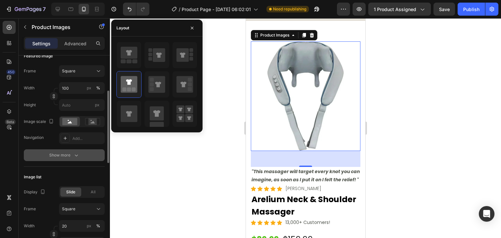
scroll to position [130, 0]
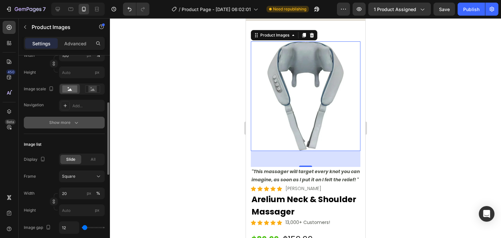
click at [73, 124] on icon "button" at bounding box center [76, 122] width 7 height 7
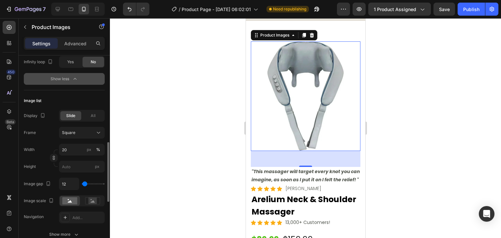
scroll to position [326, 0]
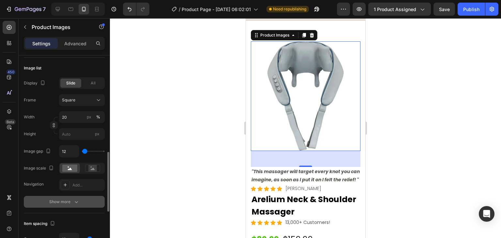
click at [72, 201] on div "Show more" at bounding box center [64, 201] width 30 height 7
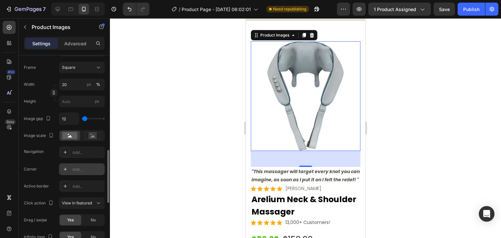
scroll to position [391, 0]
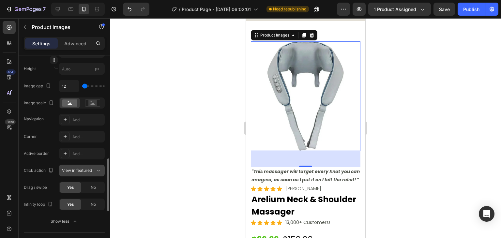
click at [95, 167] on div "View in featured" at bounding box center [82, 170] width 40 height 7
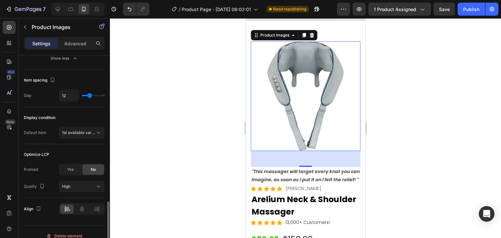
scroll to position [561, 0]
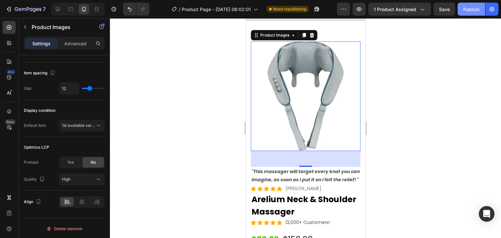
click at [463, 13] on button "Publish" at bounding box center [470, 9] width 27 height 13
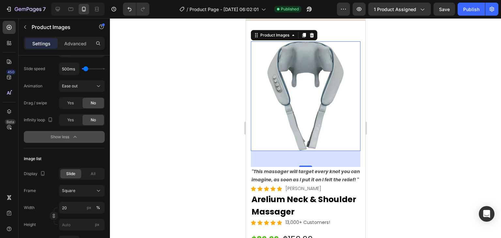
scroll to position [0, 0]
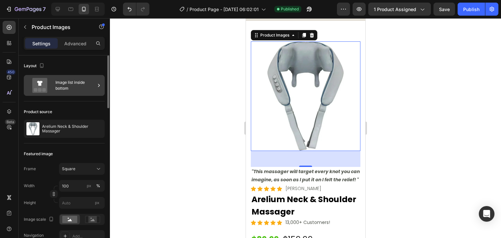
click at [73, 78] on div "Image list inside bottom" at bounding box center [75, 85] width 40 height 15
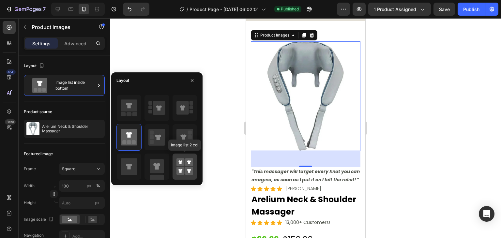
click at [182, 162] on rect at bounding box center [180, 162] width 8 height 8
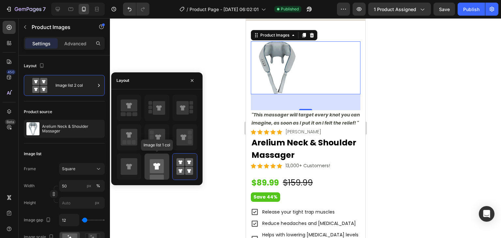
click at [161, 161] on rect at bounding box center [157, 166] width 14 height 14
type input "100"
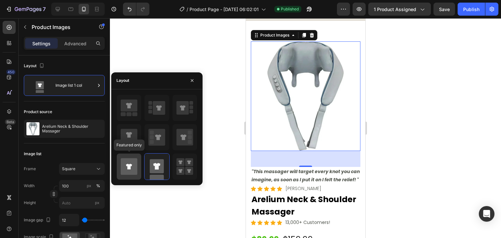
click at [137, 160] on icon at bounding box center [129, 166] width 17 height 17
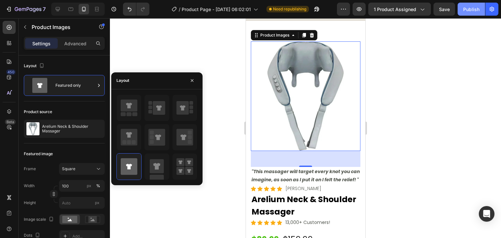
click at [470, 10] on div "Publish" at bounding box center [471, 9] width 16 height 7
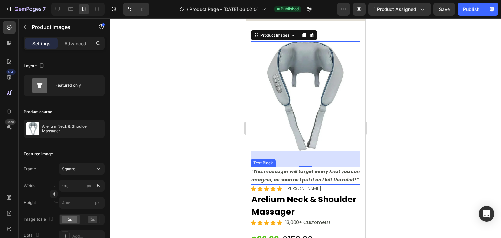
click at [295, 167] on p ""This massager will target every knot you can imagine, as soon as I put it on I…" at bounding box center [305, 175] width 108 height 16
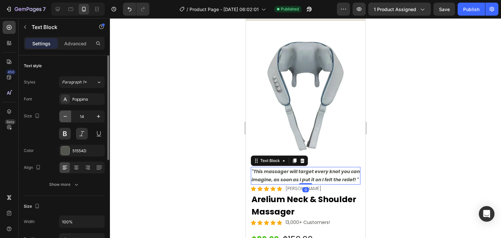
click at [63, 118] on icon "button" at bounding box center [65, 116] width 7 height 7
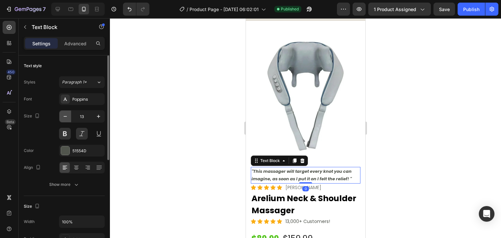
click at [63, 117] on icon "button" at bounding box center [65, 116] width 7 height 7
type input "12"
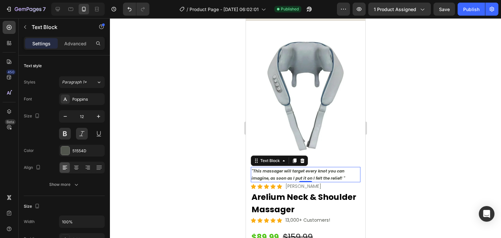
click at [395, 140] on div at bounding box center [305, 128] width 391 height 220
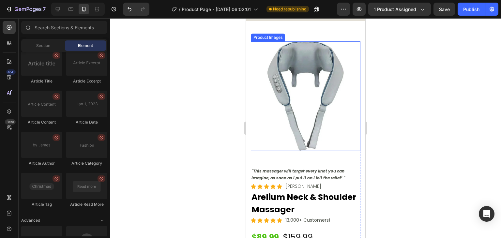
scroll to position [64, 0]
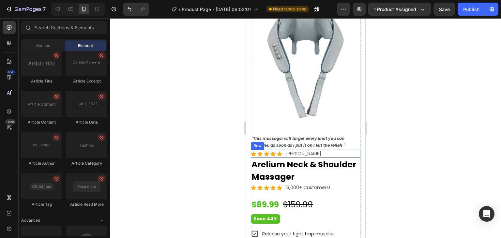
click at [317, 150] on div "Icon Icon Icon Icon Icon Icon List Hoz [PERSON_NAME] Text block Row" at bounding box center [304, 154] width 109 height 8
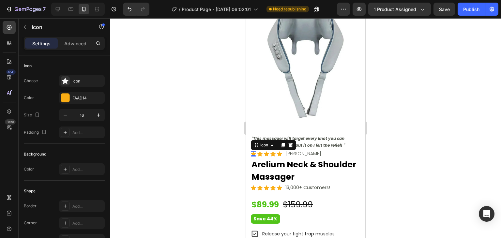
click at [254, 151] on div "Icon 0" at bounding box center [252, 153] width 5 height 5
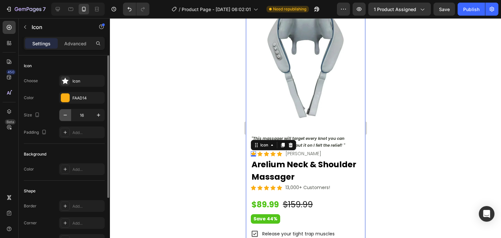
click at [62, 112] on icon "button" at bounding box center [65, 115] width 7 height 7
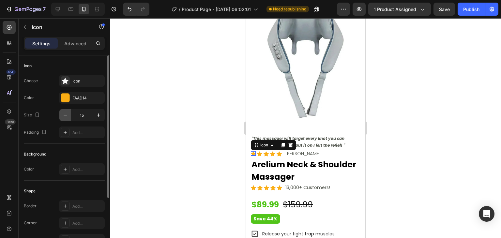
click at [67, 114] on icon "button" at bounding box center [65, 115] width 7 height 7
type input "14"
click at [259, 151] on icon at bounding box center [258, 153] width 5 height 5
click at [81, 115] on input "16" at bounding box center [82, 115] width 22 height 12
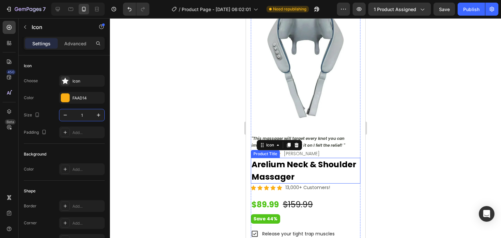
type input "14"
click at [277, 151] on icon at bounding box center [277, 153] width 5 height 5
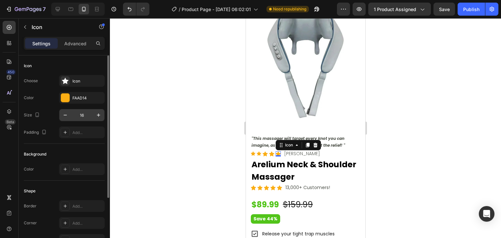
click at [85, 118] on input "16" at bounding box center [82, 115] width 22 height 12
type input "14"
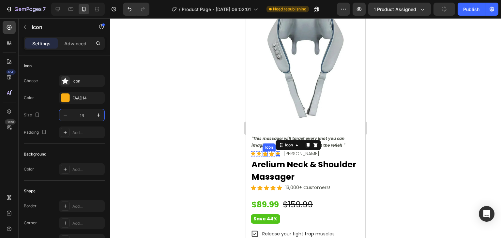
click at [269, 151] on icon at bounding box center [271, 153] width 5 height 5
click at [79, 116] on input "16" at bounding box center [82, 115] width 22 height 12
type input "14"
click at [264, 151] on icon at bounding box center [264, 153] width 5 height 5
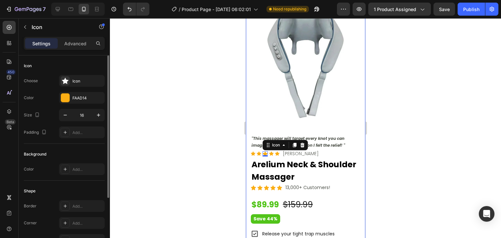
click at [75, 112] on input "16" at bounding box center [82, 115] width 22 height 12
type input "14"
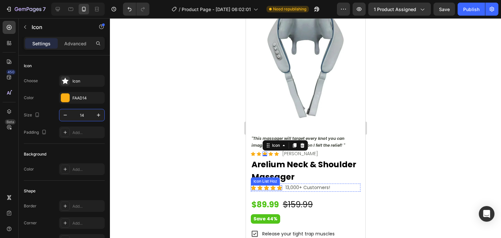
click at [255, 185] on icon at bounding box center [252, 187] width 5 height 5
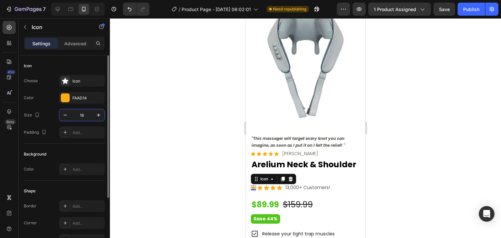
click at [84, 113] on input "16" at bounding box center [82, 115] width 22 height 12
type input "14"
click at [260, 185] on icon at bounding box center [258, 187] width 5 height 5
click at [88, 116] on input "16" at bounding box center [82, 115] width 22 height 12
type input "14"
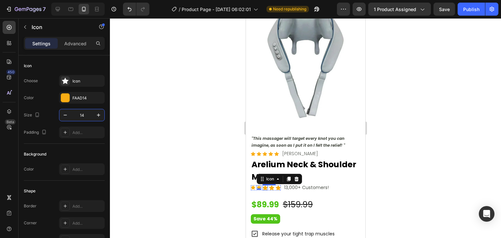
click at [265, 185] on icon at bounding box center [264, 187] width 5 height 5
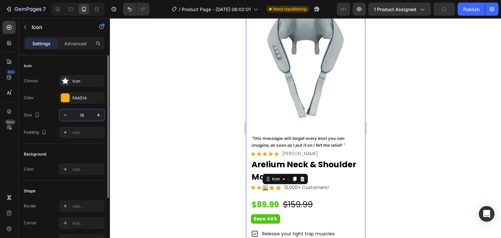
click at [82, 116] on input "16" at bounding box center [82, 115] width 22 height 12
type input "14"
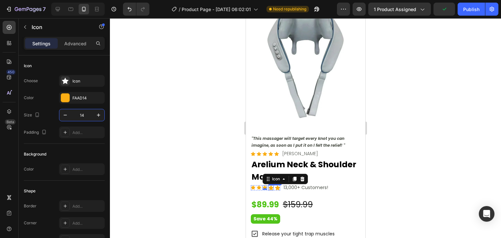
click at [270, 185] on icon at bounding box center [270, 187] width 5 height 5
click at [84, 115] on input "16" at bounding box center [82, 115] width 22 height 12
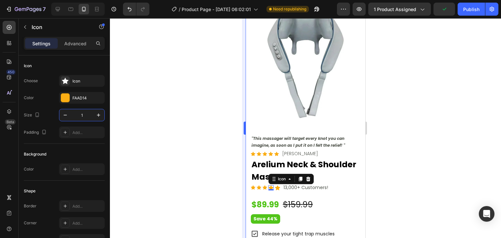
type input "14"
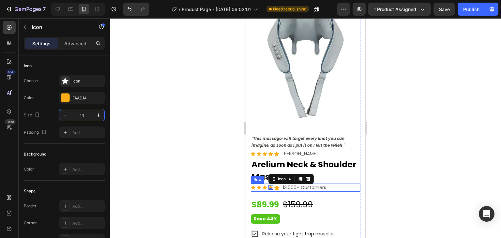
click at [276, 185] on icon at bounding box center [276, 187] width 5 height 5
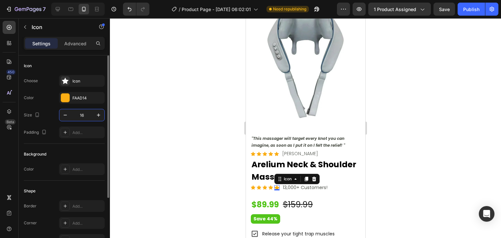
click at [81, 115] on input "16" at bounding box center [82, 115] width 22 height 12
type input "14"
click at [423, 172] on div at bounding box center [305, 128] width 391 height 220
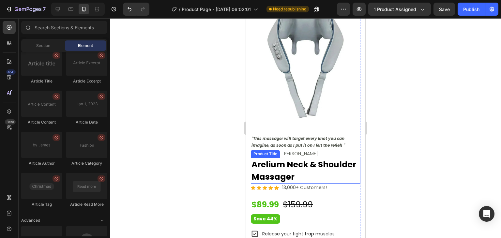
scroll to position [97, 0]
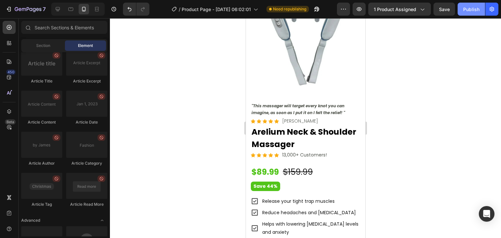
click at [471, 11] on div "Publish" at bounding box center [471, 9] width 16 height 7
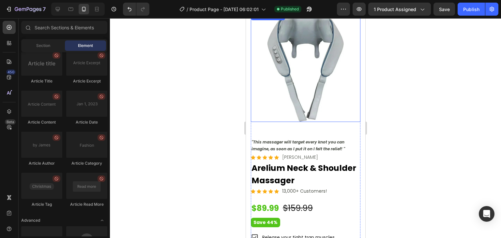
scroll to position [0, 0]
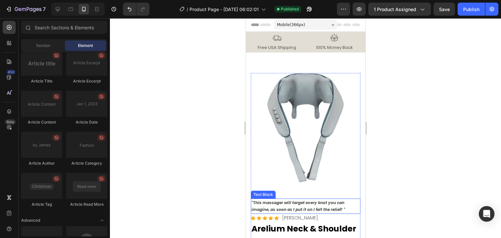
click at [273, 199] on p ""This massager will target every knot you can imagine, as soon as I put it on I…" at bounding box center [305, 206] width 108 height 14
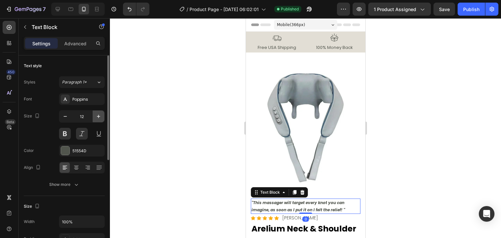
click at [97, 116] on icon "button" at bounding box center [98, 116] width 3 height 3
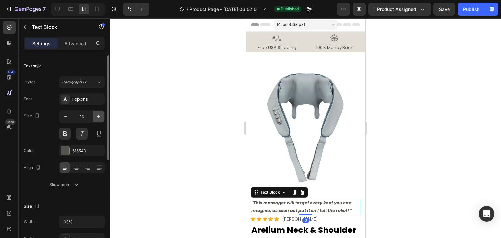
click at [97, 116] on icon "button" at bounding box center [98, 116] width 3 height 3
type input "14"
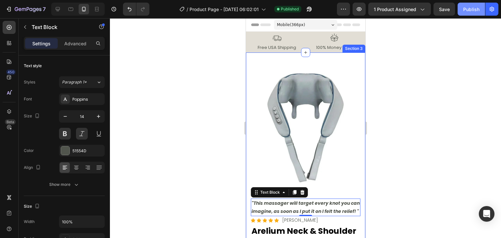
click at [471, 8] on div "Publish" at bounding box center [471, 9] width 16 height 7
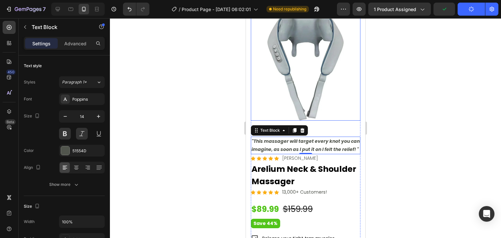
scroll to position [65, 0]
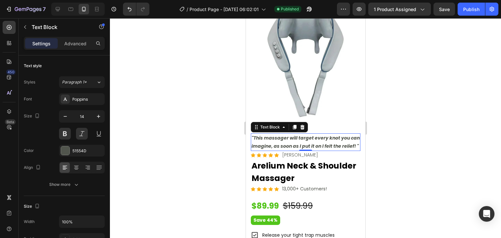
click at [440, 75] on div at bounding box center [305, 128] width 391 height 220
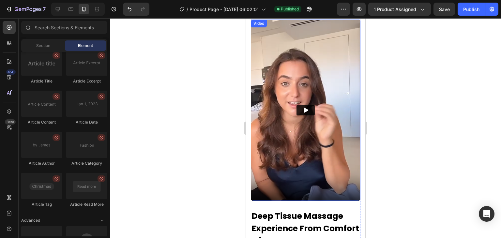
scroll to position [847, 0]
